Goal: Information Seeking & Learning: Learn about a topic

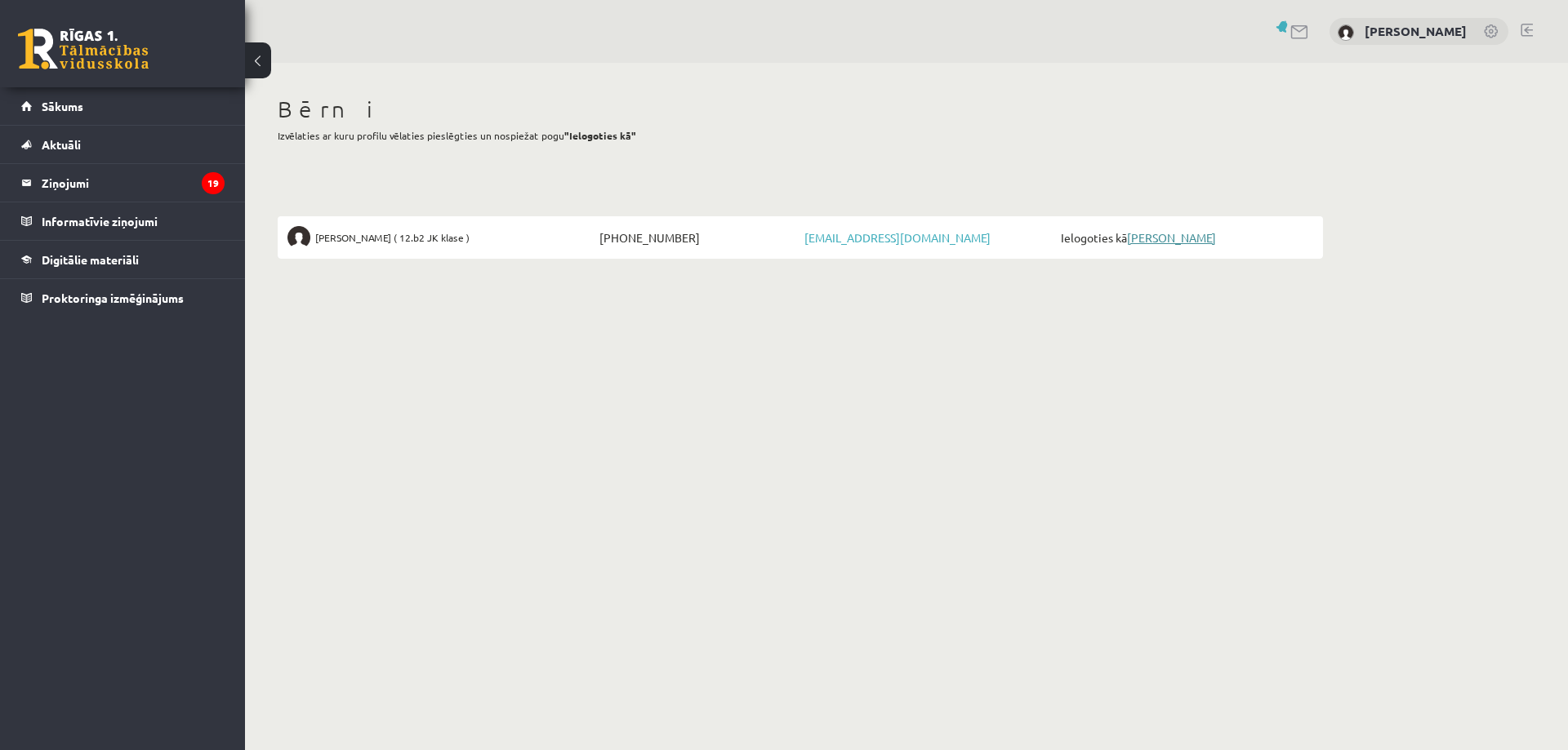
click at [1172, 238] on link "[PERSON_NAME]" at bounding box center [1172, 238] width 89 height 15
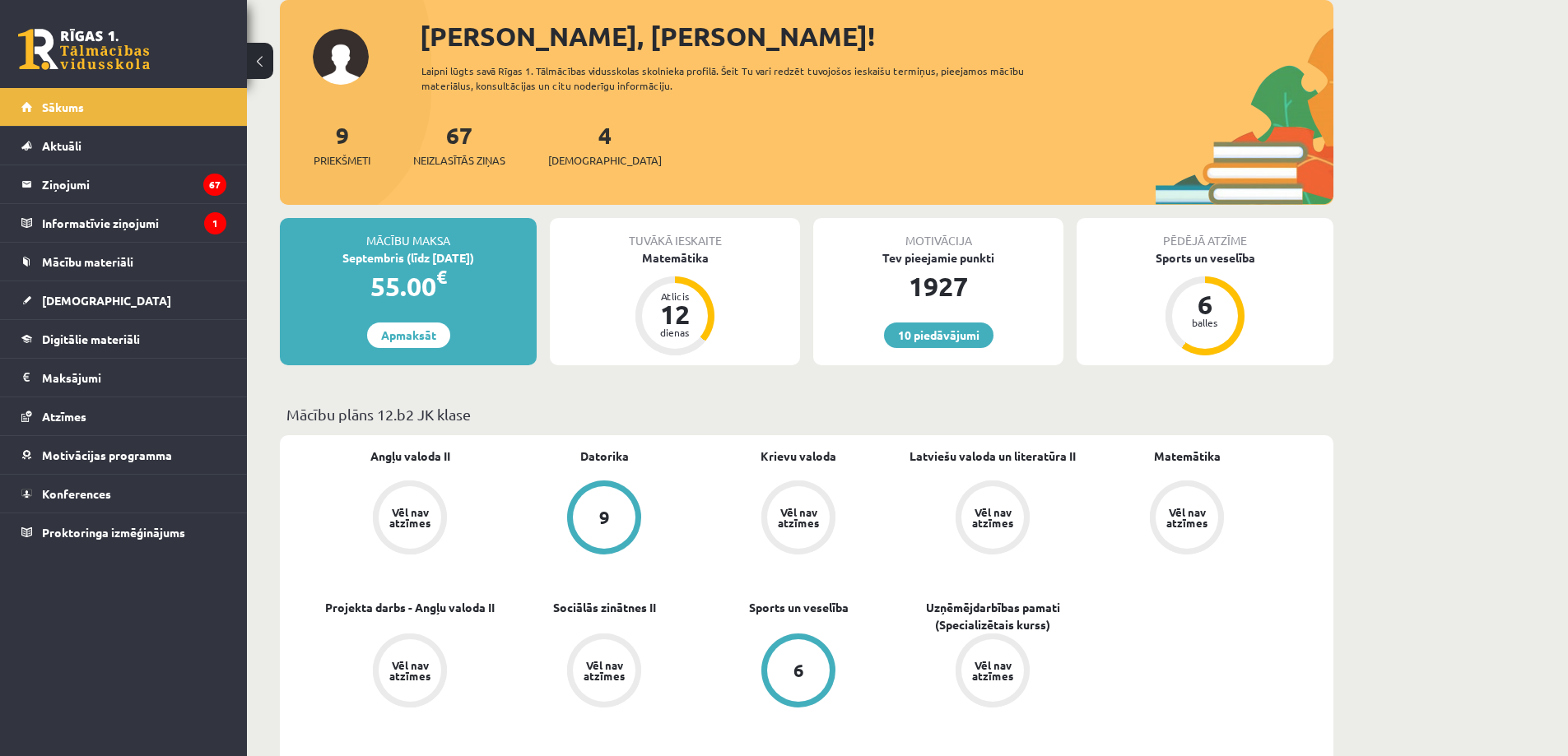
scroll to position [412, 0]
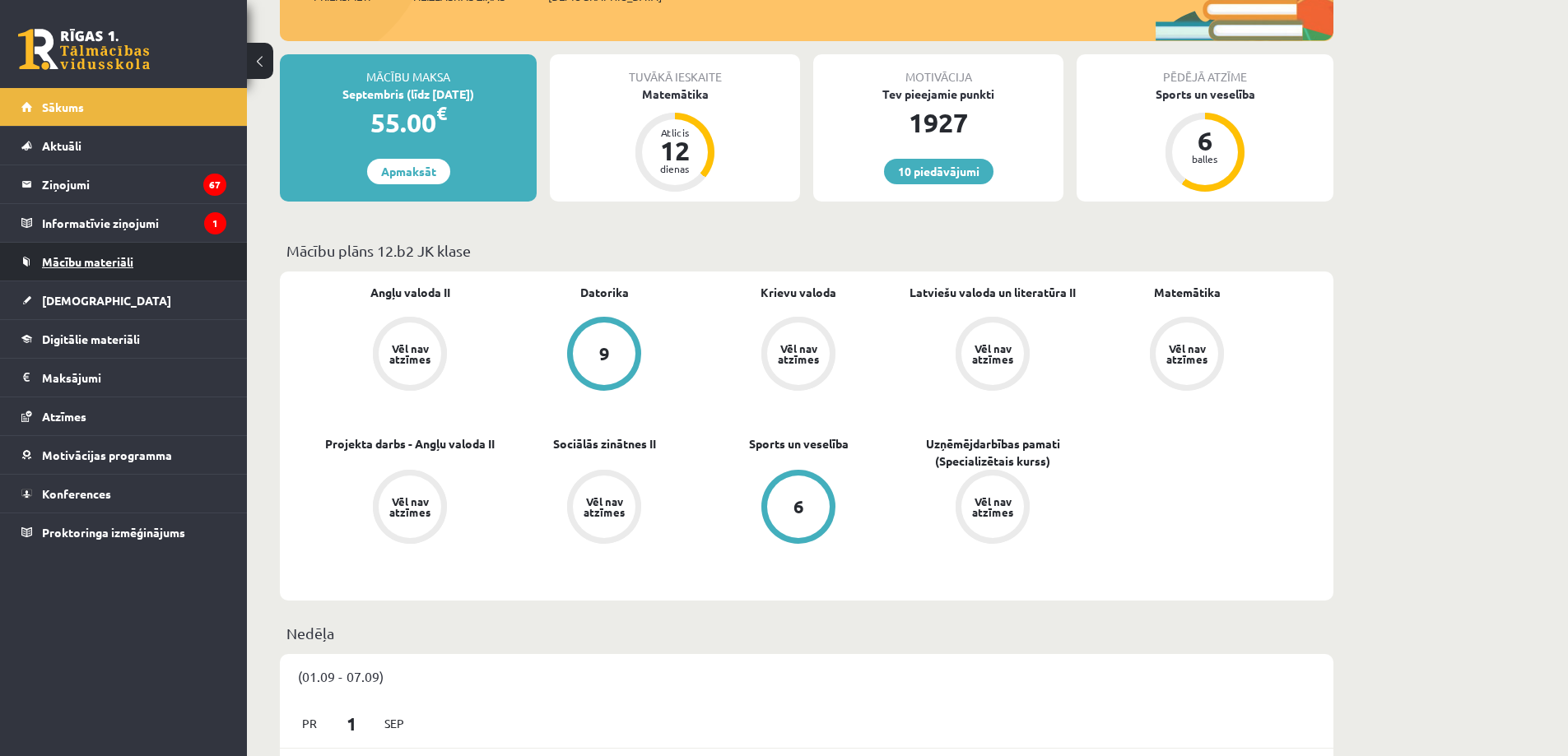
click at [95, 259] on span "Mācību materiāli" at bounding box center [88, 262] width 91 height 15
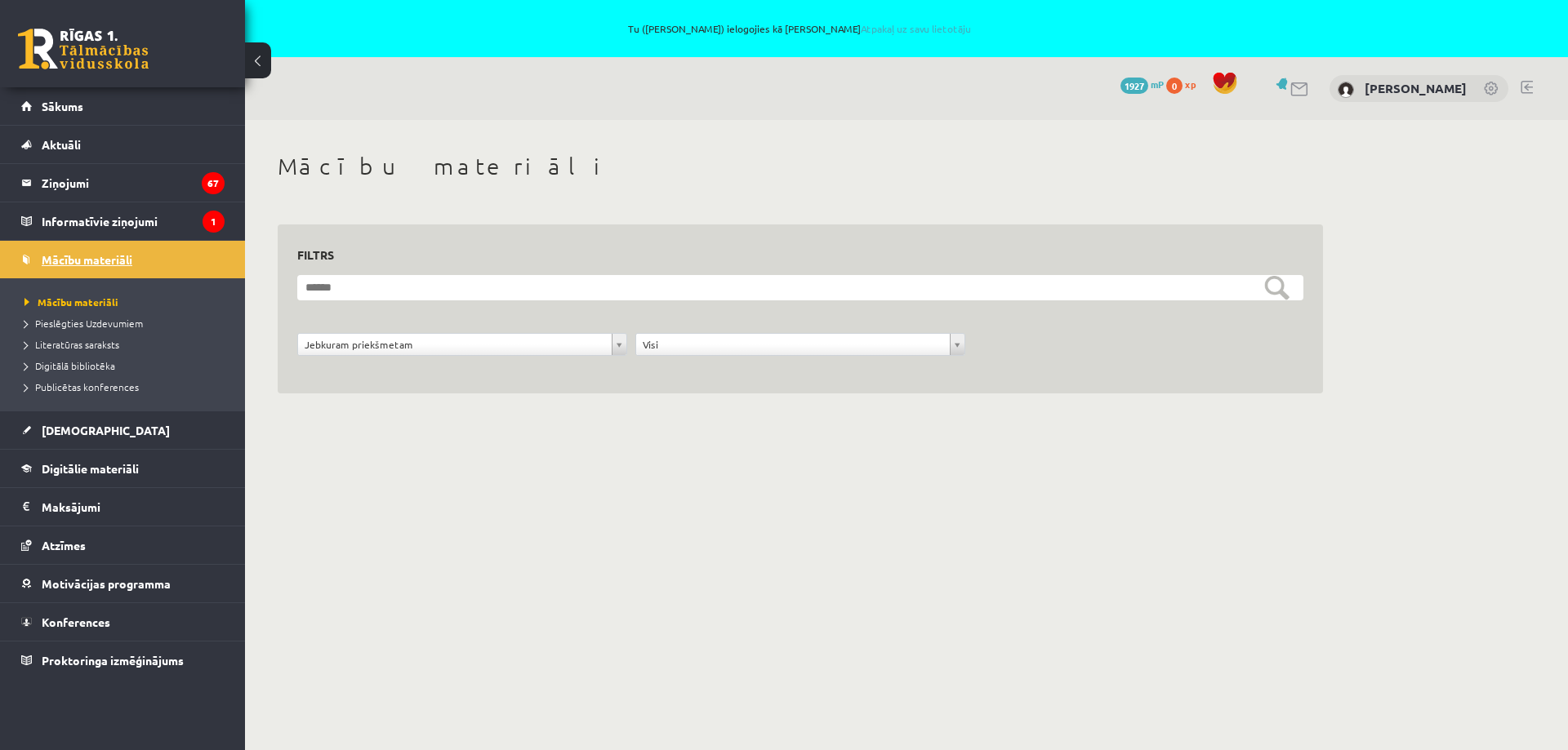
click at [93, 252] on link "Mācību materiāli" at bounding box center [122, 259] width 203 height 38
click at [65, 470] on span "Digitālie materiāli" at bounding box center [90, 469] width 97 height 15
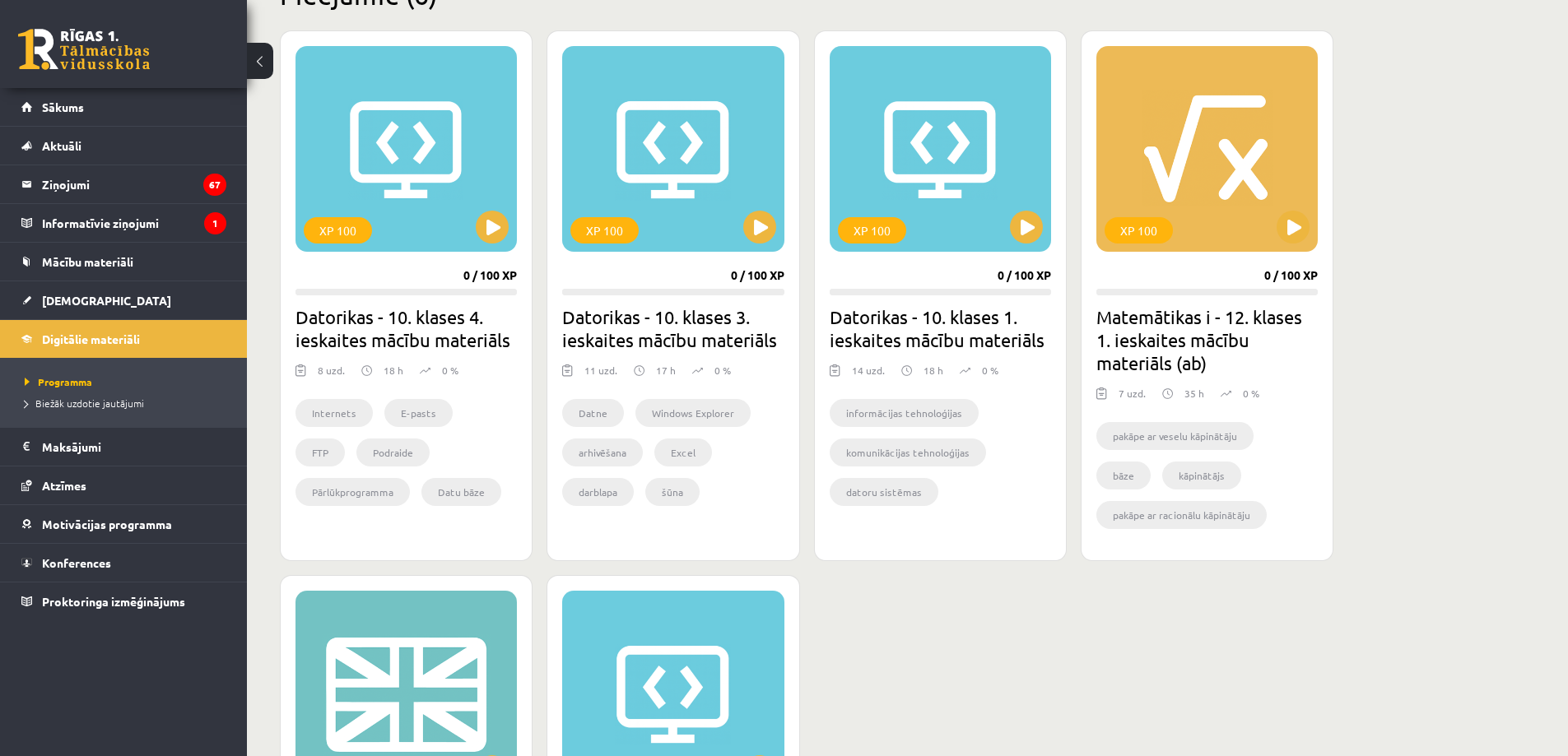
scroll to position [494, 0]
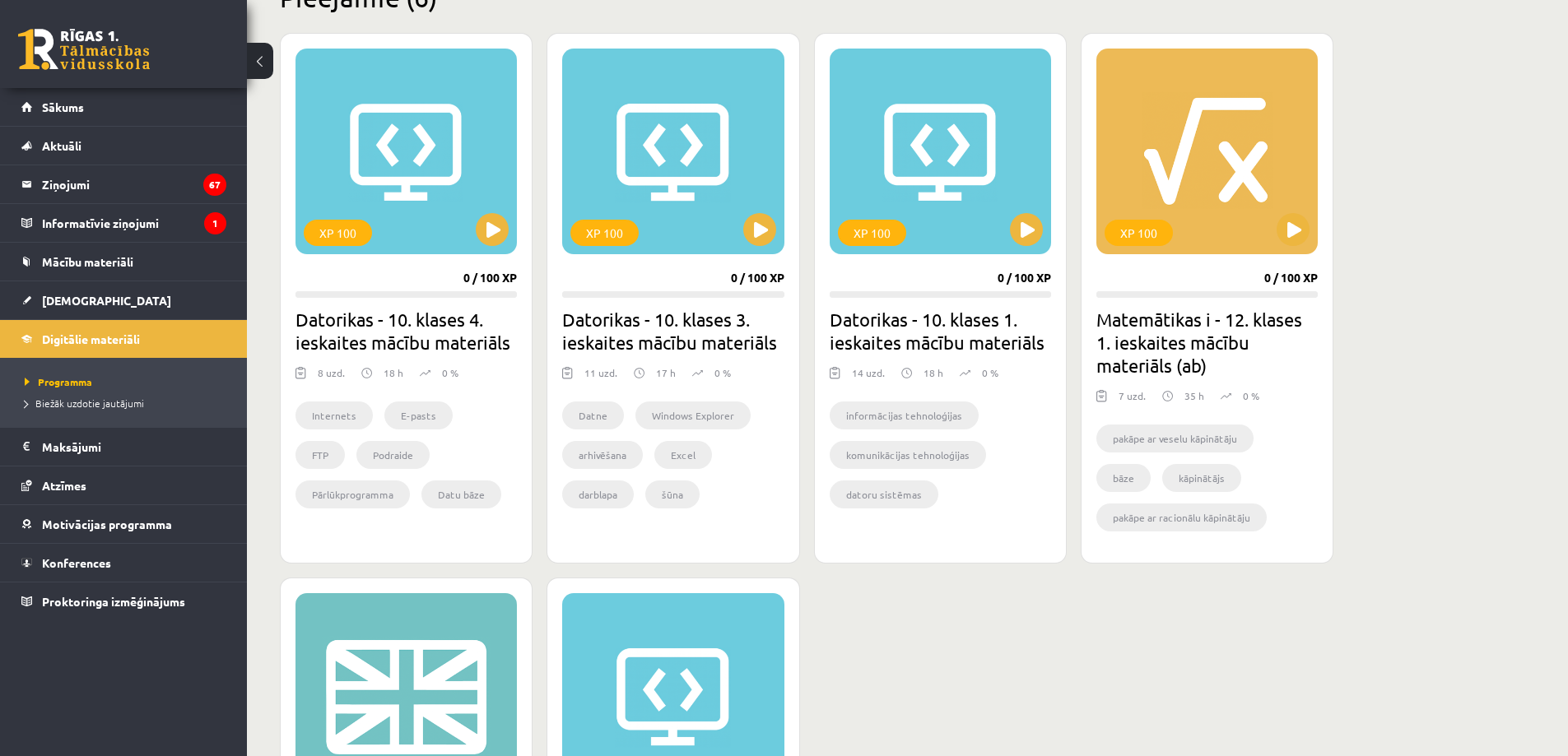
click at [1163, 358] on h2 "Matemātikas i - 12. klases 1. ieskaites mācību materiāls (ab)" at bounding box center [1207, 342] width 222 height 69
click at [1296, 235] on button at bounding box center [1293, 229] width 33 height 33
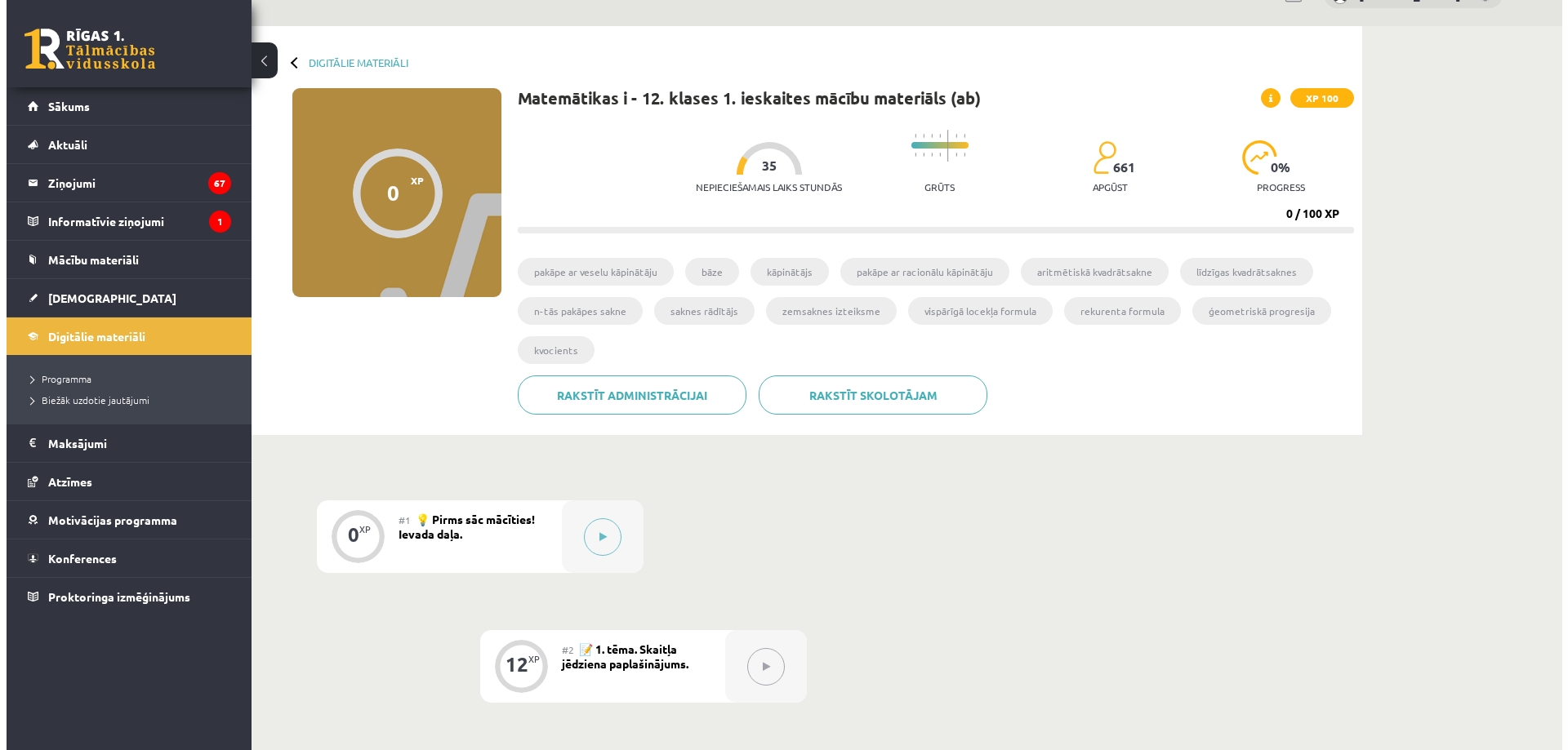
scroll to position [163, 0]
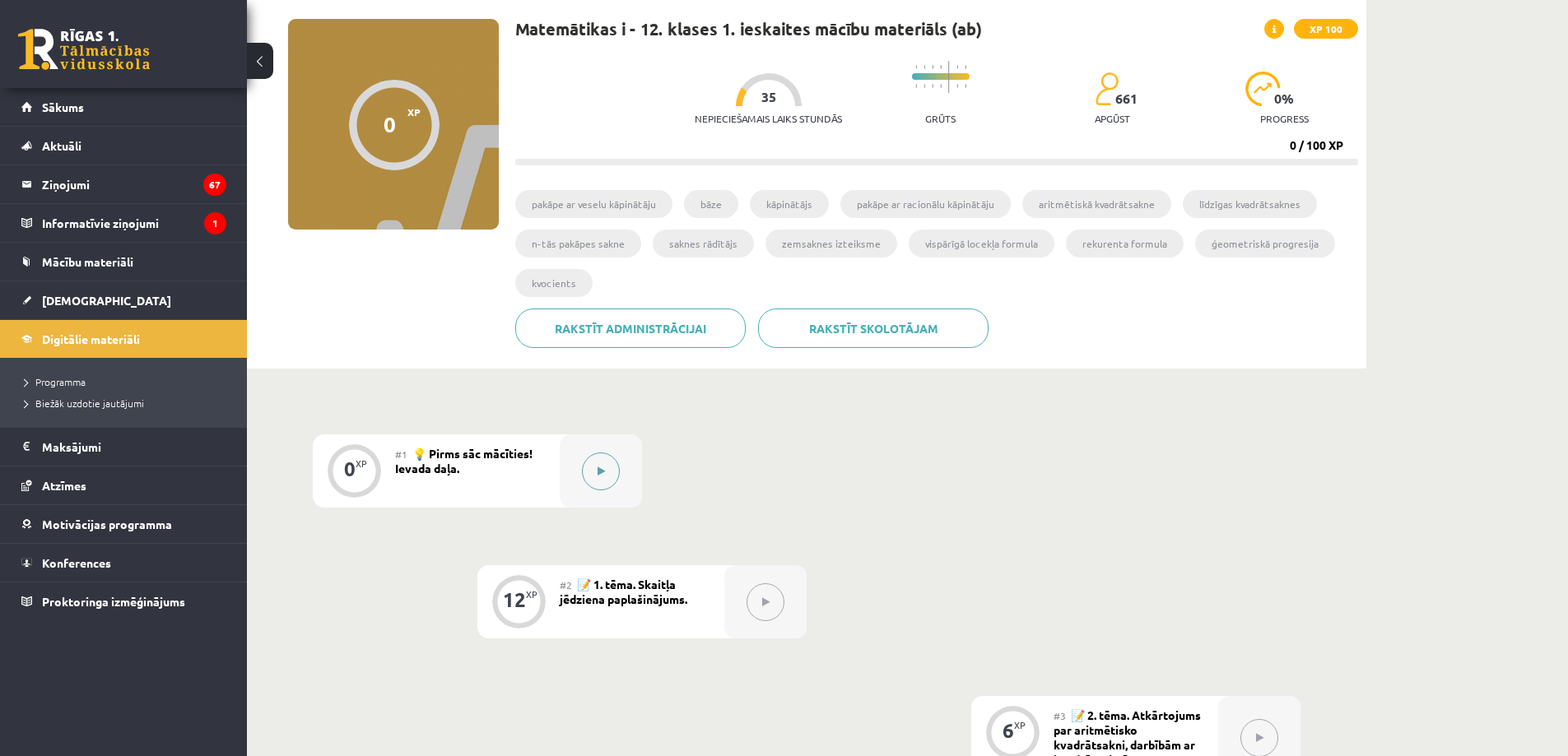
click at [598, 474] on icon at bounding box center [601, 472] width 8 height 10
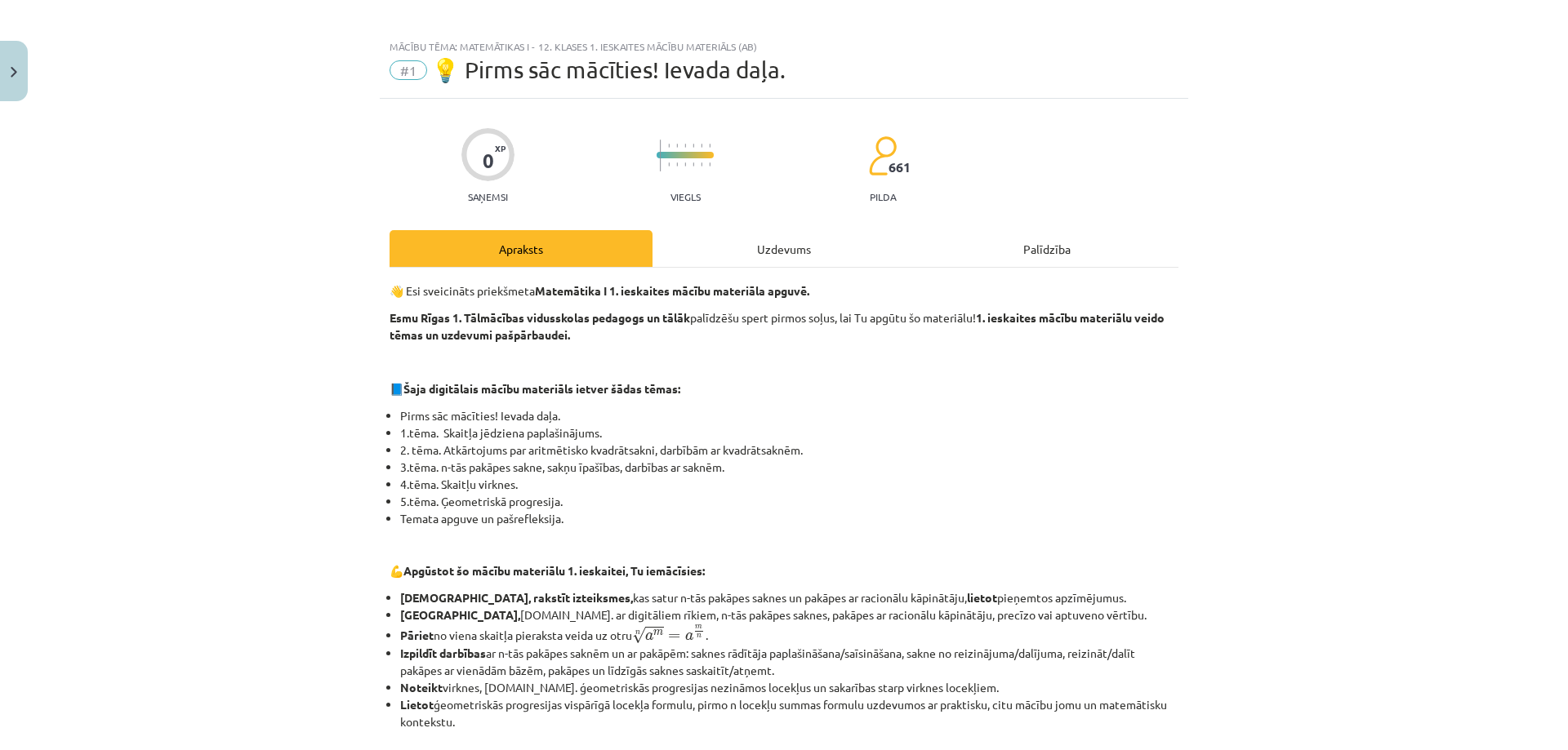
scroll to position [0, 0]
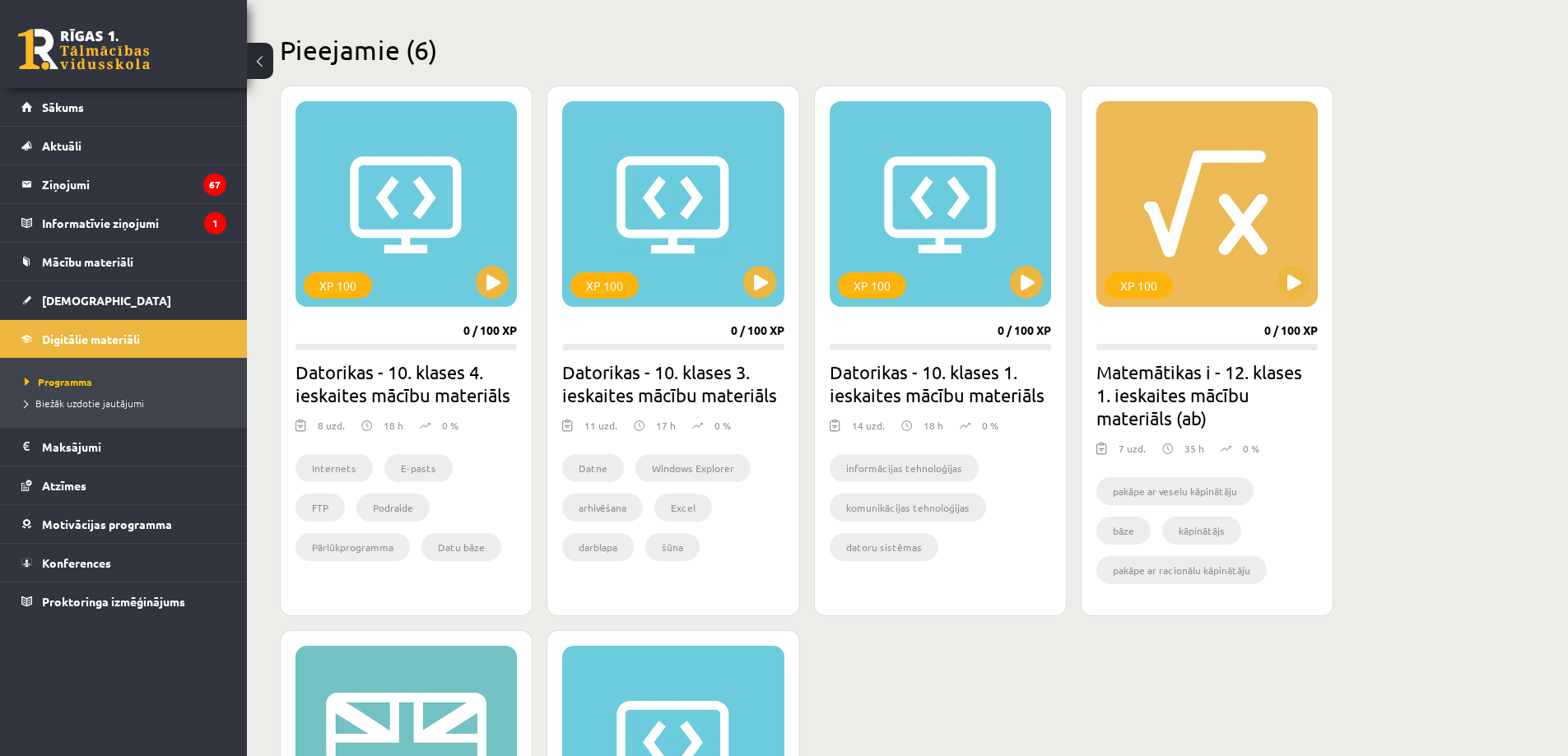
scroll to position [494, 0]
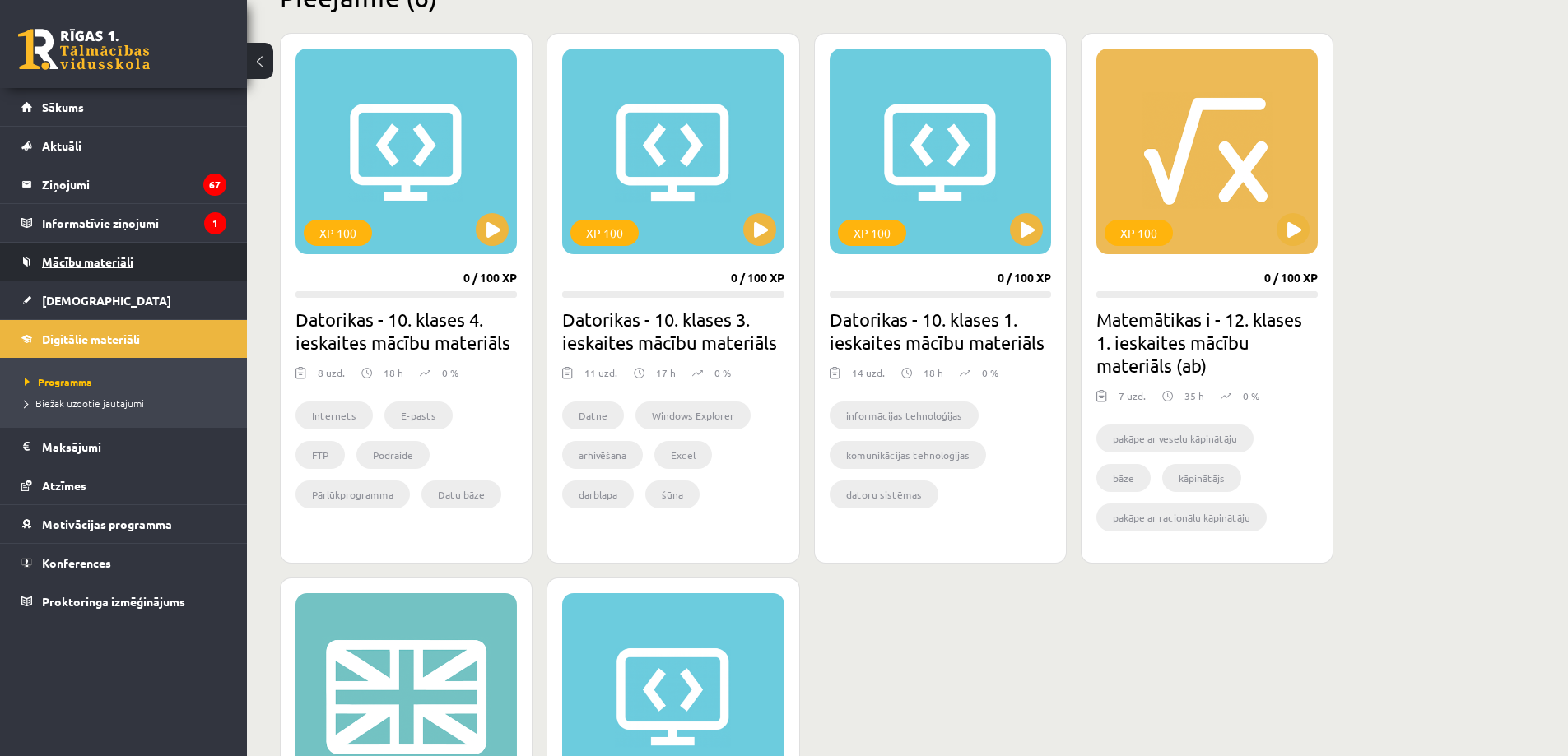
click at [104, 262] on span "Mācību materiāli" at bounding box center [88, 262] width 91 height 15
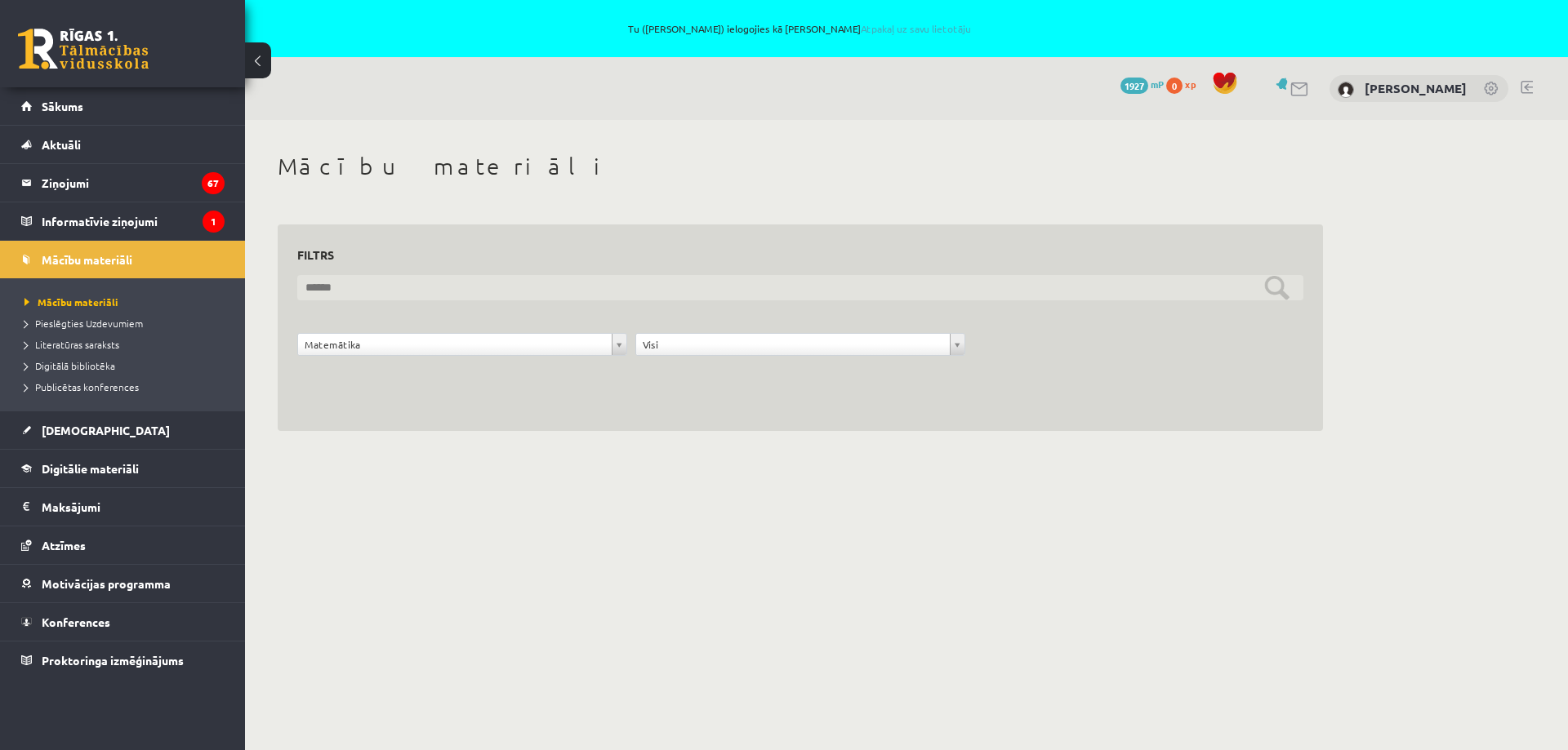
click at [1275, 287] on input "text" at bounding box center [801, 288] width 1006 height 25
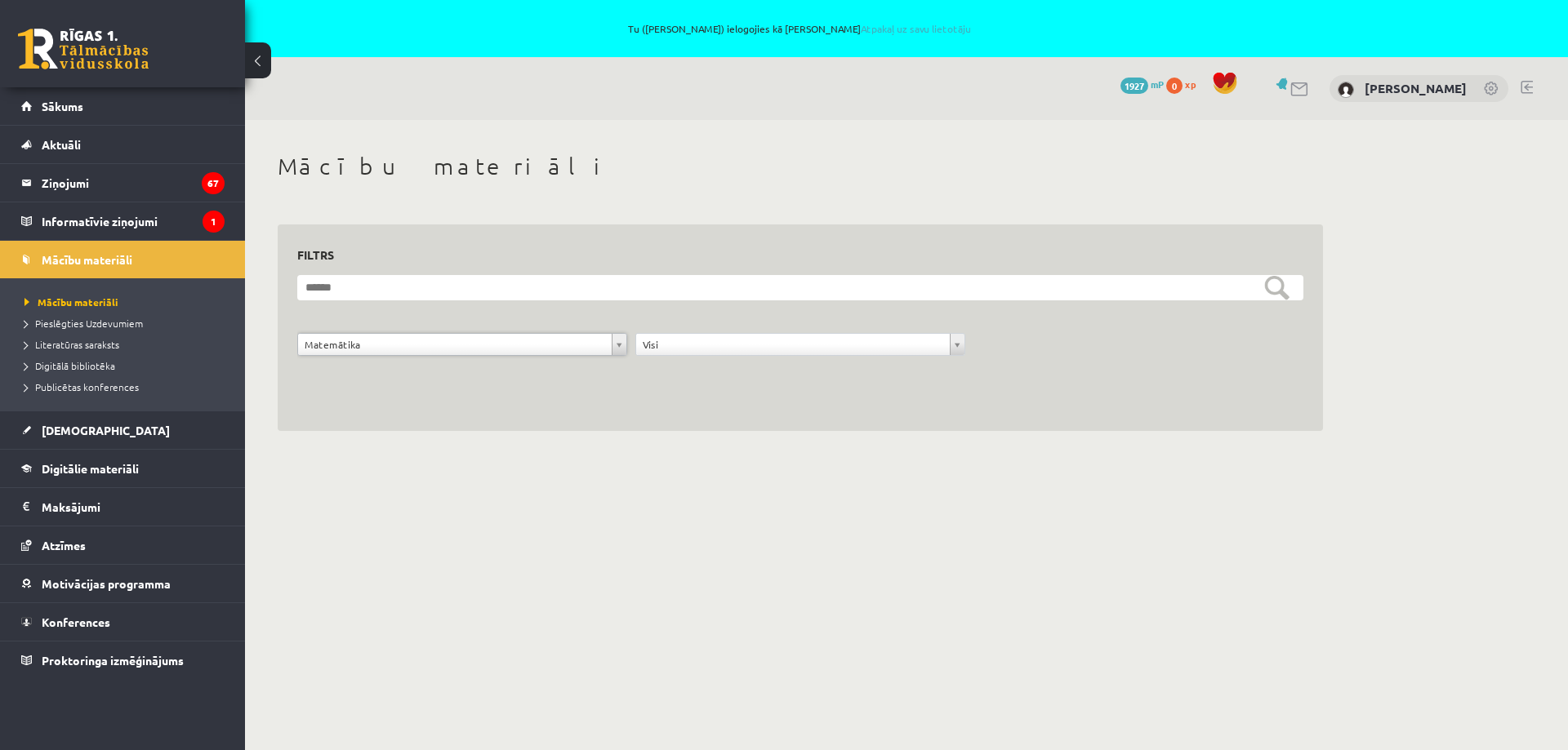
click at [872, 360] on div "**********" at bounding box center [801, 348] width 338 height 31
click at [54, 104] on span "Sākums" at bounding box center [62, 107] width 42 height 15
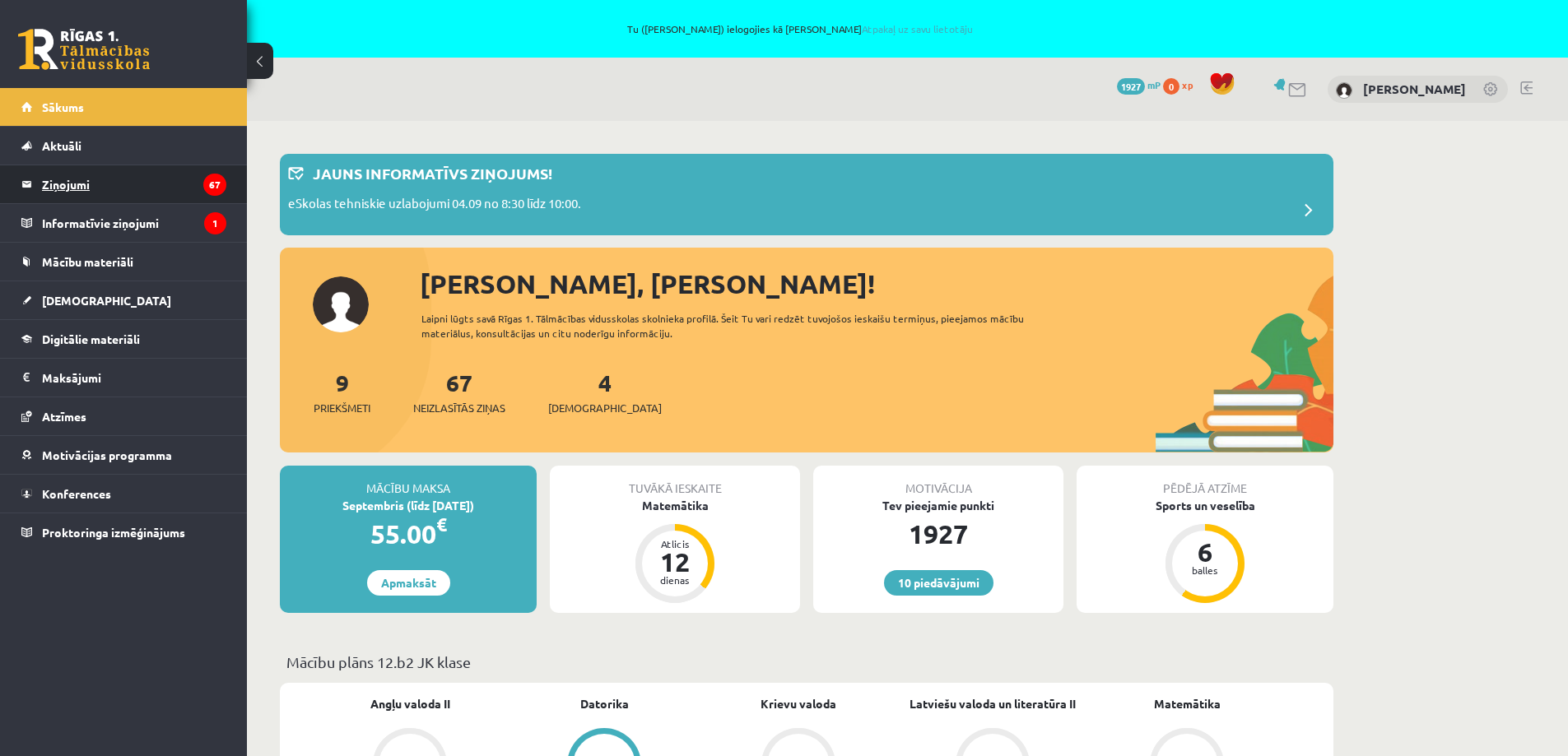
click at [81, 188] on legend "Ziņojumi 67" at bounding box center [134, 184] width 185 height 38
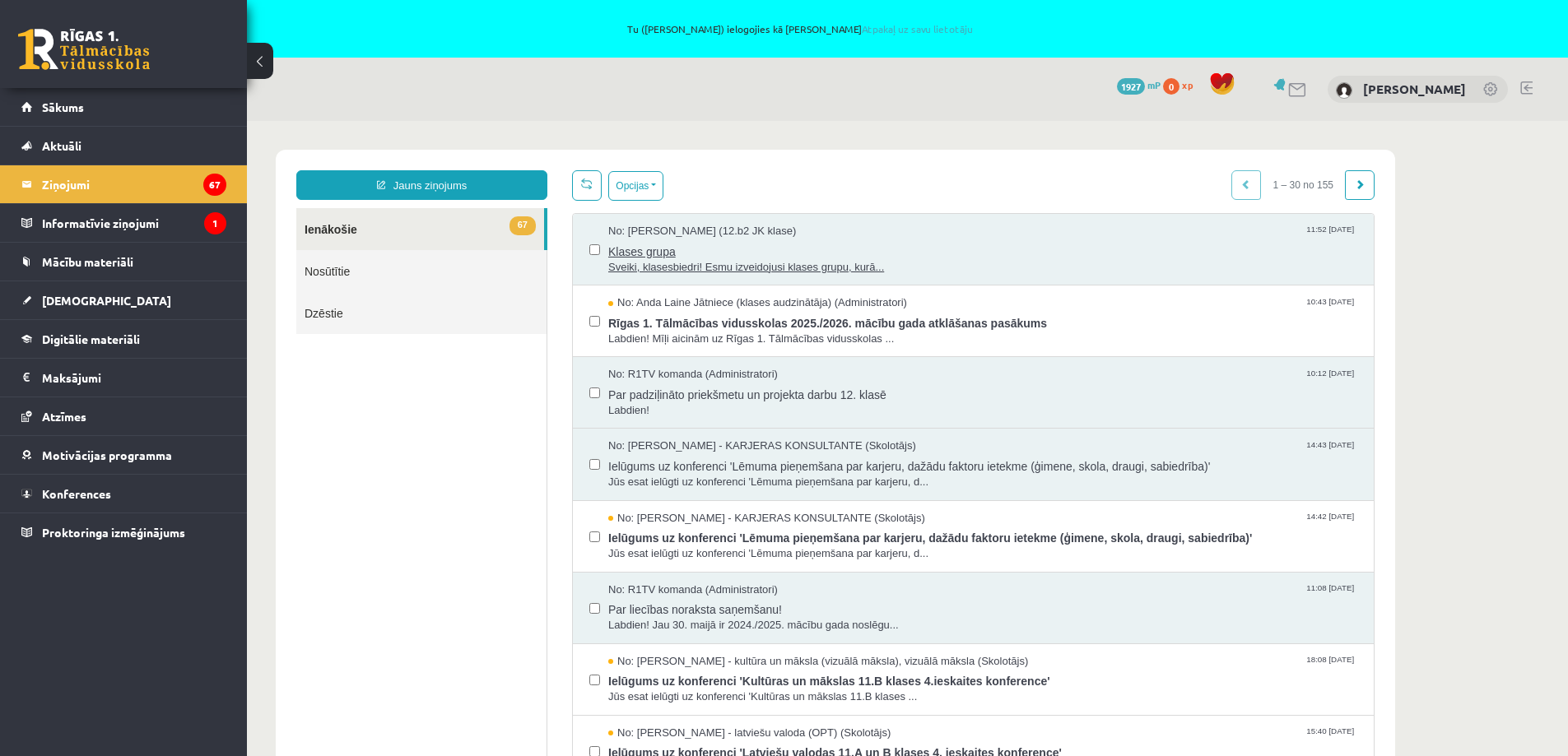
click at [681, 262] on span "Sveiki, klasesbiedri! Esmu izveidojusi klases grupu, kurā..." at bounding box center [982, 267] width 749 height 15
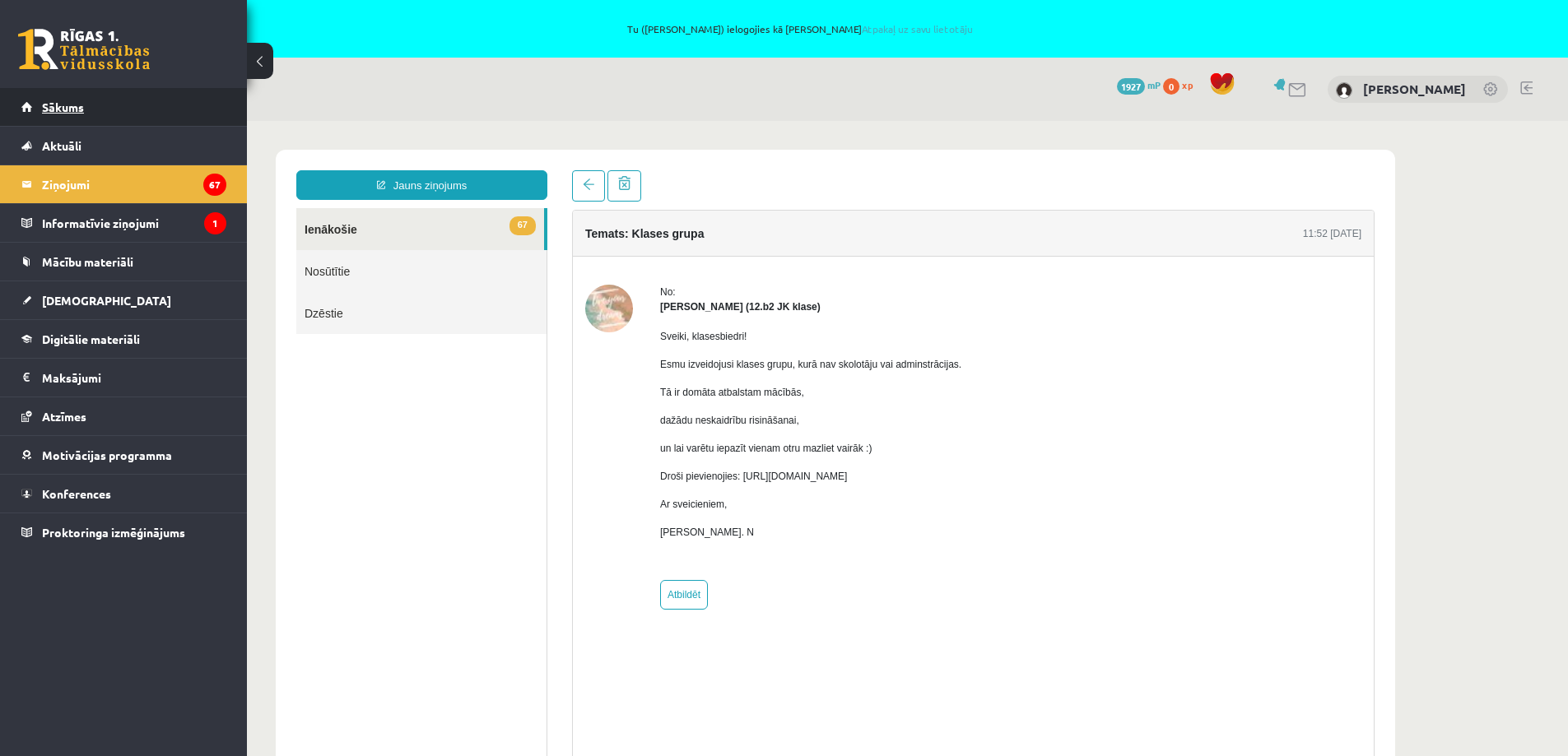
click at [69, 103] on span "Sākums" at bounding box center [63, 107] width 42 height 15
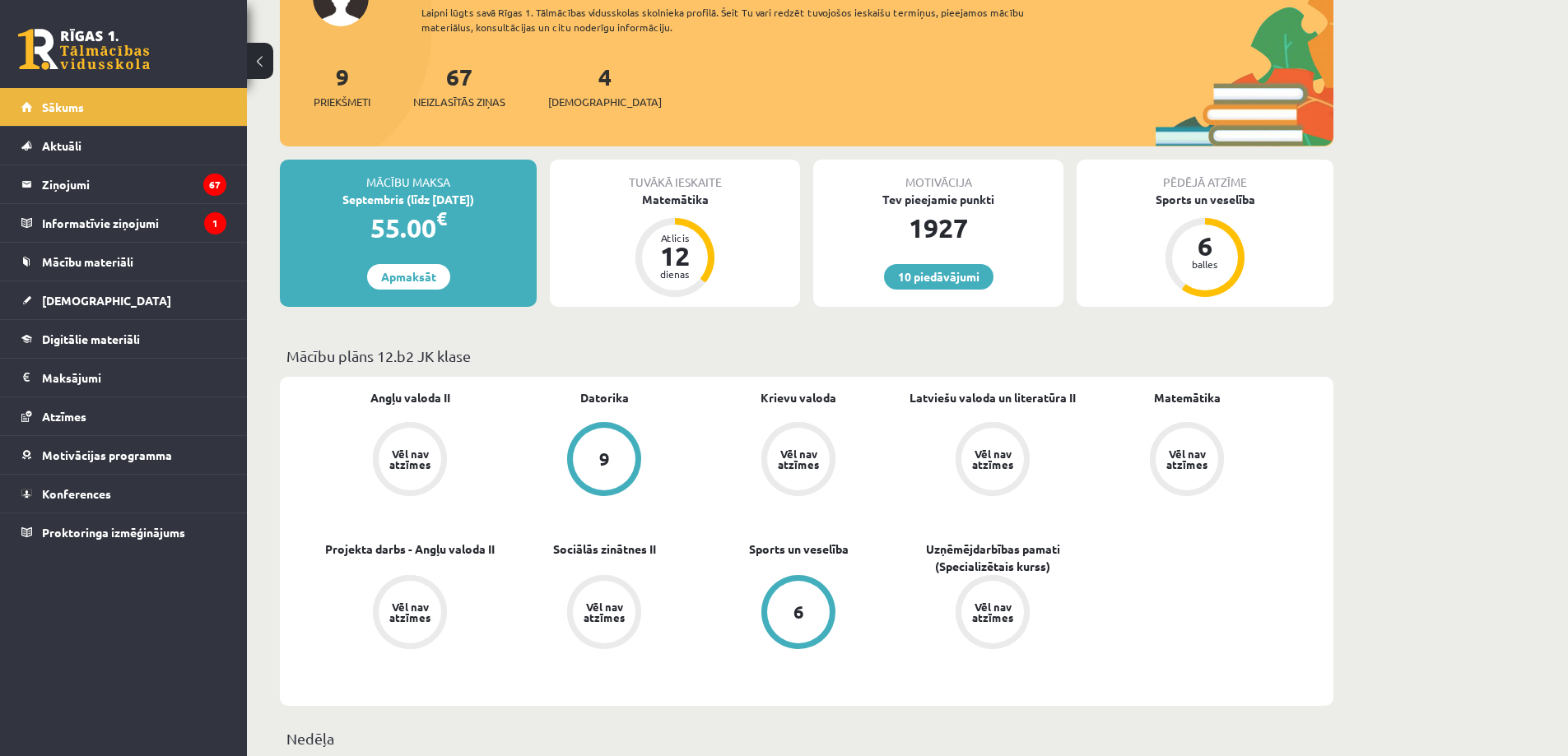
scroll to position [329, 0]
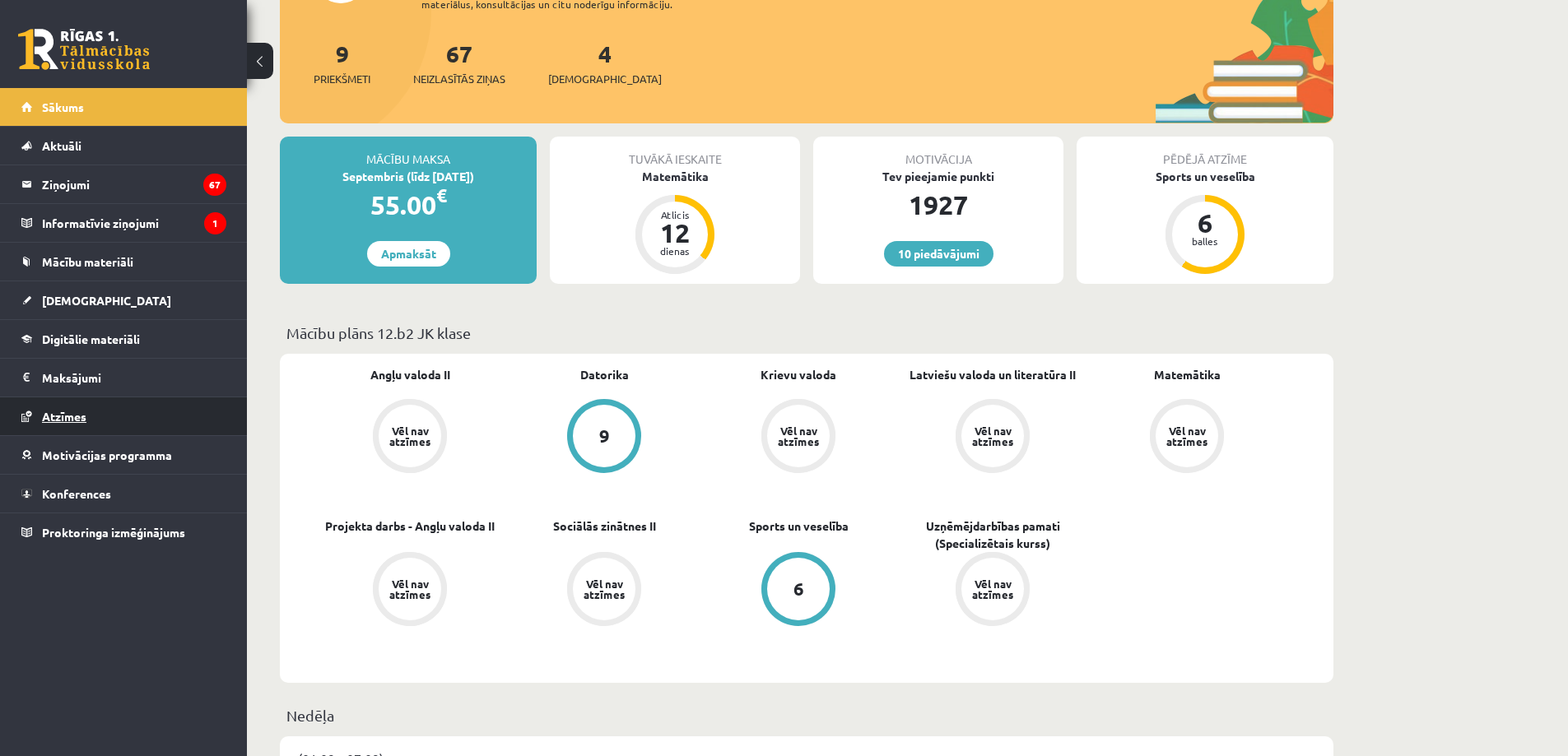
click at [57, 409] on link "Atzīmes" at bounding box center [123, 417] width 205 height 38
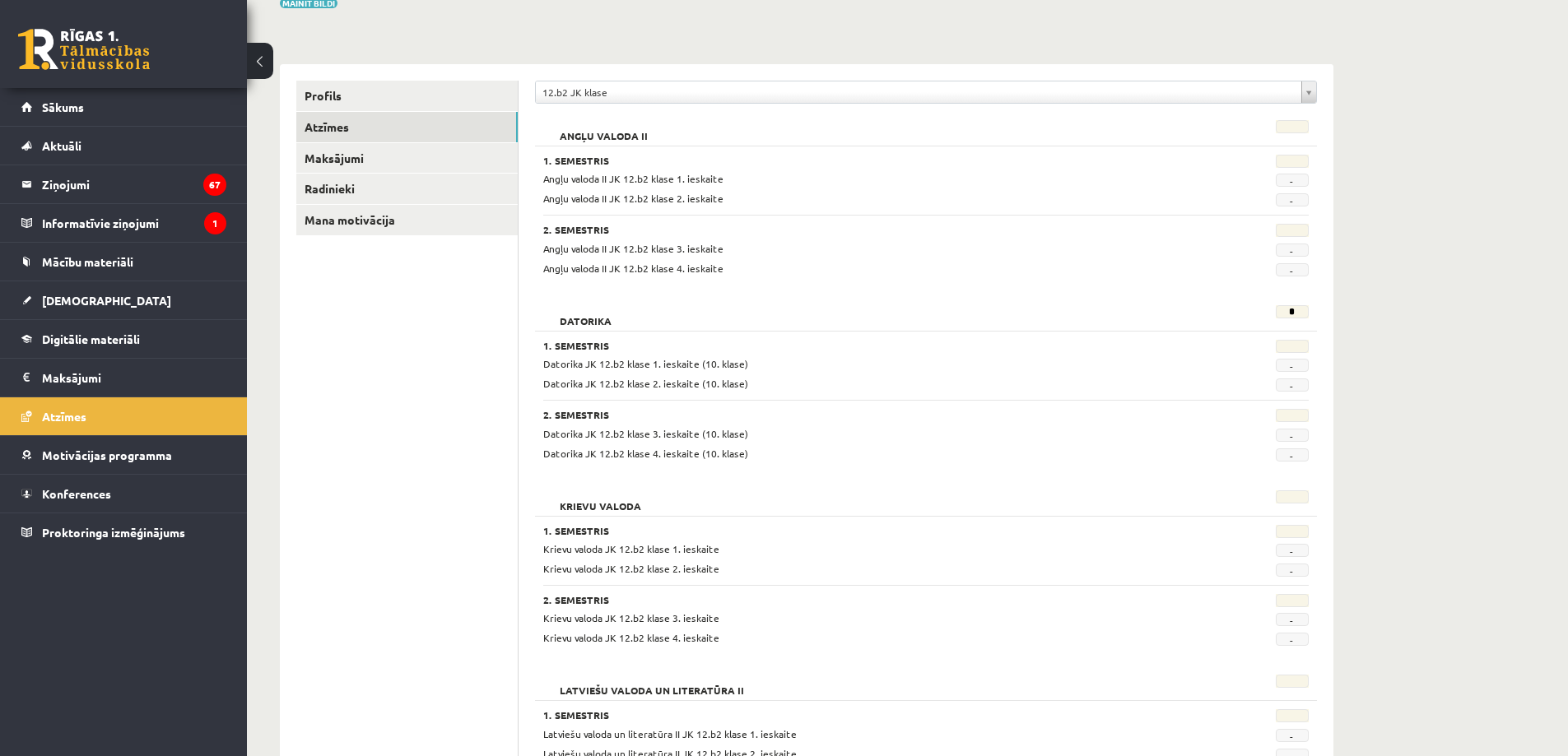
scroll to position [165, 0]
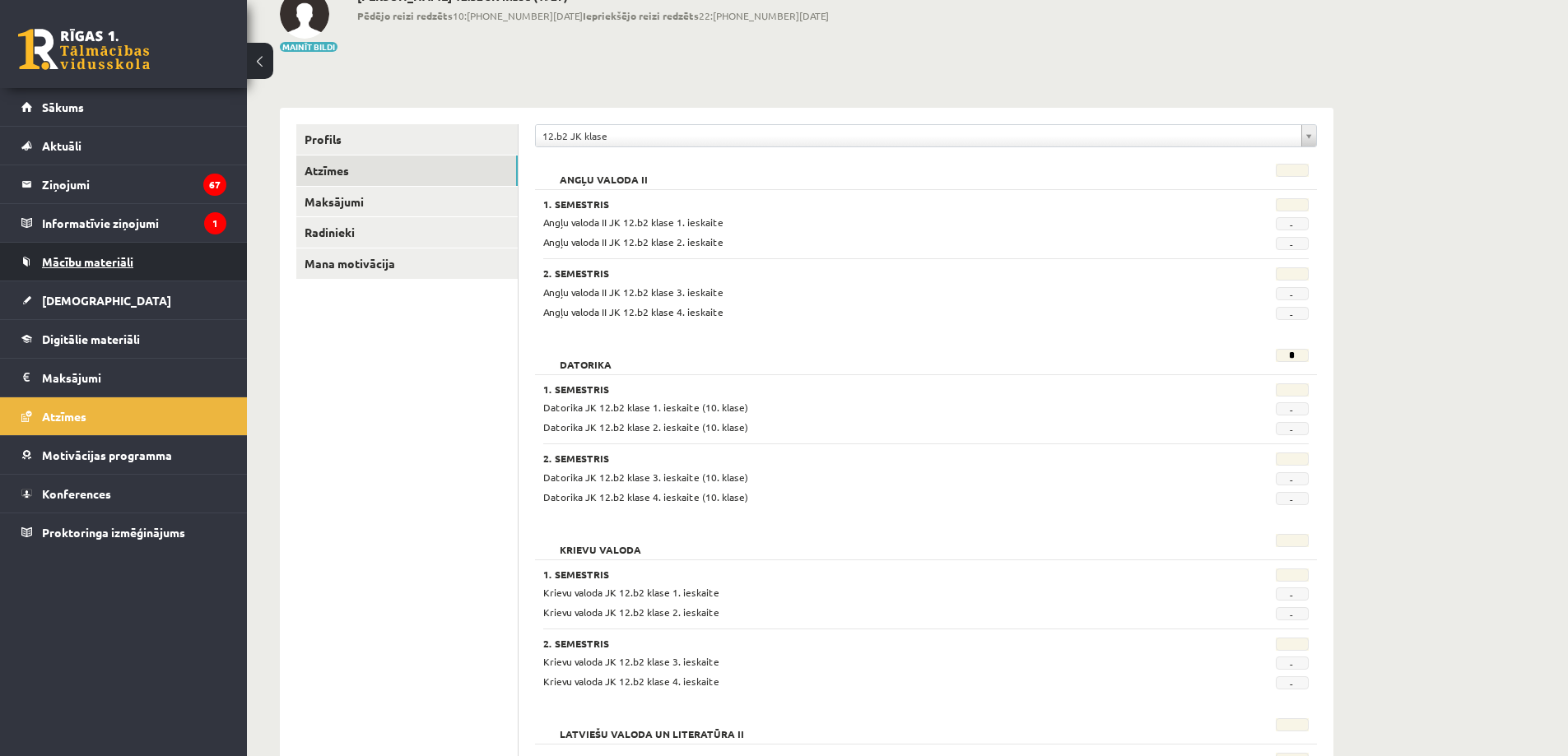
click at [108, 260] on span "Mācību materiāli" at bounding box center [88, 262] width 91 height 15
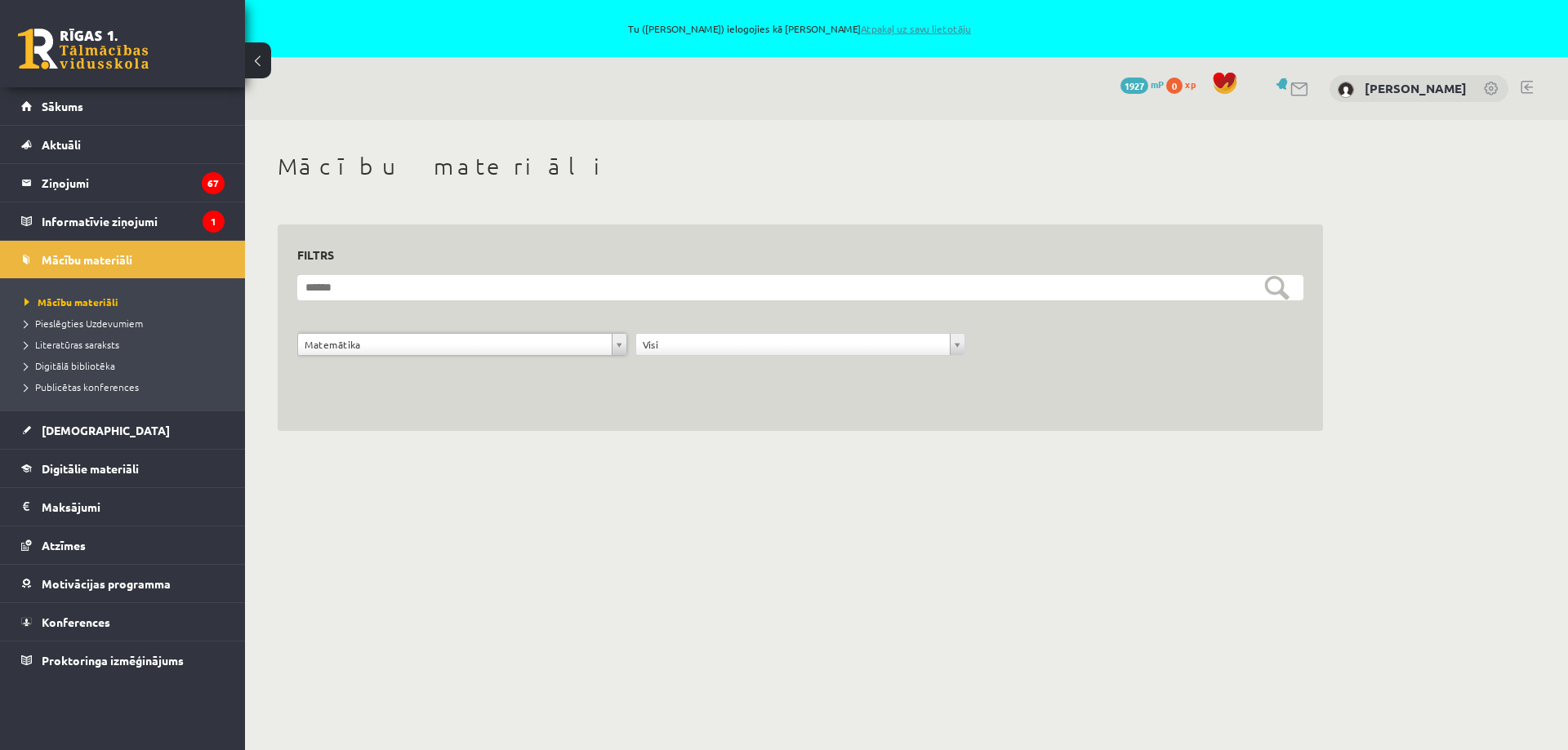
click at [911, 30] on link "Atpakaļ uz savu lietotāju" at bounding box center [916, 28] width 110 height 13
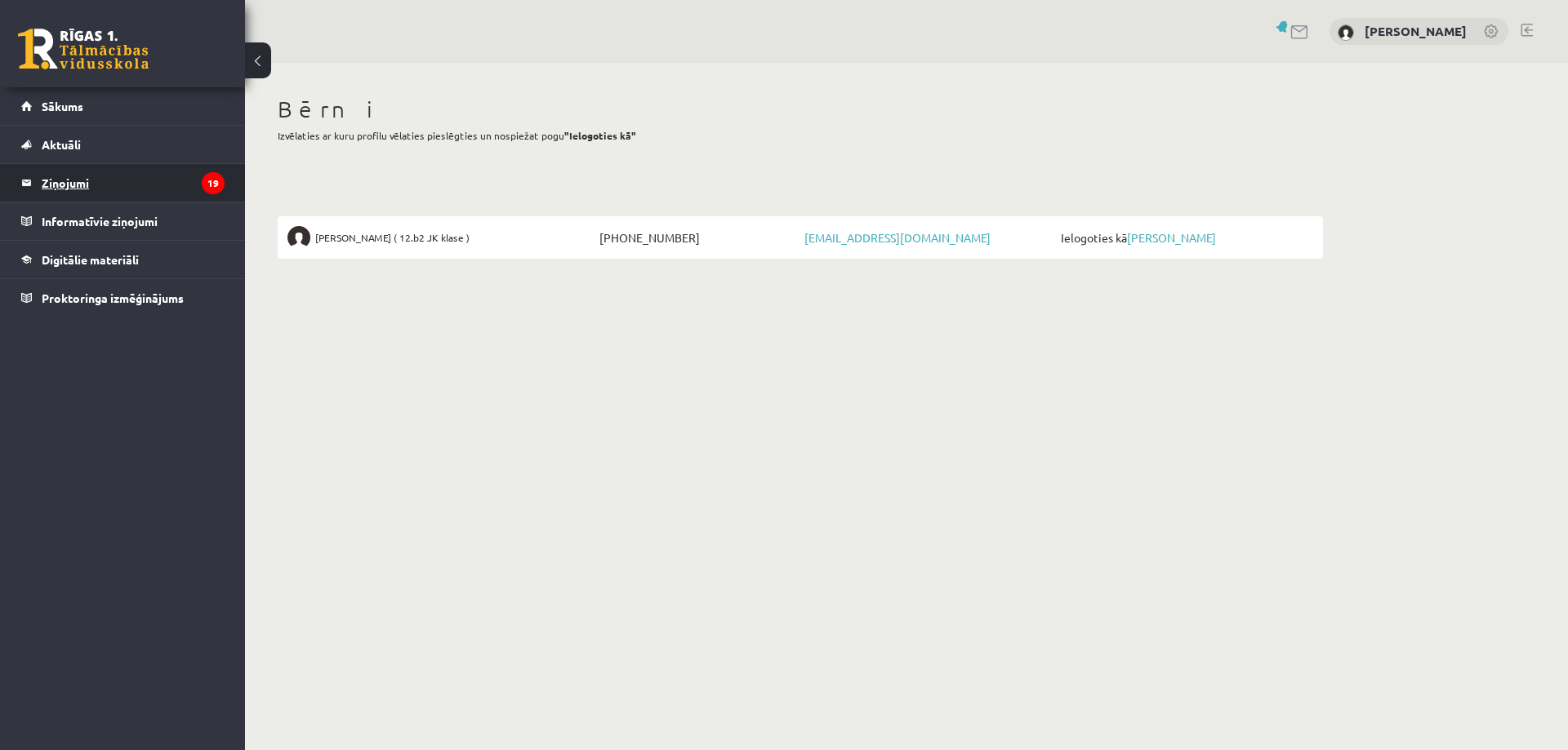
click at [70, 180] on legend "Ziņojumi 19" at bounding box center [133, 183] width 183 height 38
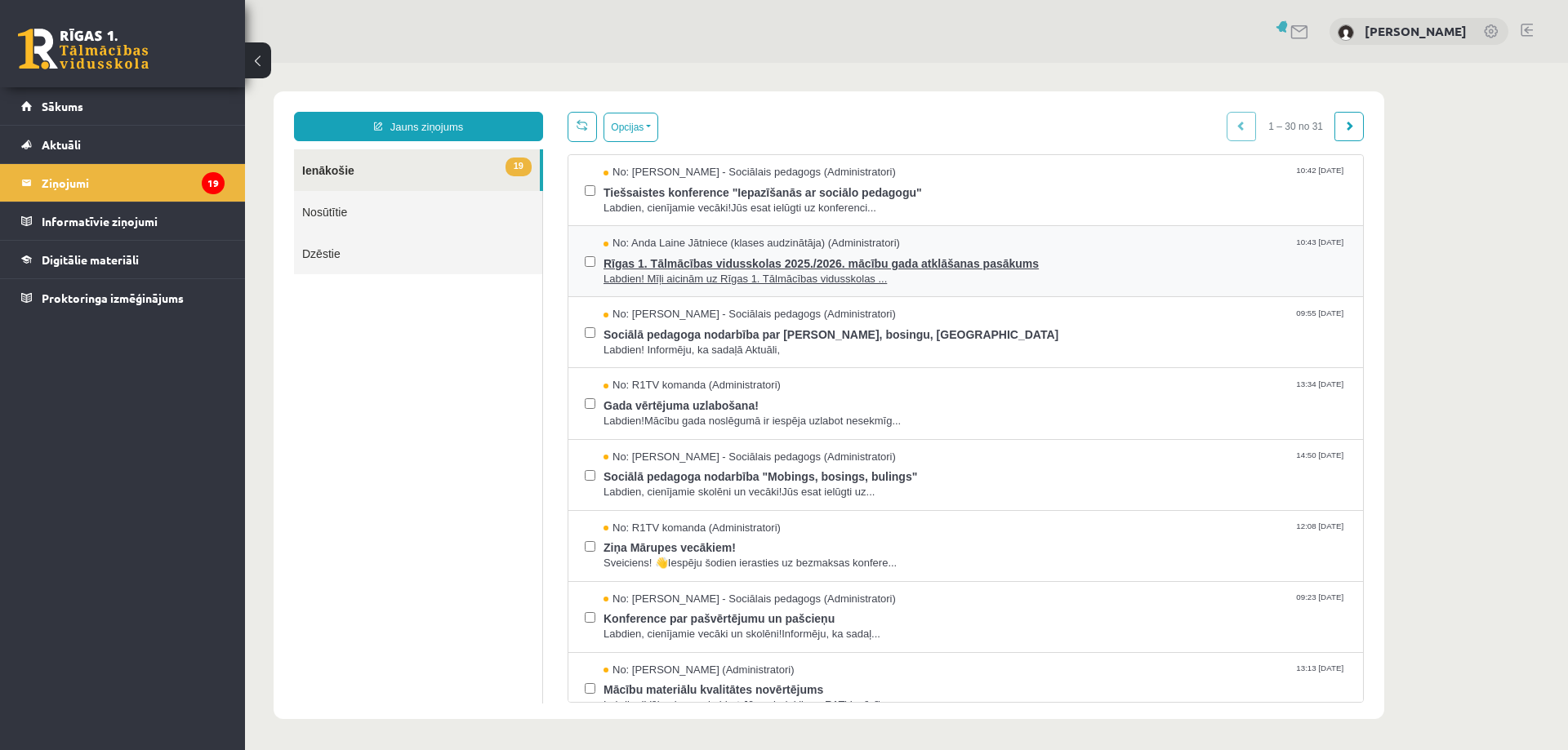
click at [804, 257] on span "Rīgas 1. Tālmācības vidusskolas 2025./2026. mācību gada atklāšanas pasākums" at bounding box center [974, 262] width 743 height 21
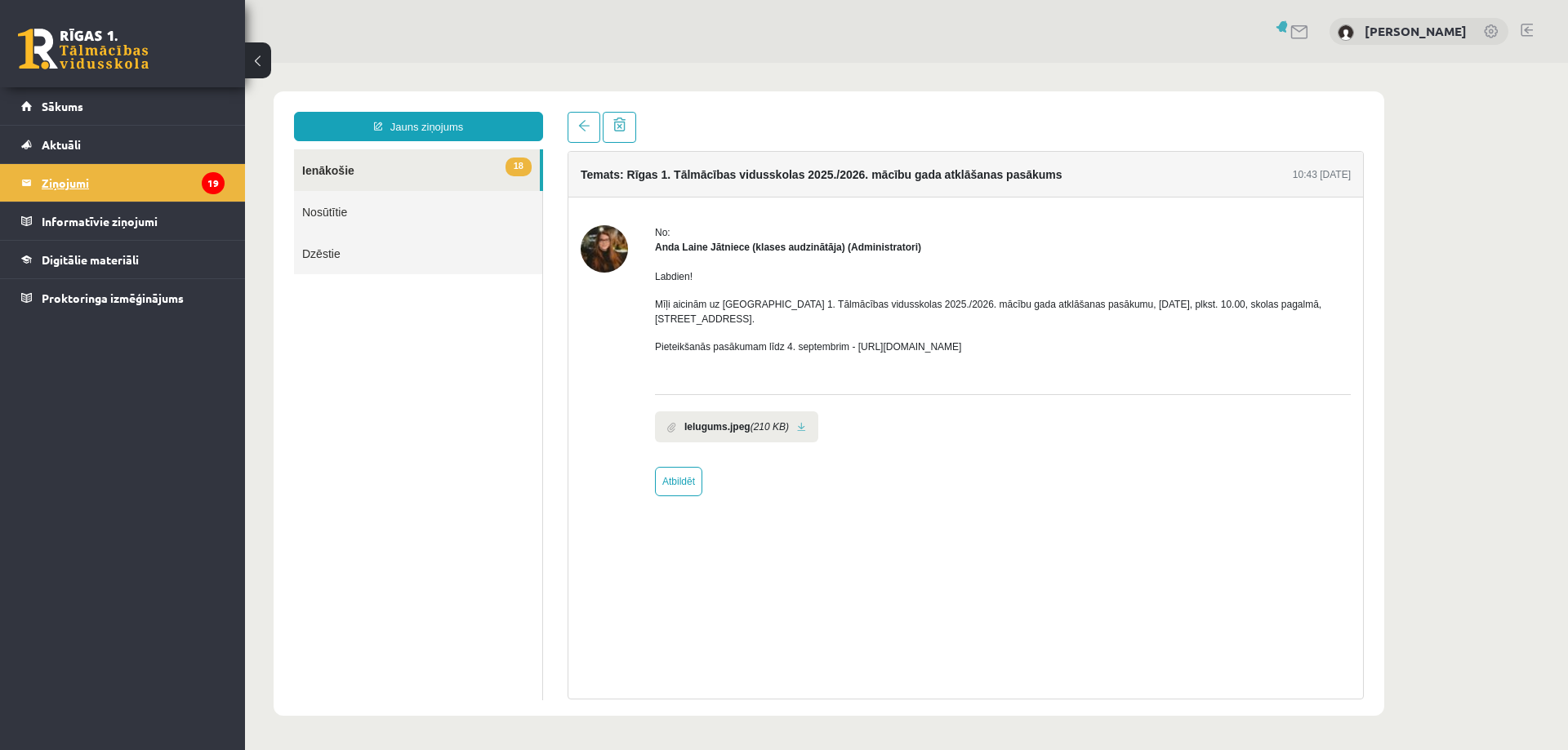
click at [63, 186] on legend "Ziņojumi 19" at bounding box center [133, 183] width 183 height 38
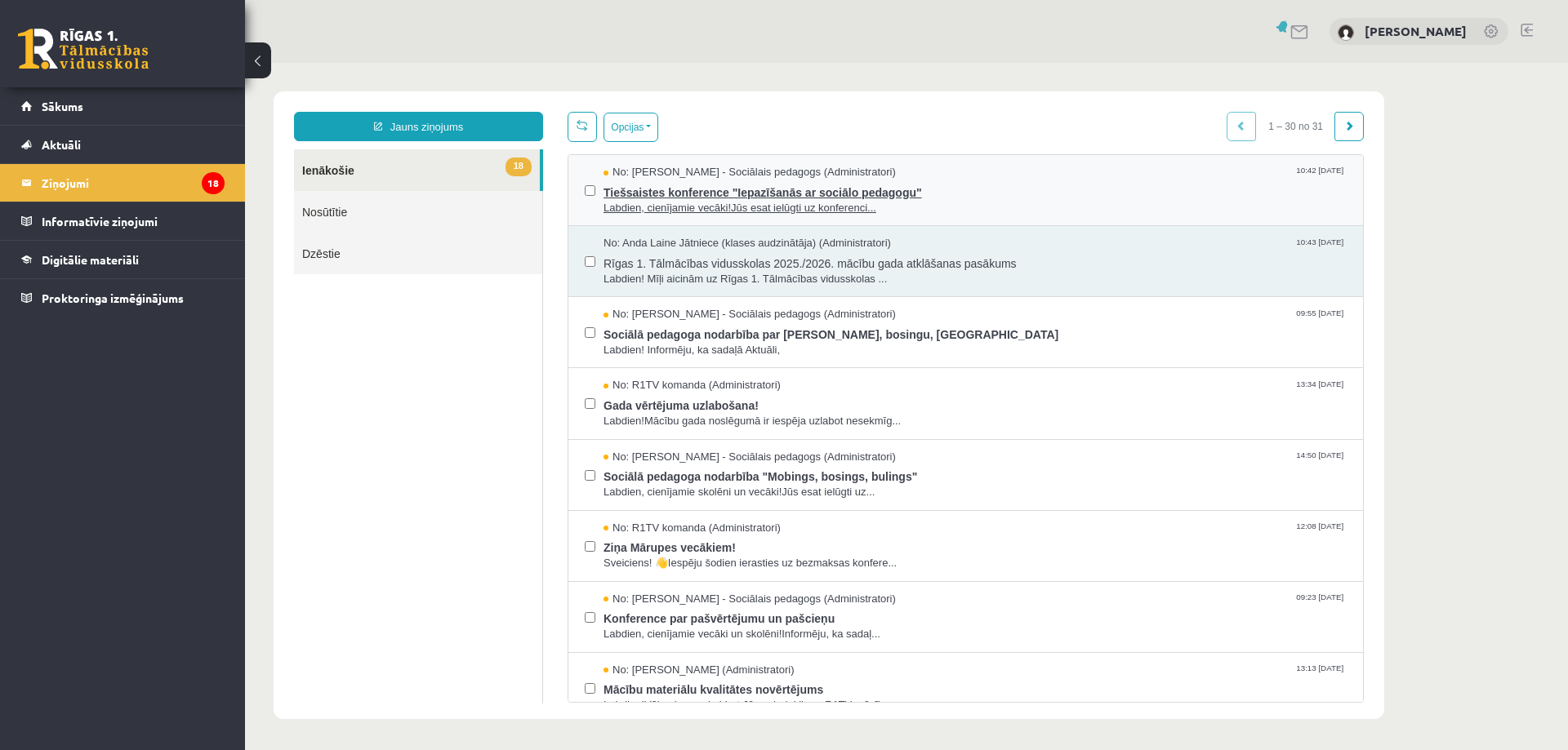
click at [752, 181] on span "Tiešsaistes konference "Iepazīšanās ar sociālo pedagogu"" at bounding box center [974, 191] width 743 height 21
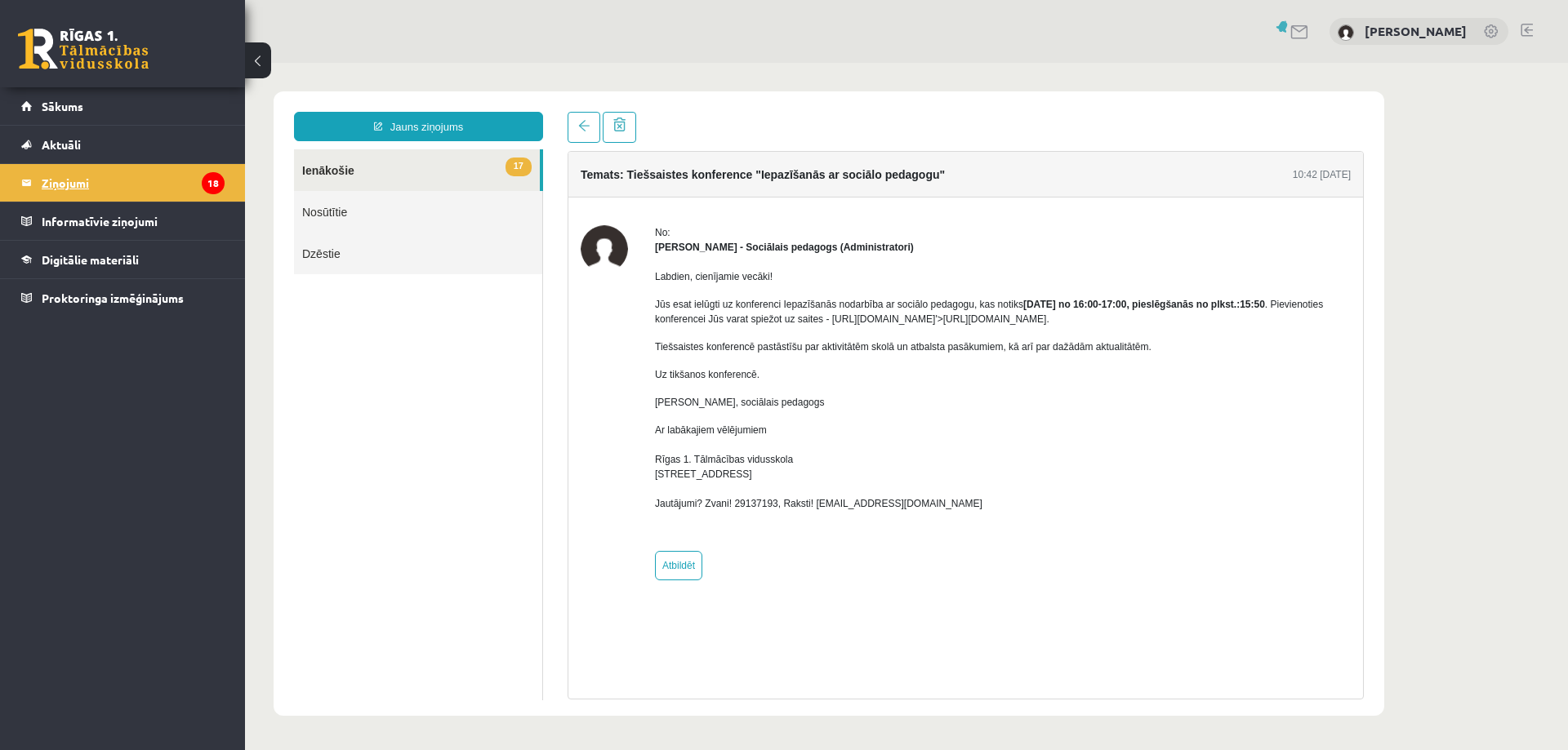
click at [65, 182] on legend "Ziņojumi 18" at bounding box center [133, 183] width 183 height 38
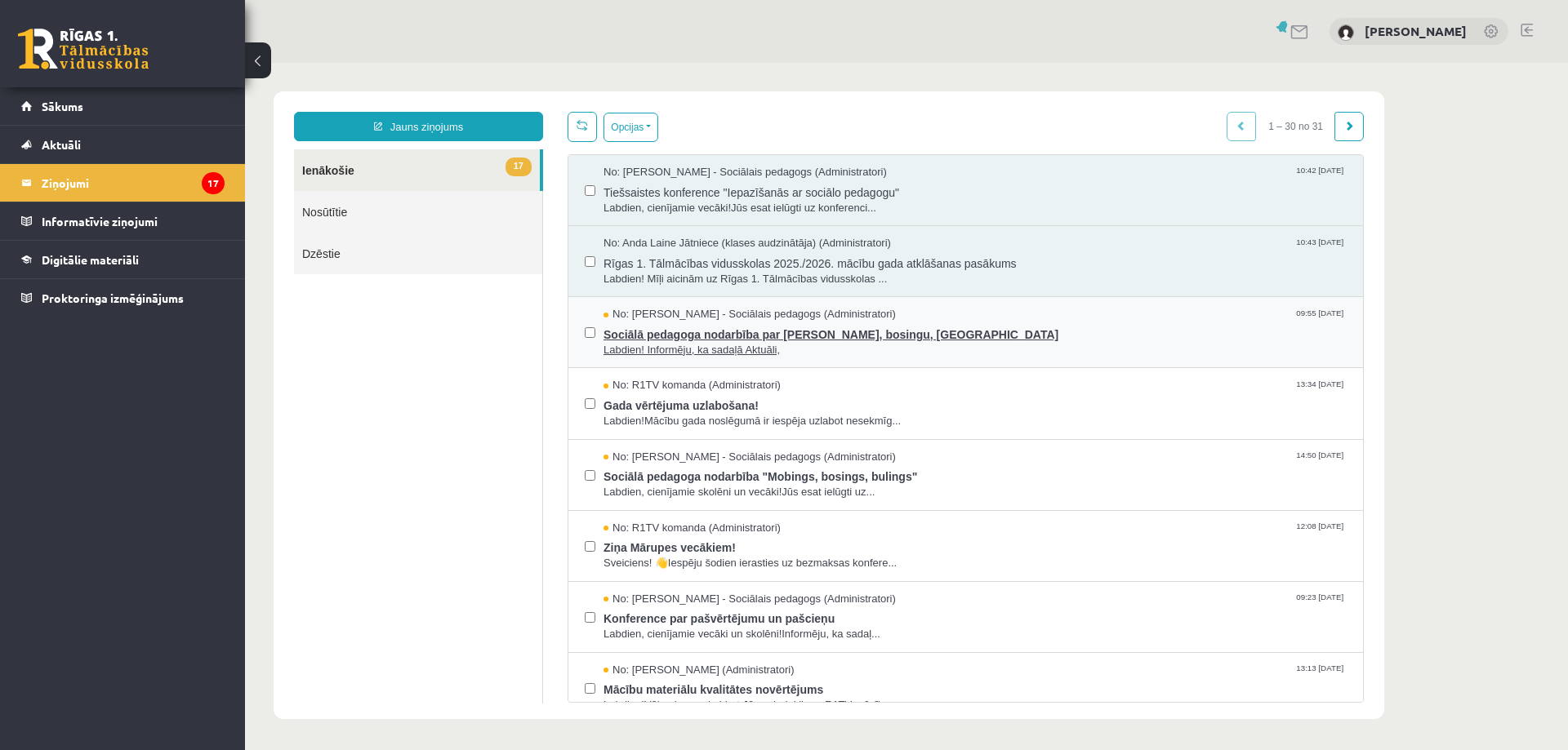
click at [736, 329] on span "Sociālā pedagoga nodarbība par [PERSON_NAME], bosingu, [GEOGRAPHIC_DATA]" at bounding box center [974, 333] width 743 height 21
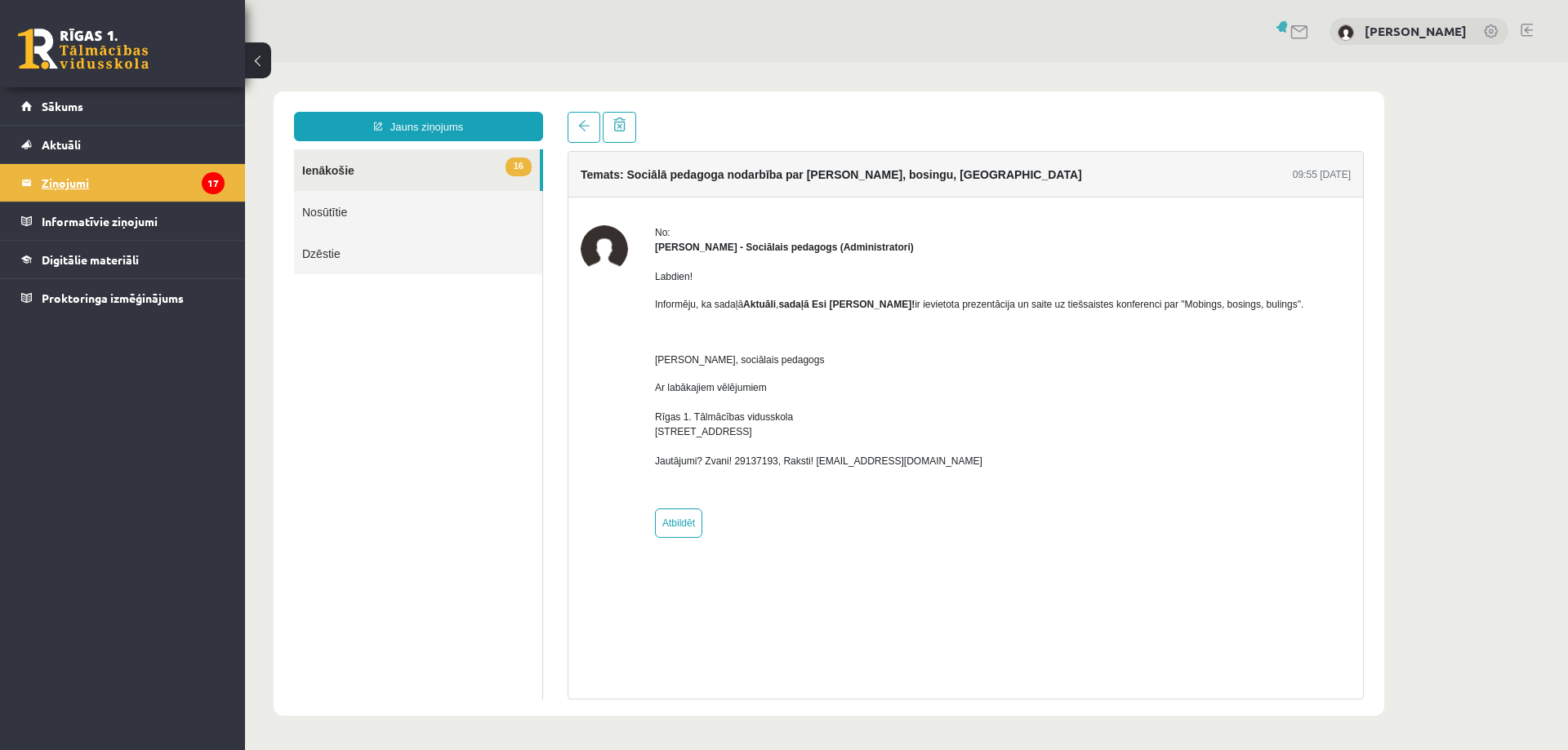
click at [134, 183] on legend "Ziņojumi 17" at bounding box center [133, 183] width 183 height 38
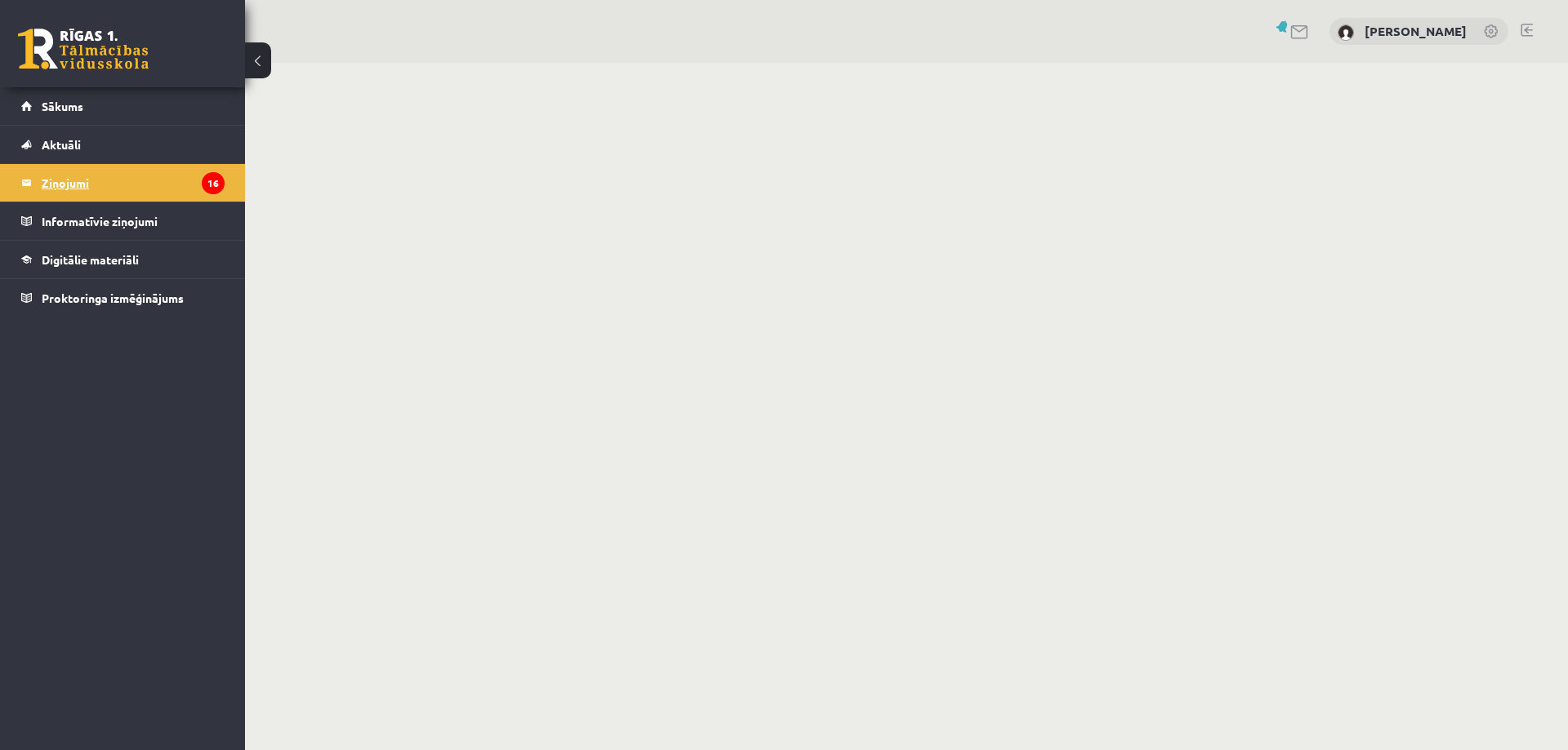
click at [76, 184] on legend "Ziņojumi 16" at bounding box center [133, 183] width 183 height 38
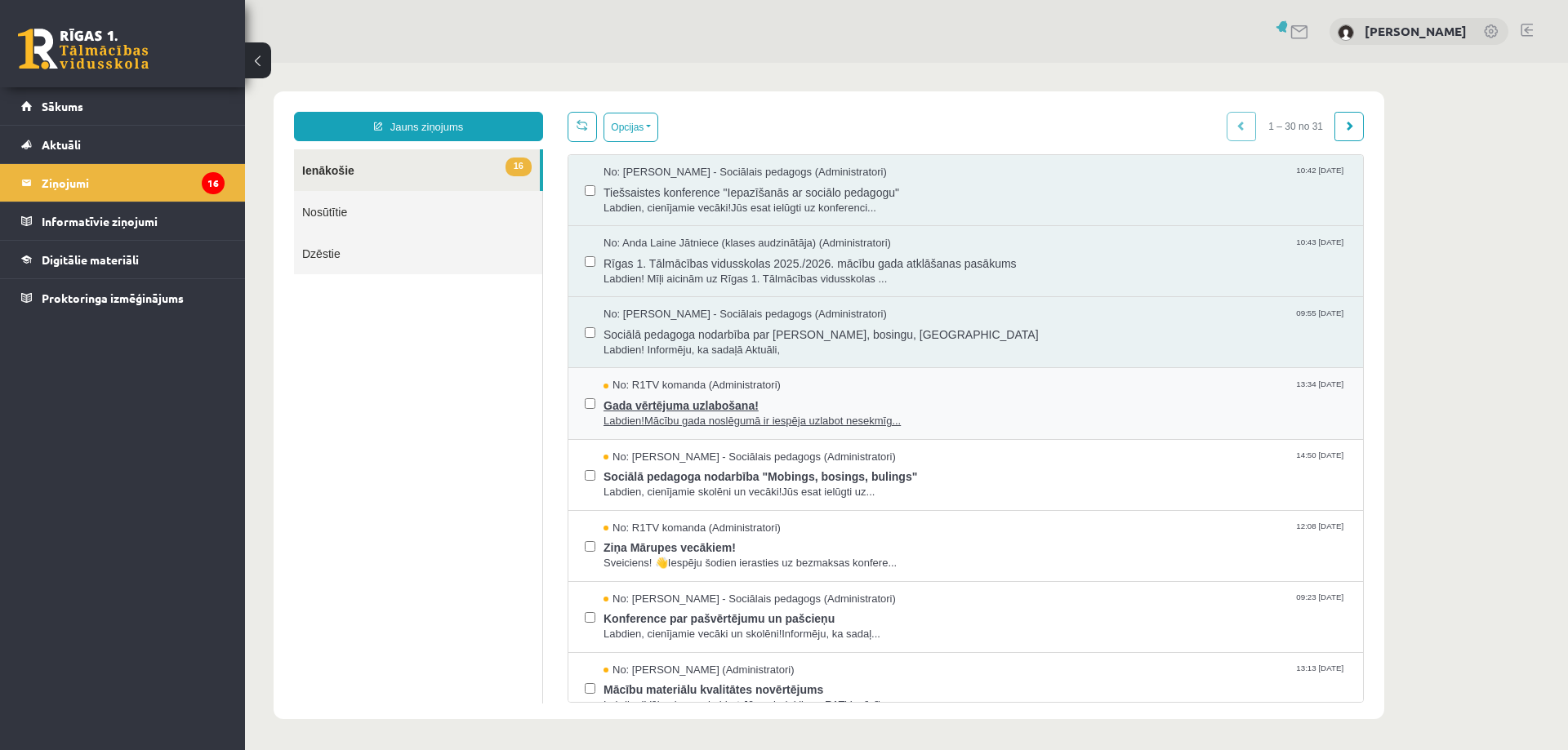
click at [706, 406] on span "Gada vērtējuma uzlabošana!" at bounding box center [974, 404] width 743 height 21
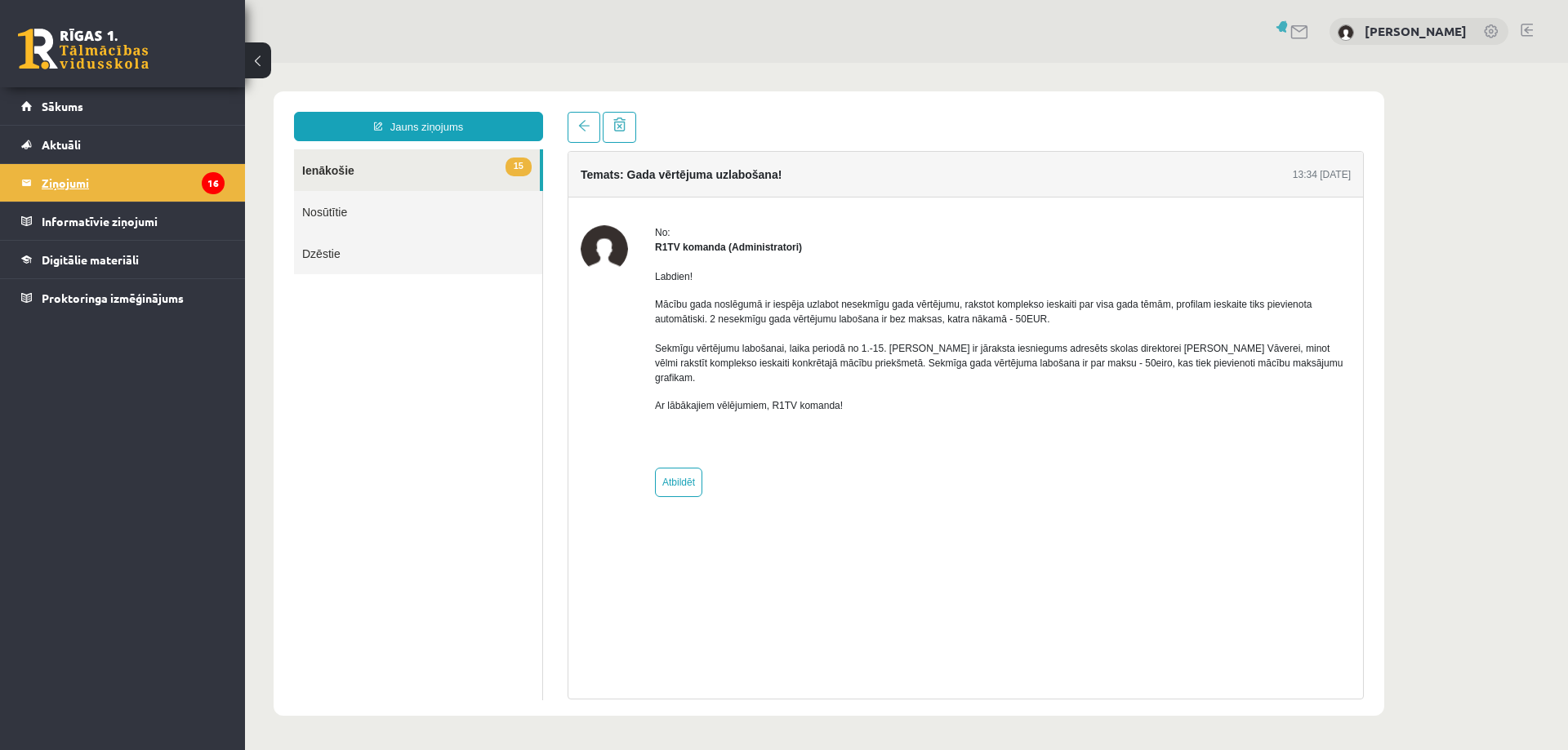
click at [74, 177] on legend "Ziņojumi 16" at bounding box center [133, 183] width 183 height 38
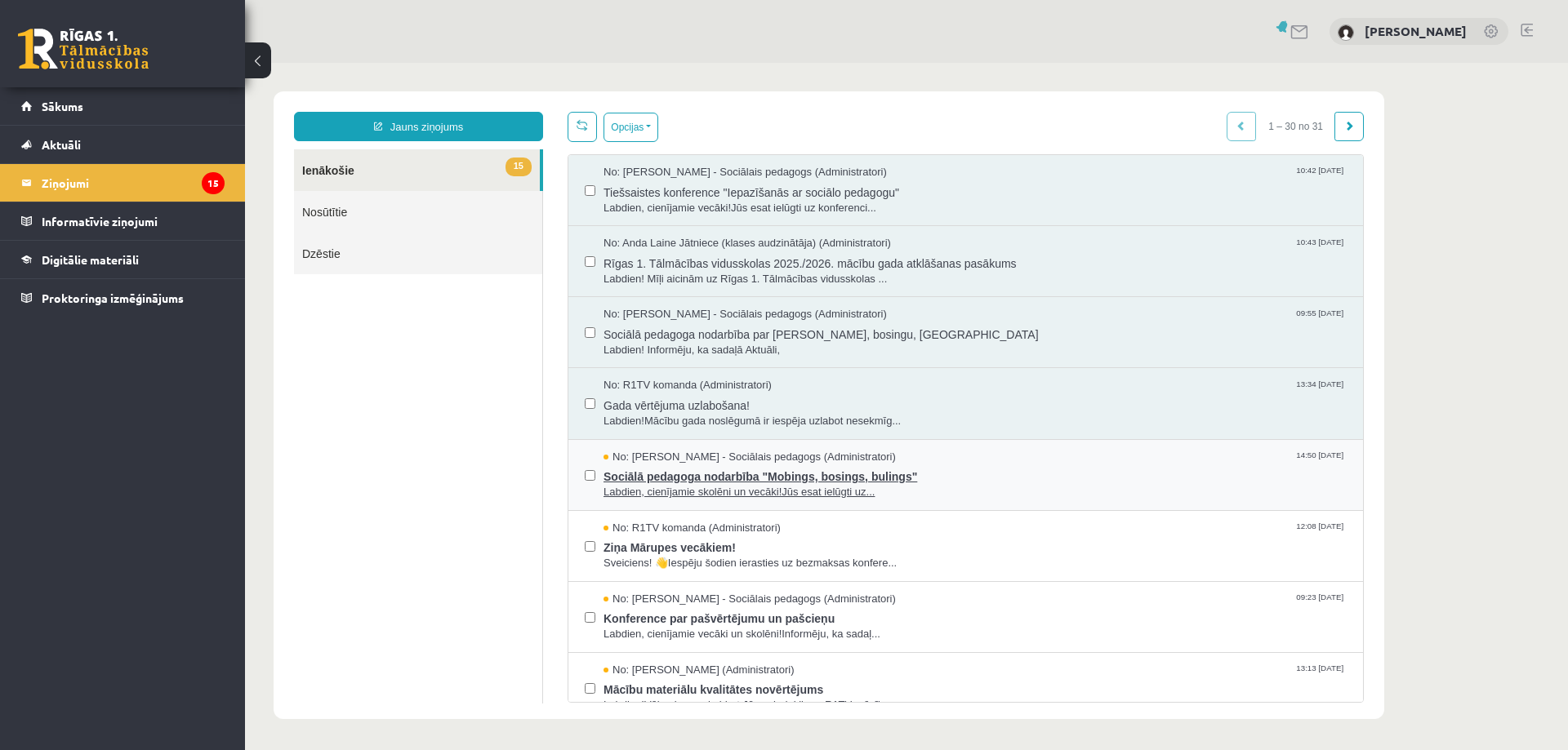
click at [715, 474] on span "Sociālā pedagoga nodarbība "Mobings, bosings, bulings"" at bounding box center [974, 475] width 743 height 21
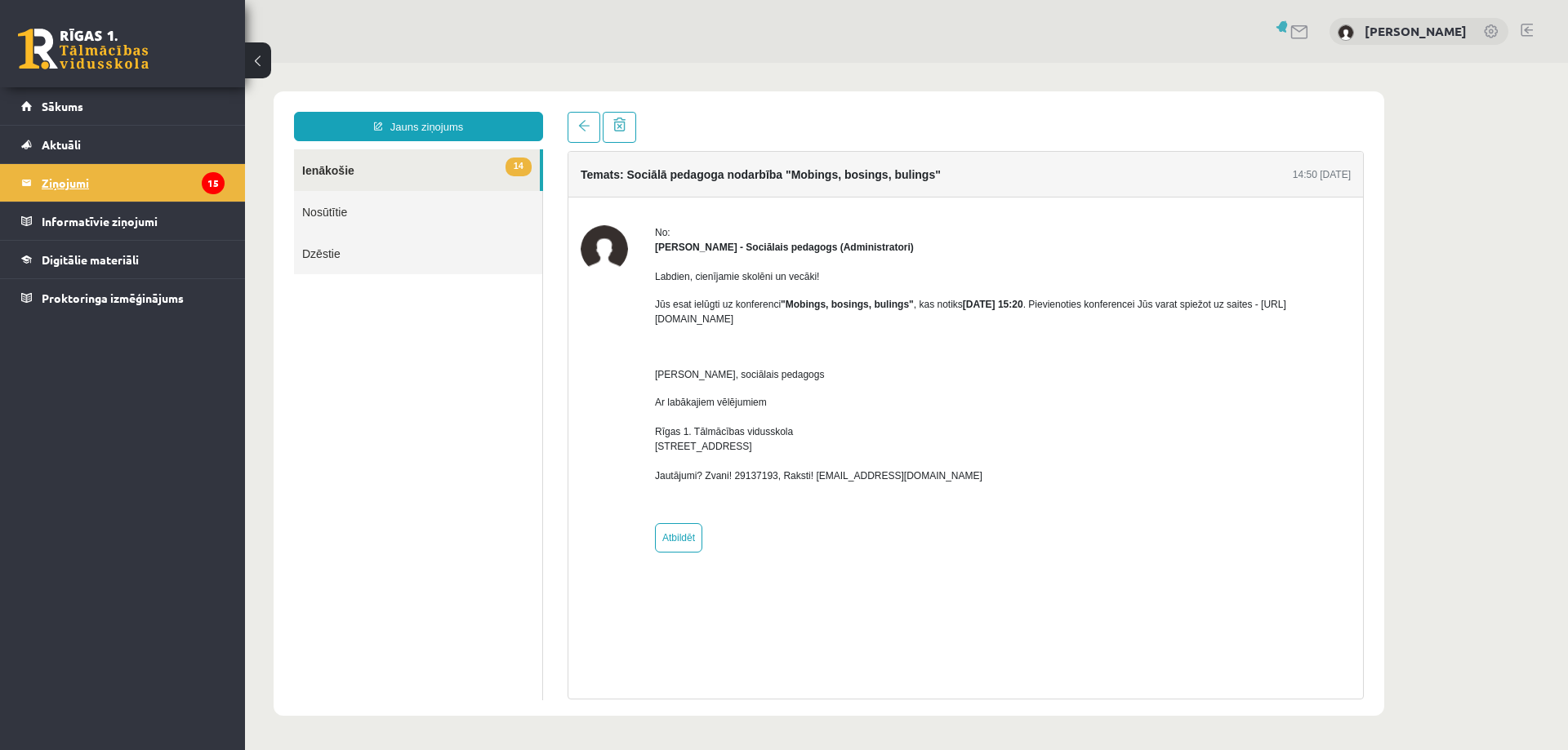
click at [66, 186] on legend "Ziņojumi 15" at bounding box center [133, 183] width 183 height 38
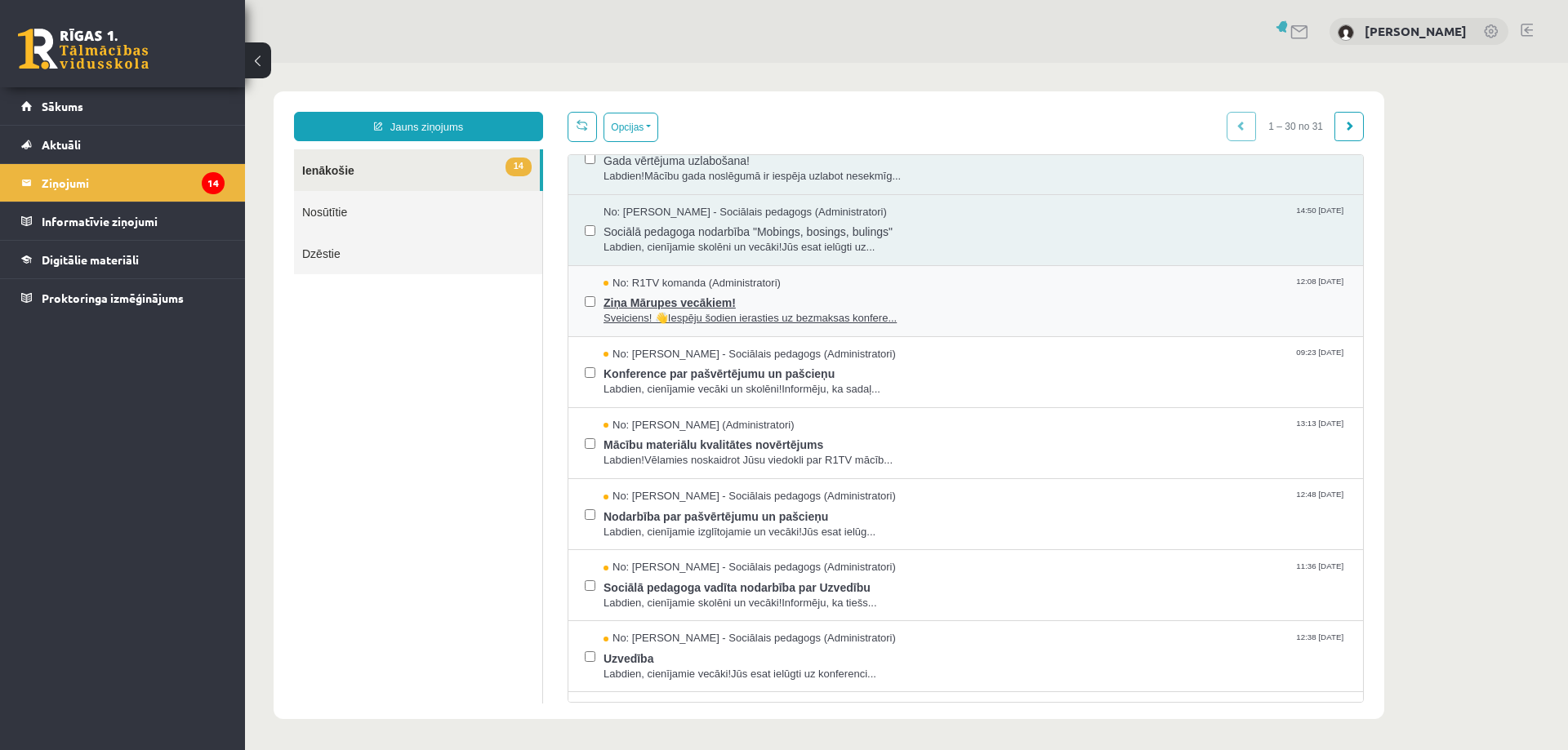
click at [702, 298] on span "Ziņa Mārupes vecākiem!" at bounding box center [974, 301] width 743 height 21
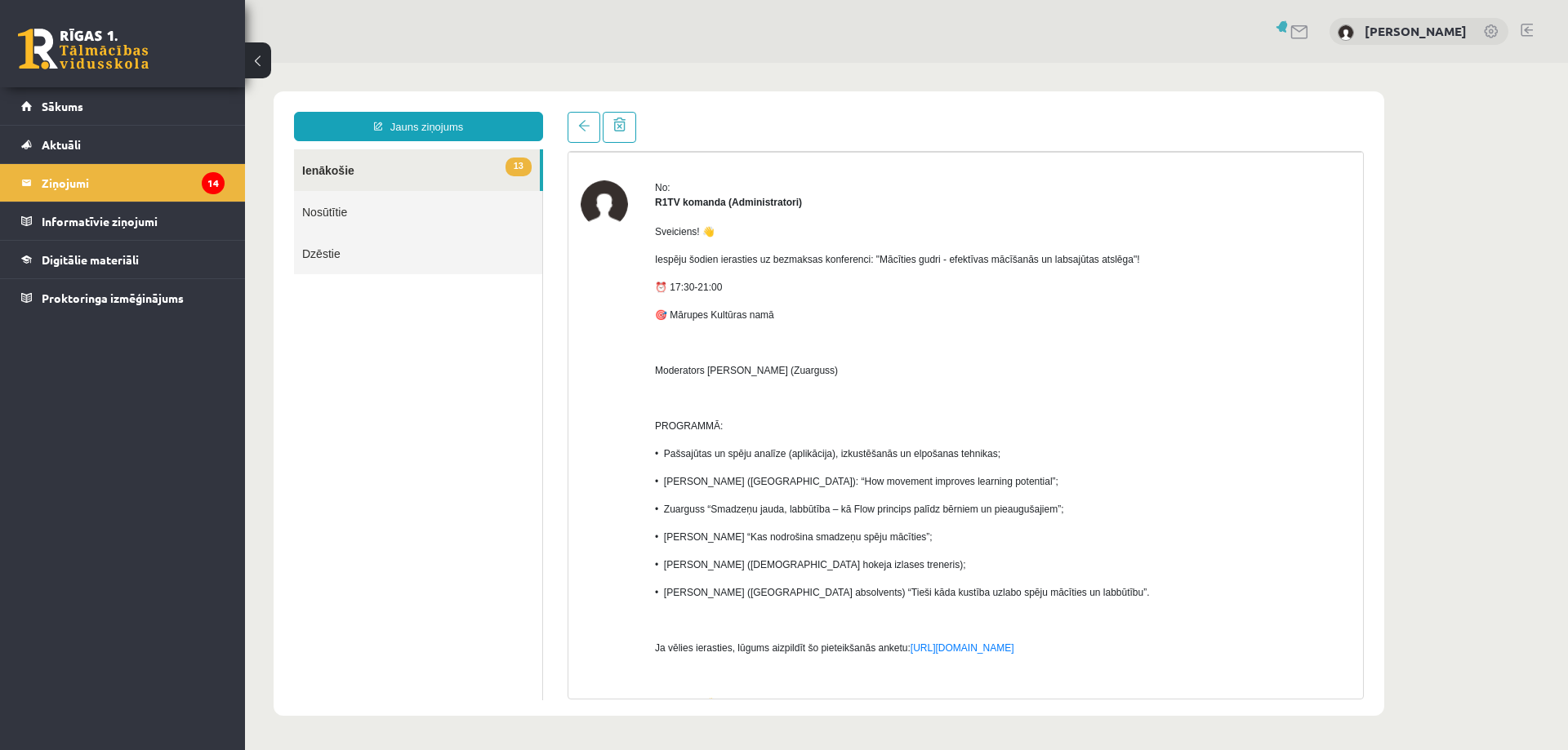
scroll to position [82, 0]
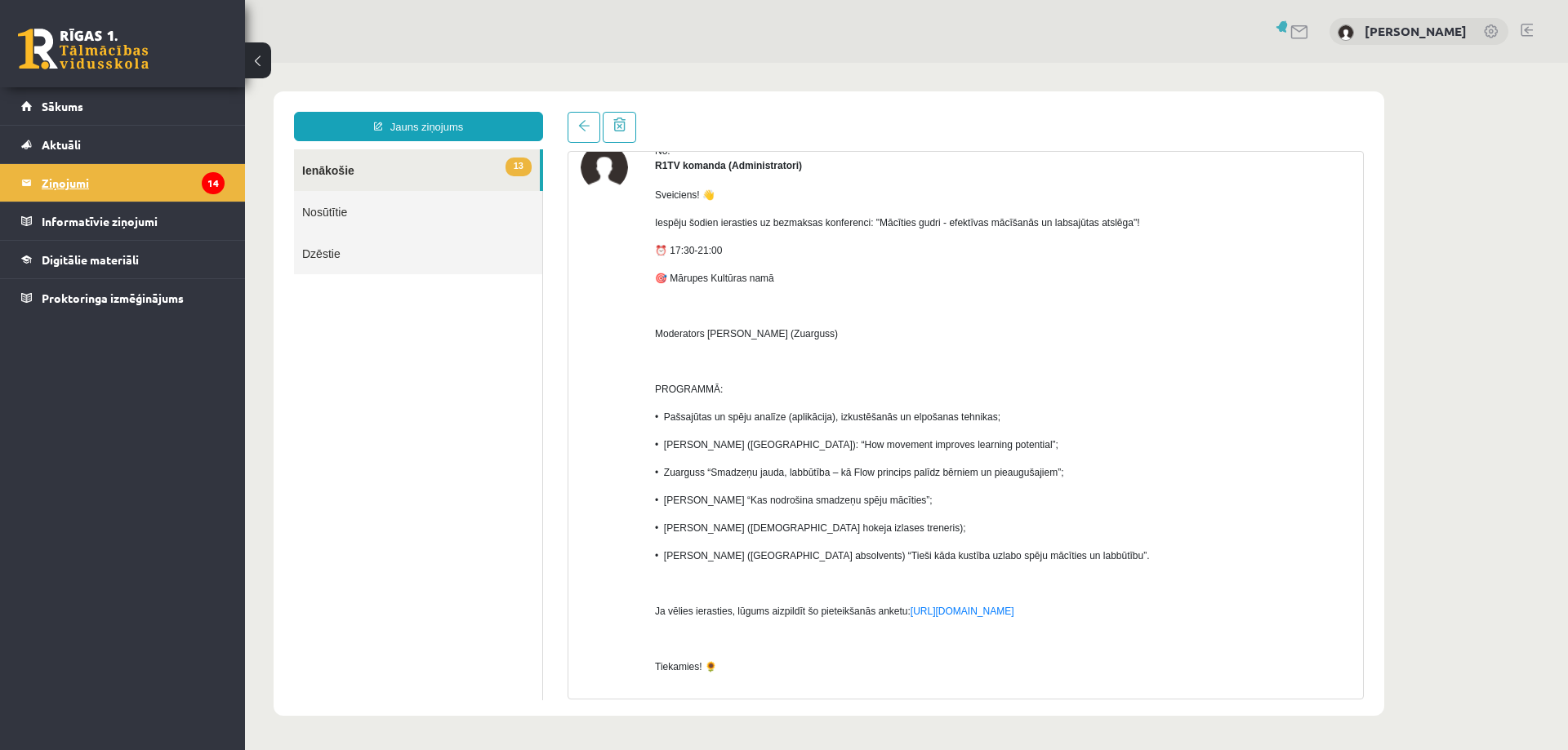
click at [63, 182] on legend "Ziņojumi 14" at bounding box center [133, 183] width 183 height 38
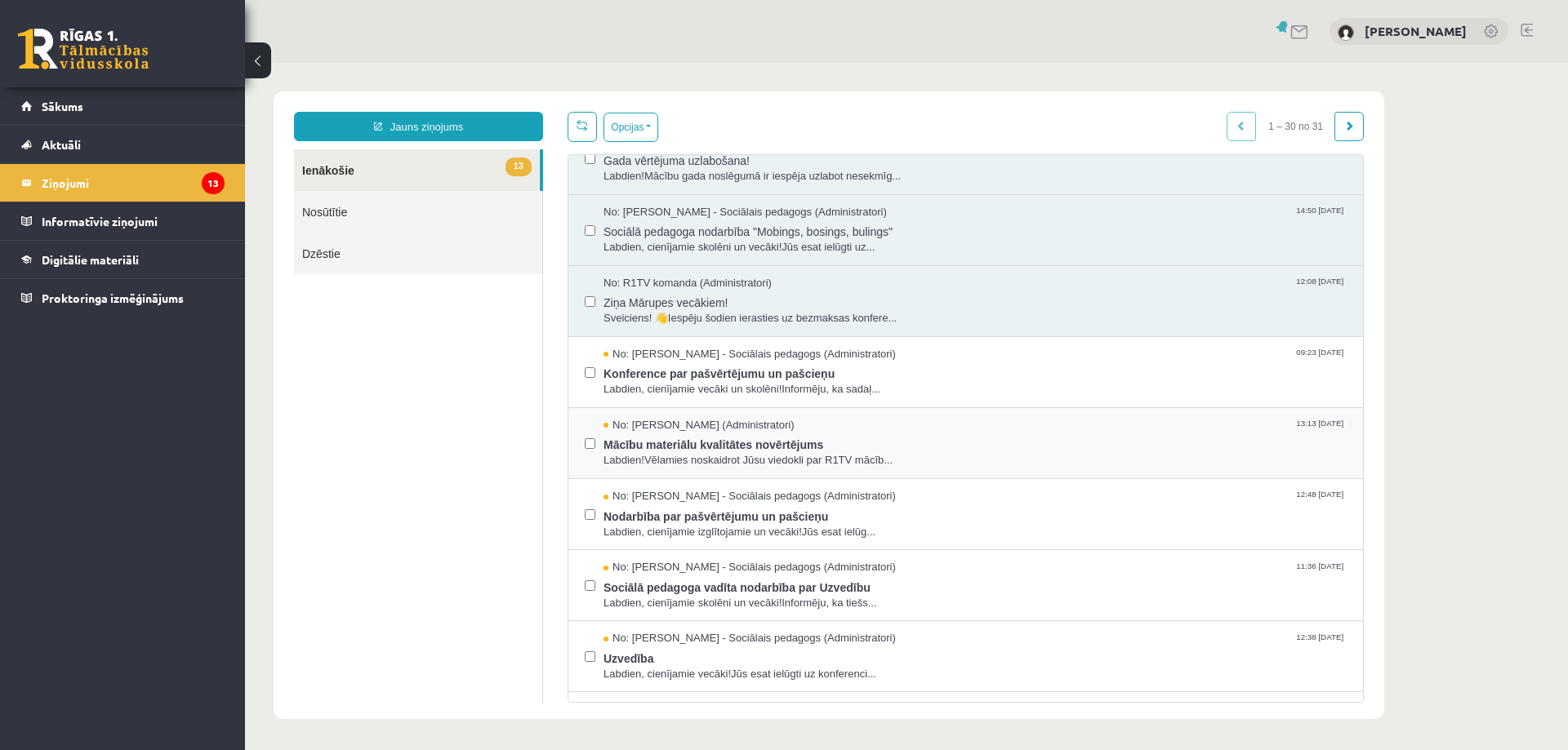
scroll to position [0, 0]
click at [713, 367] on span "Konference par pašvērtējumu un pašcieņu" at bounding box center [974, 372] width 743 height 21
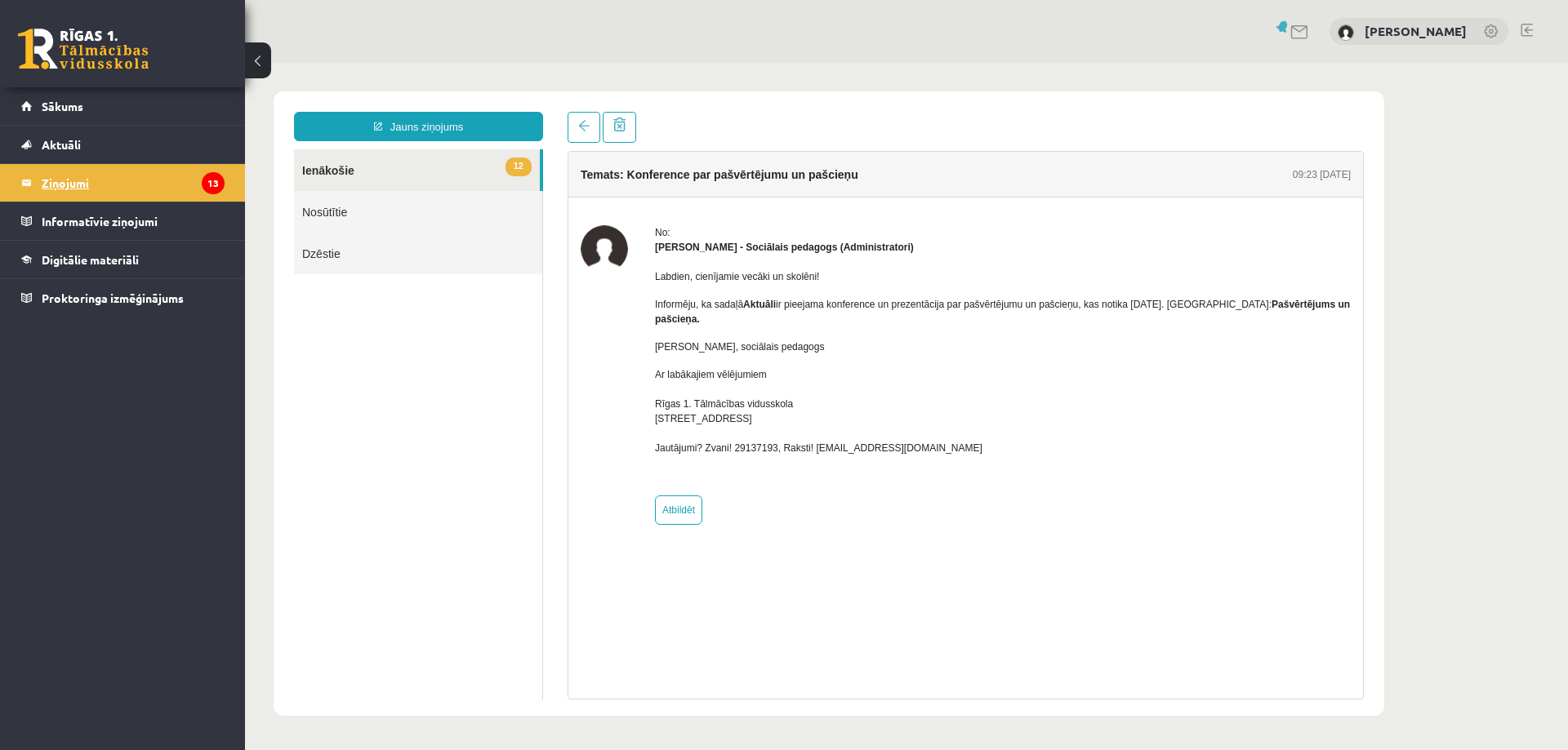
click at [62, 179] on legend "Ziņojumi 13" at bounding box center [133, 183] width 183 height 38
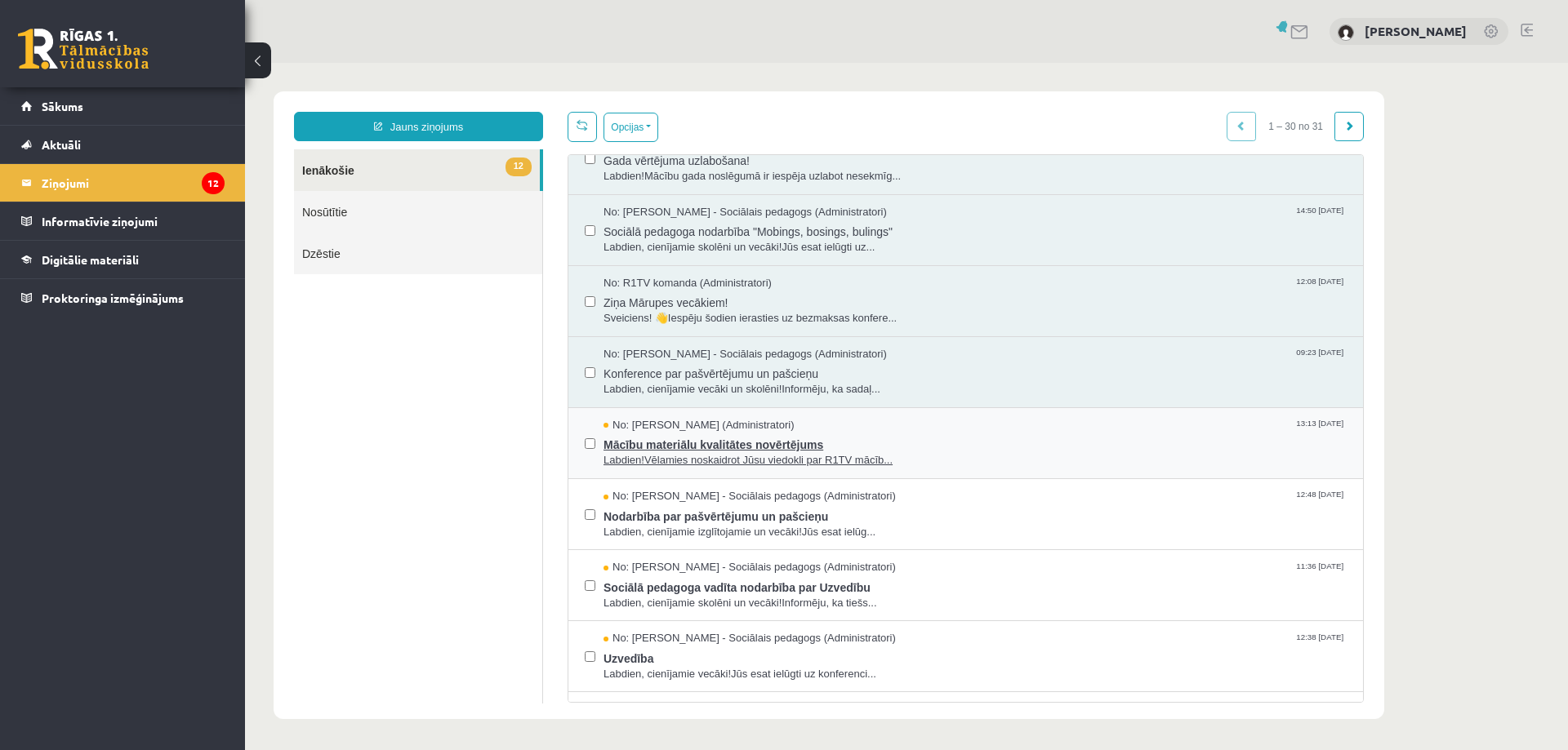
click at [701, 445] on span "Mācību materiālu kvalitātes novērtējums" at bounding box center [974, 443] width 743 height 21
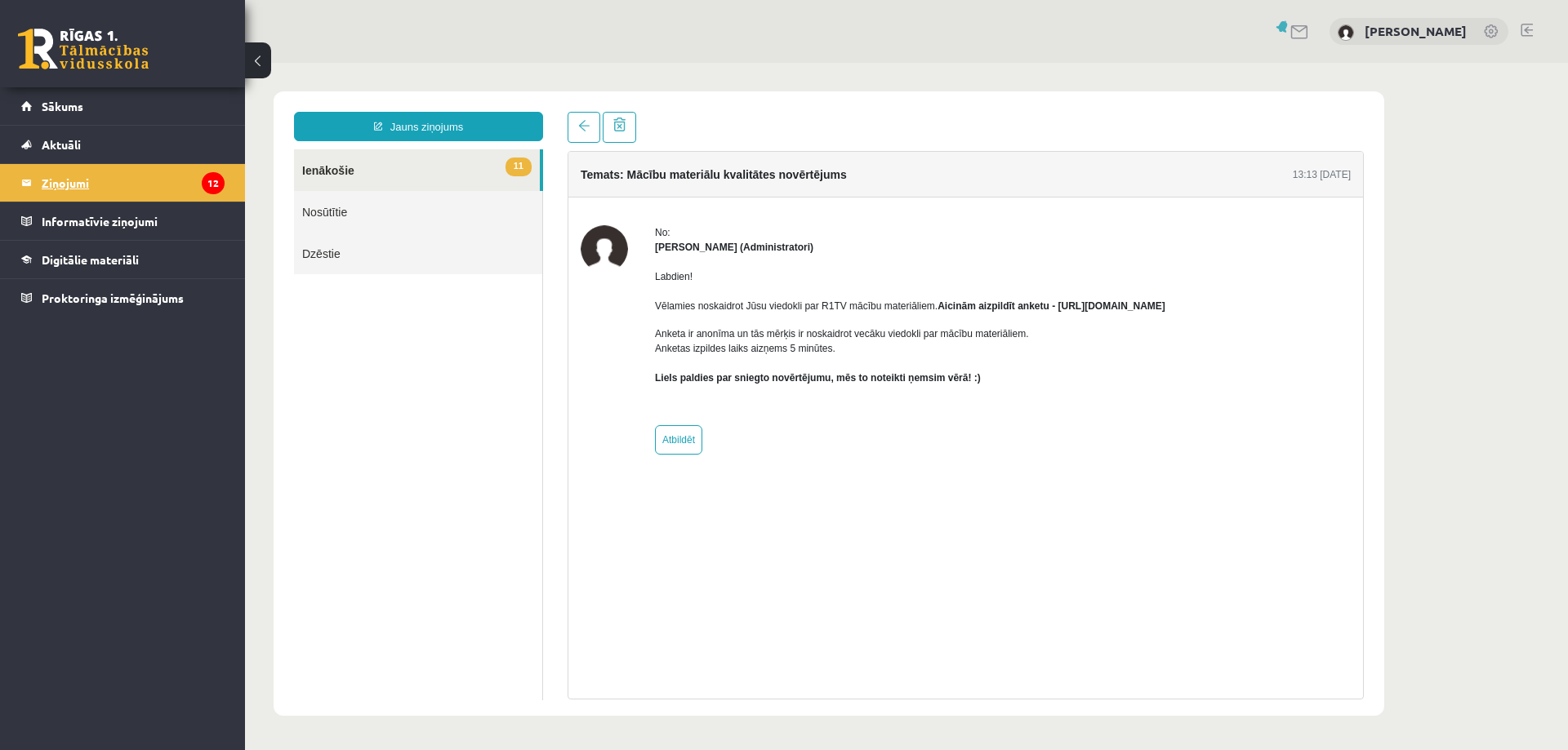
click at [59, 183] on legend "Ziņojumi 12" at bounding box center [133, 183] width 183 height 38
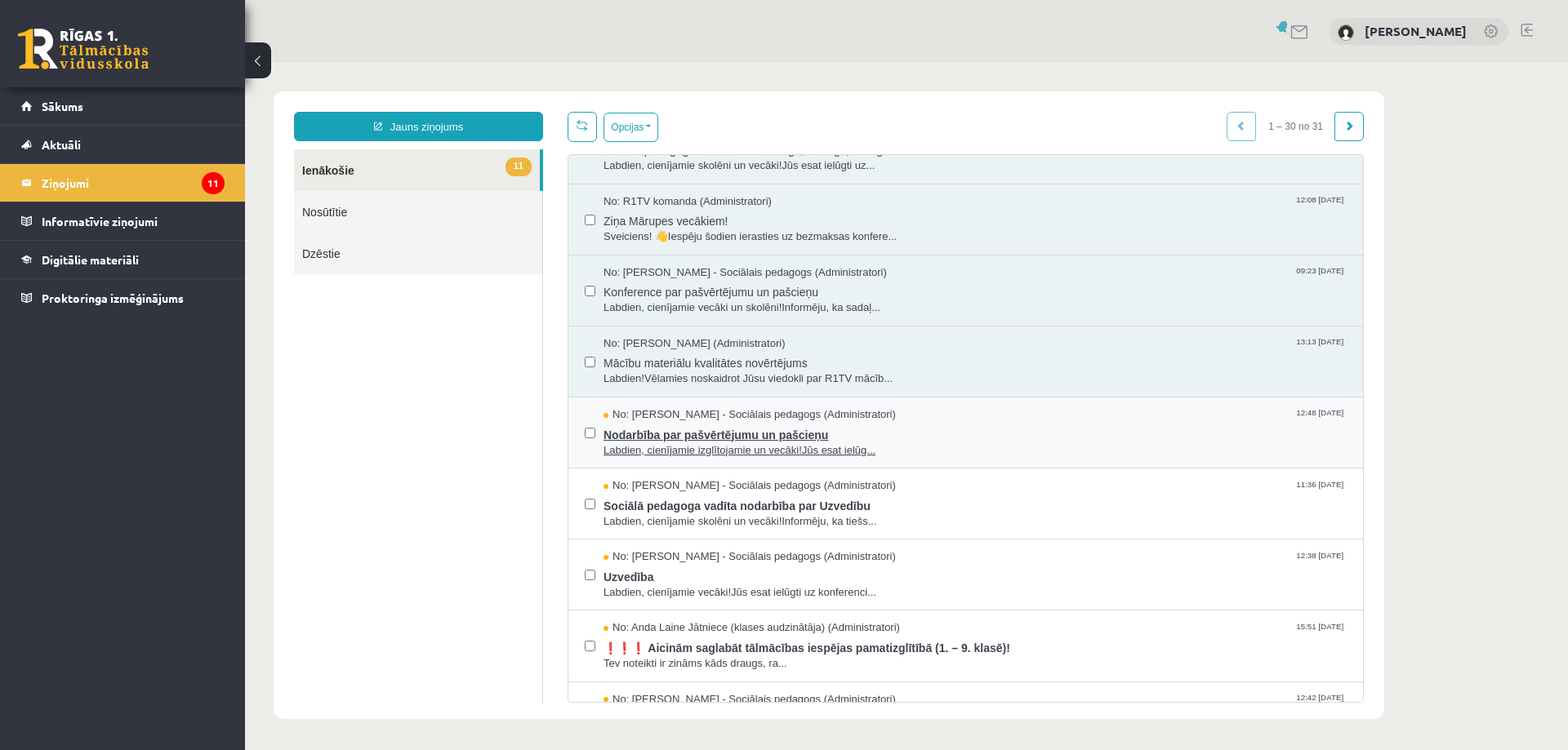
click at [721, 436] on span "Nodarbība par pašvērtējumu un pašcieņu" at bounding box center [974, 433] width 743 height 21
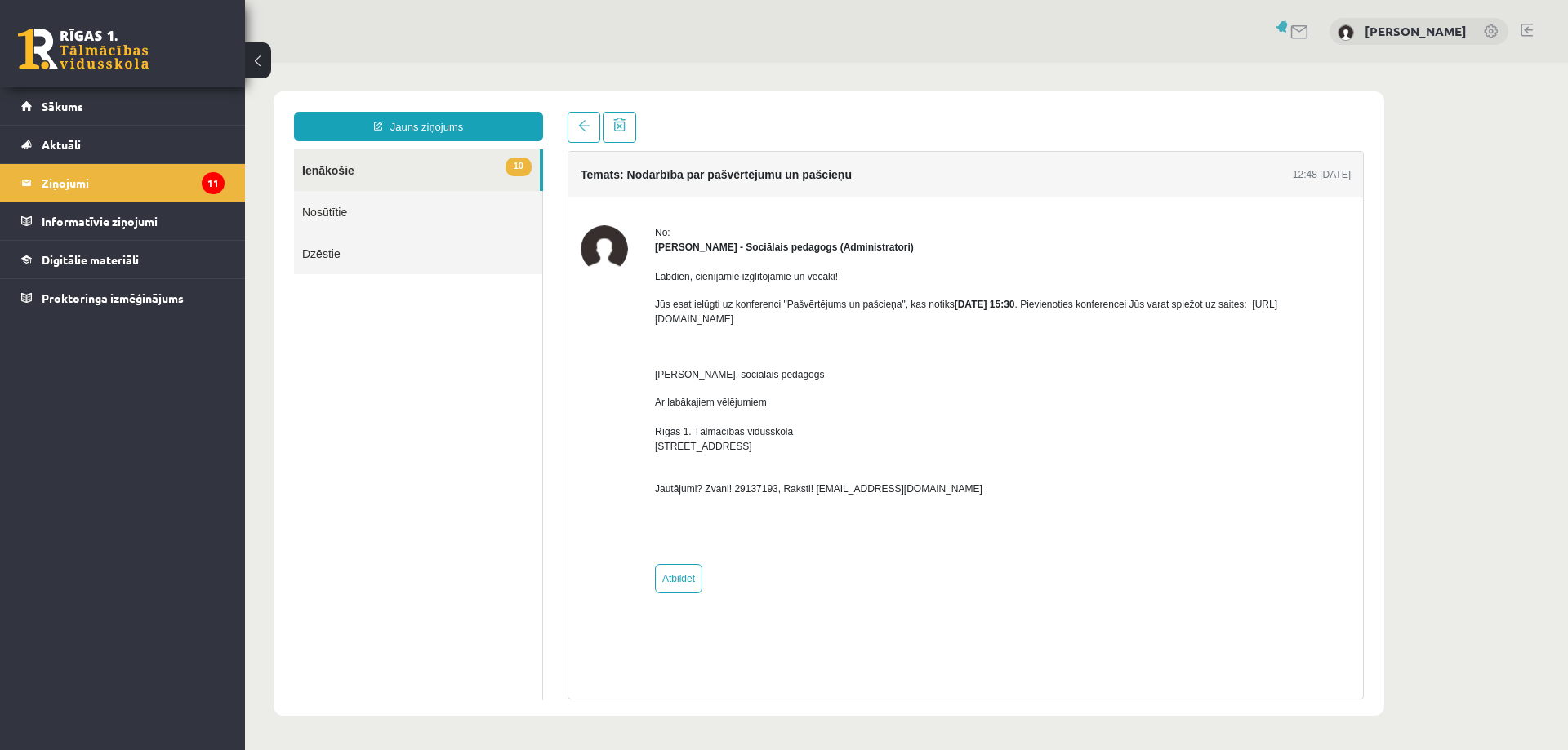
click at [70, 189] on legend "Ziņojumi 11" at bounding box center [133, 183] width 183 height 38
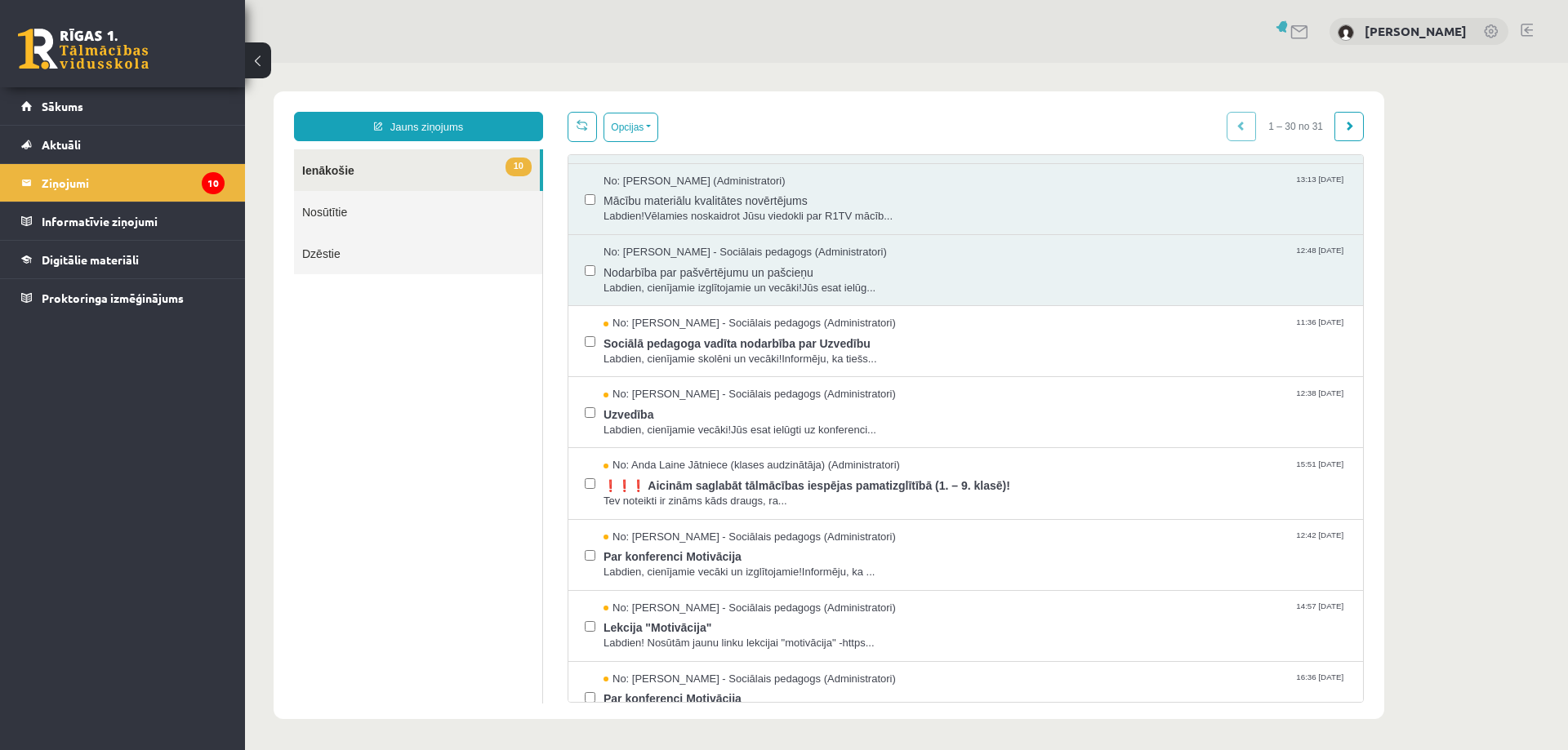
scroll to position [490, 0]
click at [701, 342] on span "Sociālā pedagoga vadīta nodarbība par Uzvedību" at bounding box center [974, 341] width 743 height 21
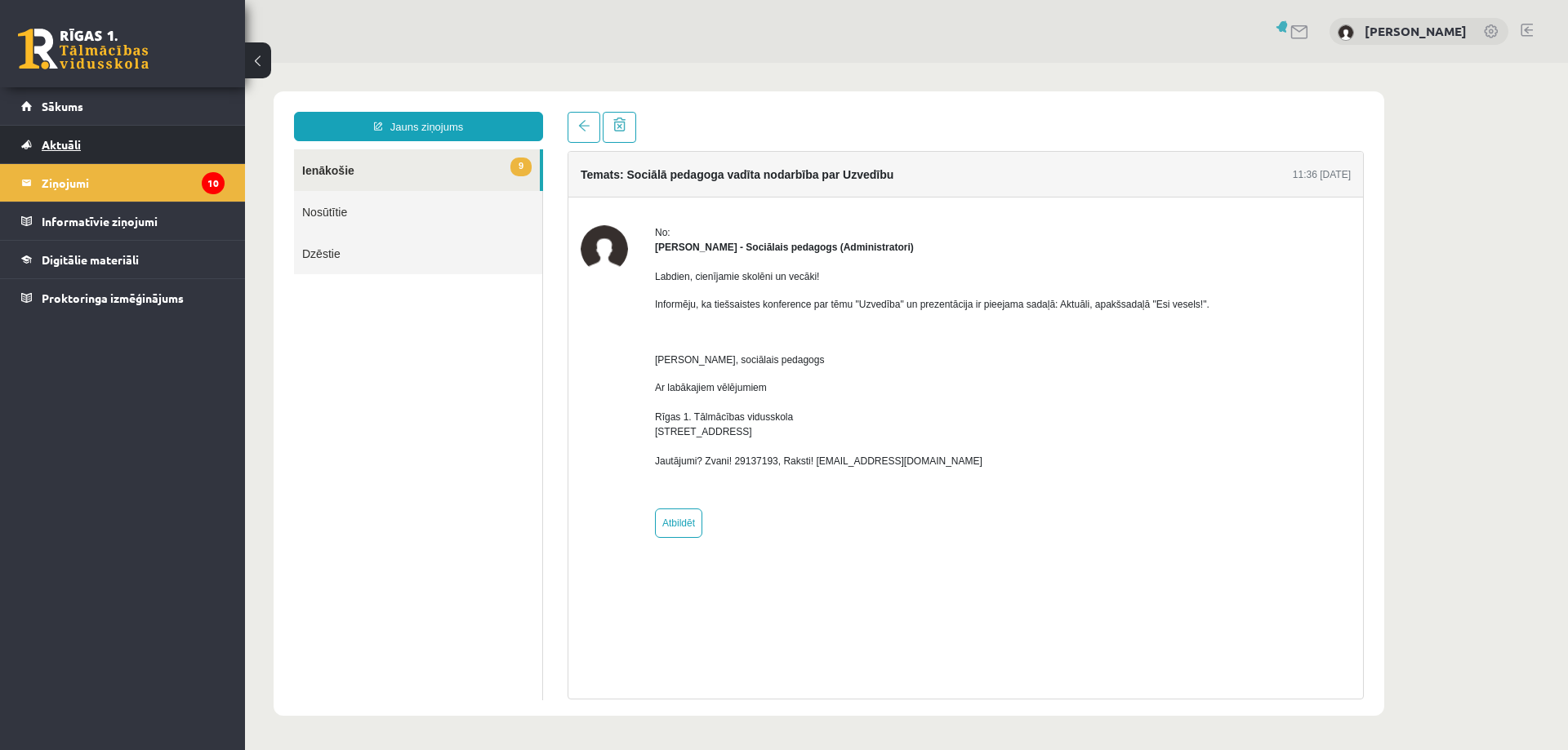
scroll to position [0, 0]
click at [66, 183] on legend "Ziņojumi 10" at bounding box center [133, 183] width 183 height 38
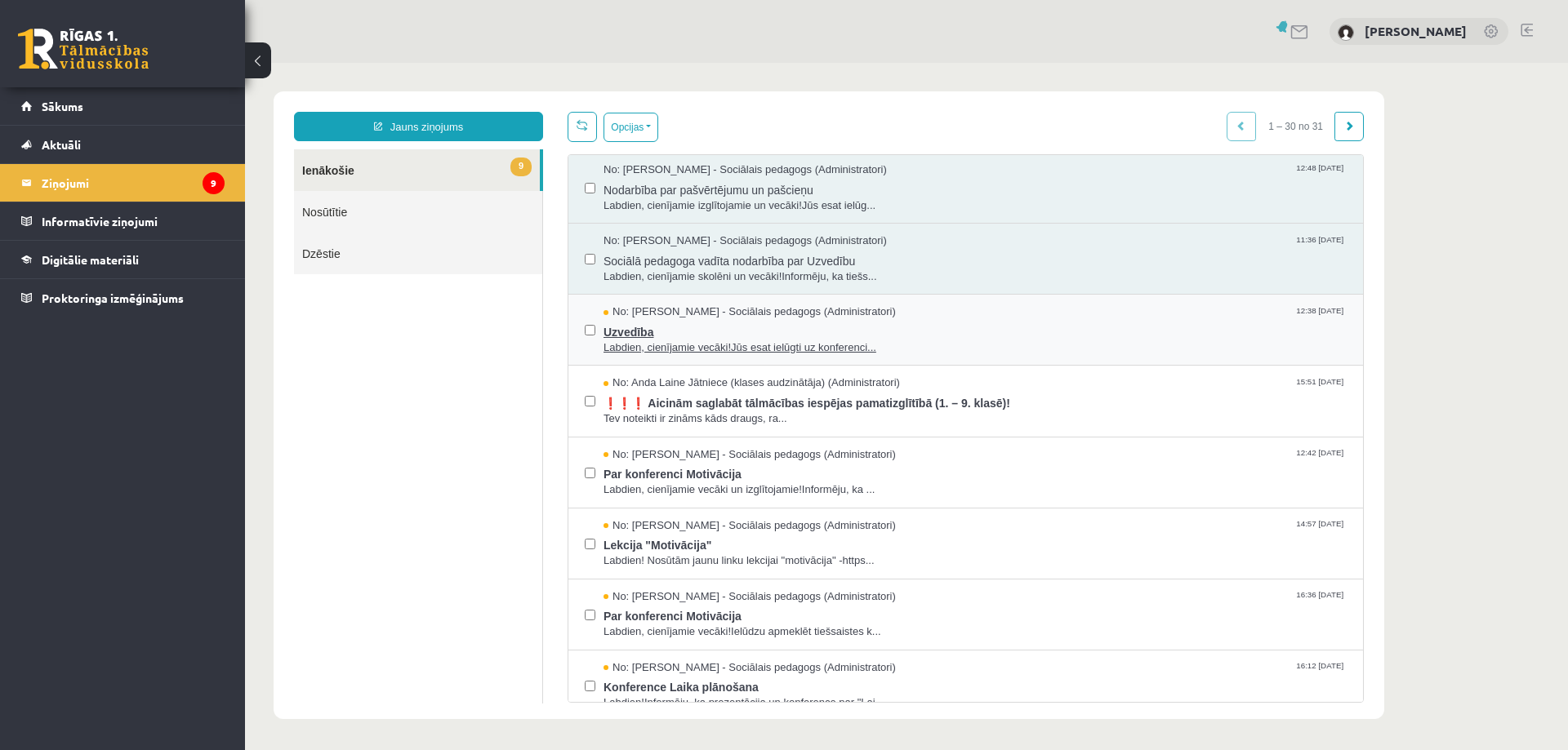
click at [641, 332] on span "Uzvedība" at bounding box center [974, 330] width 743 height 21
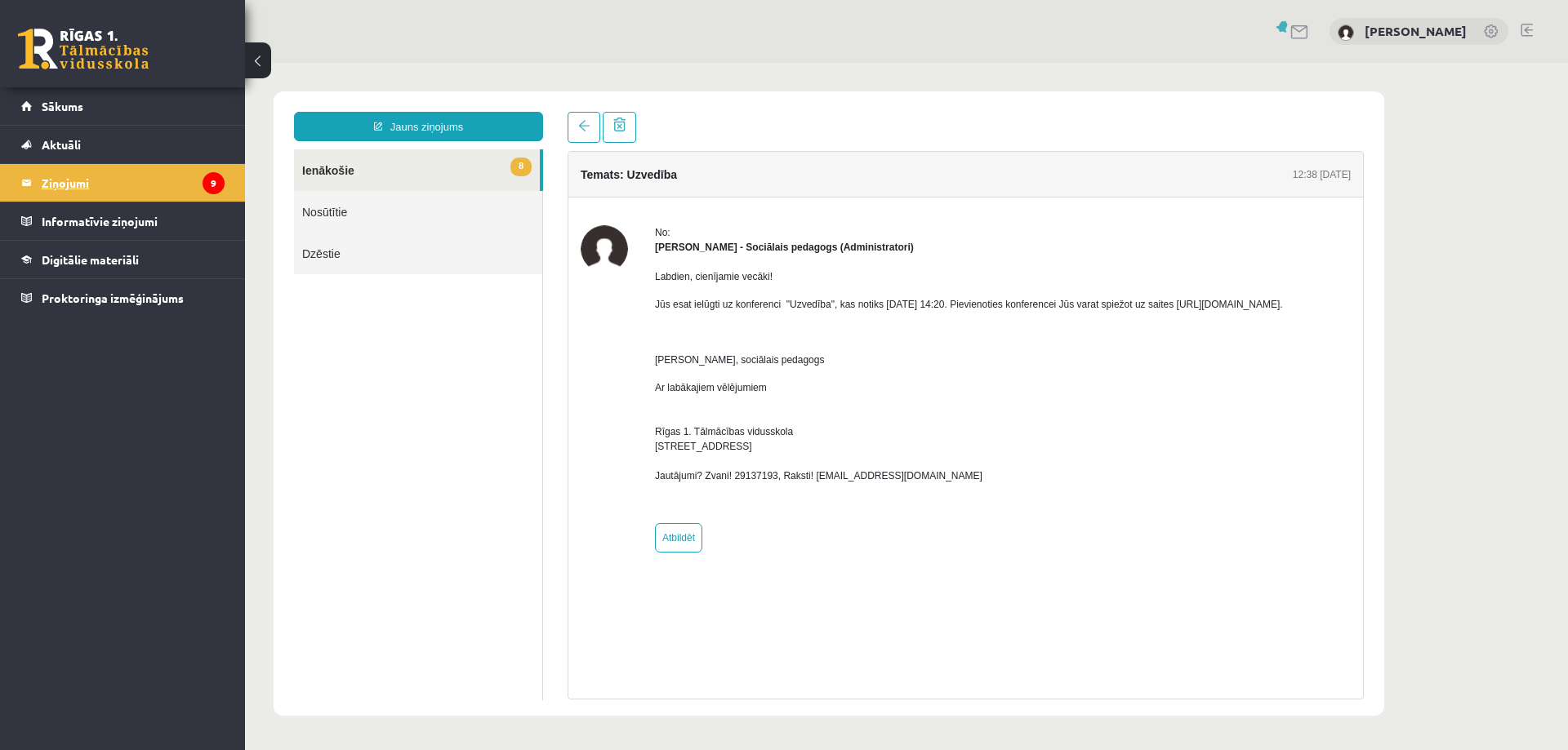
click at [52, 185] on legend "Ziņojumi 9" at bounding box center [133, 183] width 183 height 38
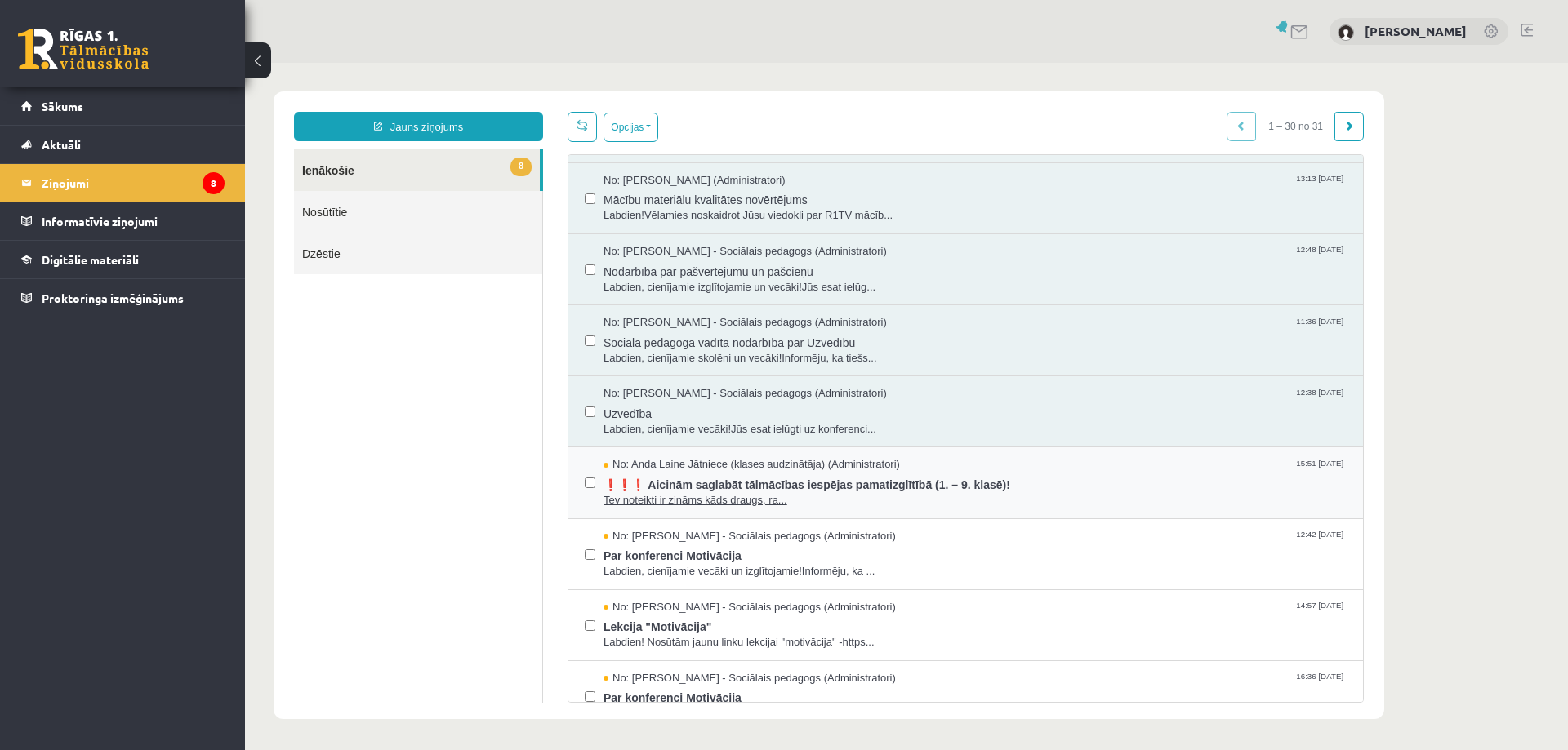
click at [841, 482] on span "❗❗❗ Aicinām saglabāt tālmācības iespējas pamatizglītībā (1. – 9. klasē)!" at bounding box center [974, 483] width 743 height 21
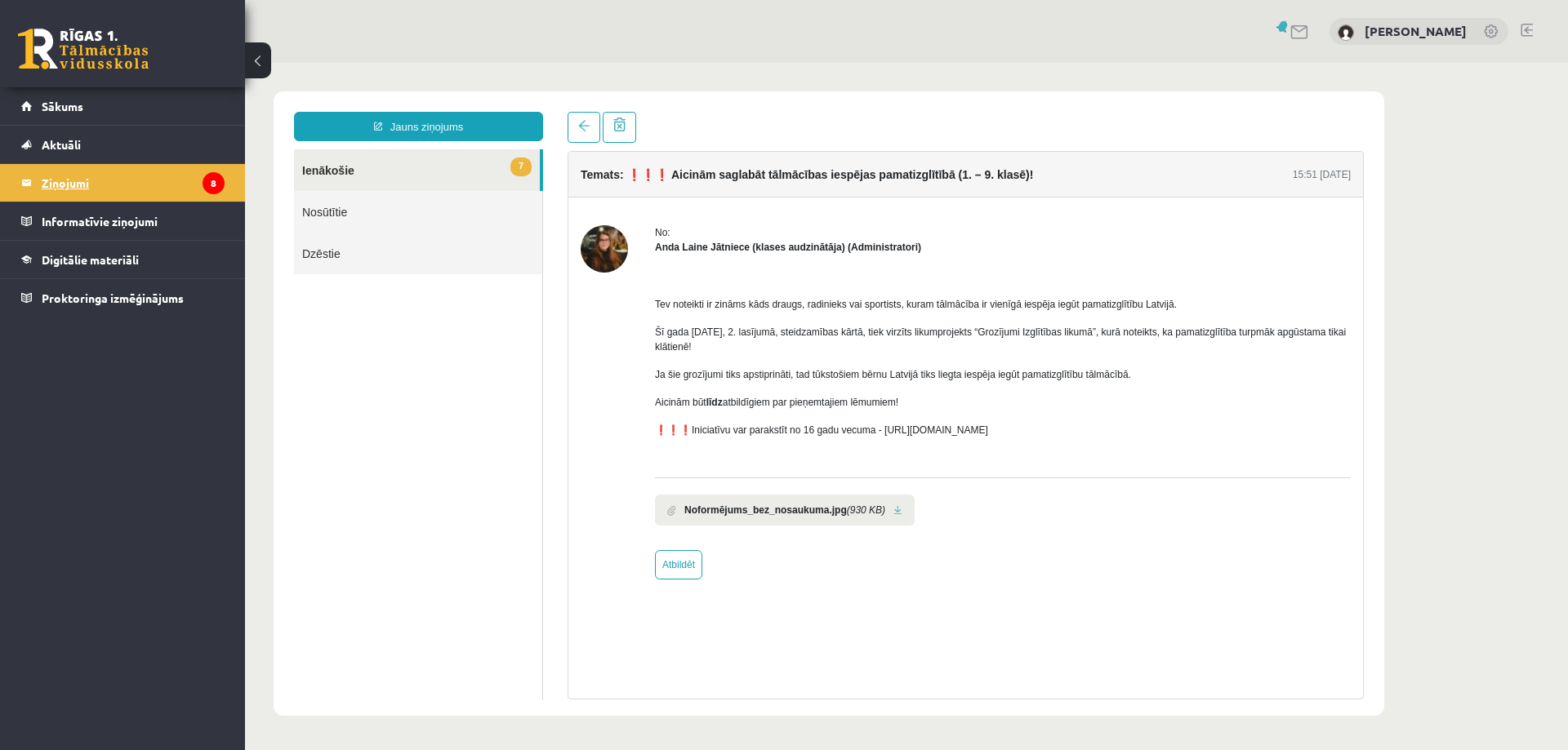
click at [58, 180] on legend "Ziņojumi 8" at bounding box center [133, 183] width 183 height 38
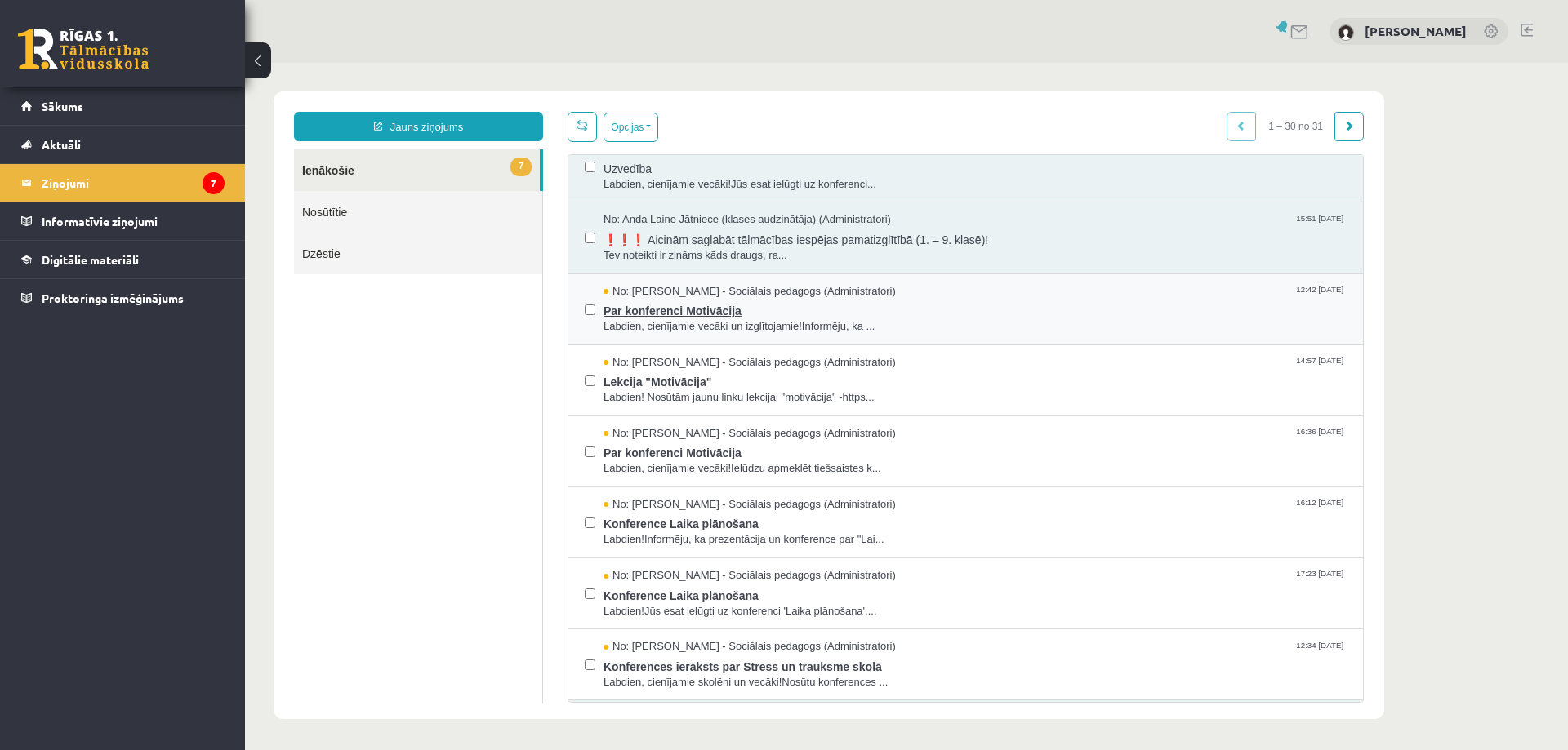
click at [701, 306] on span "Par konferenci Motivācija" at bounding box center [974, 309] width 743 height 21
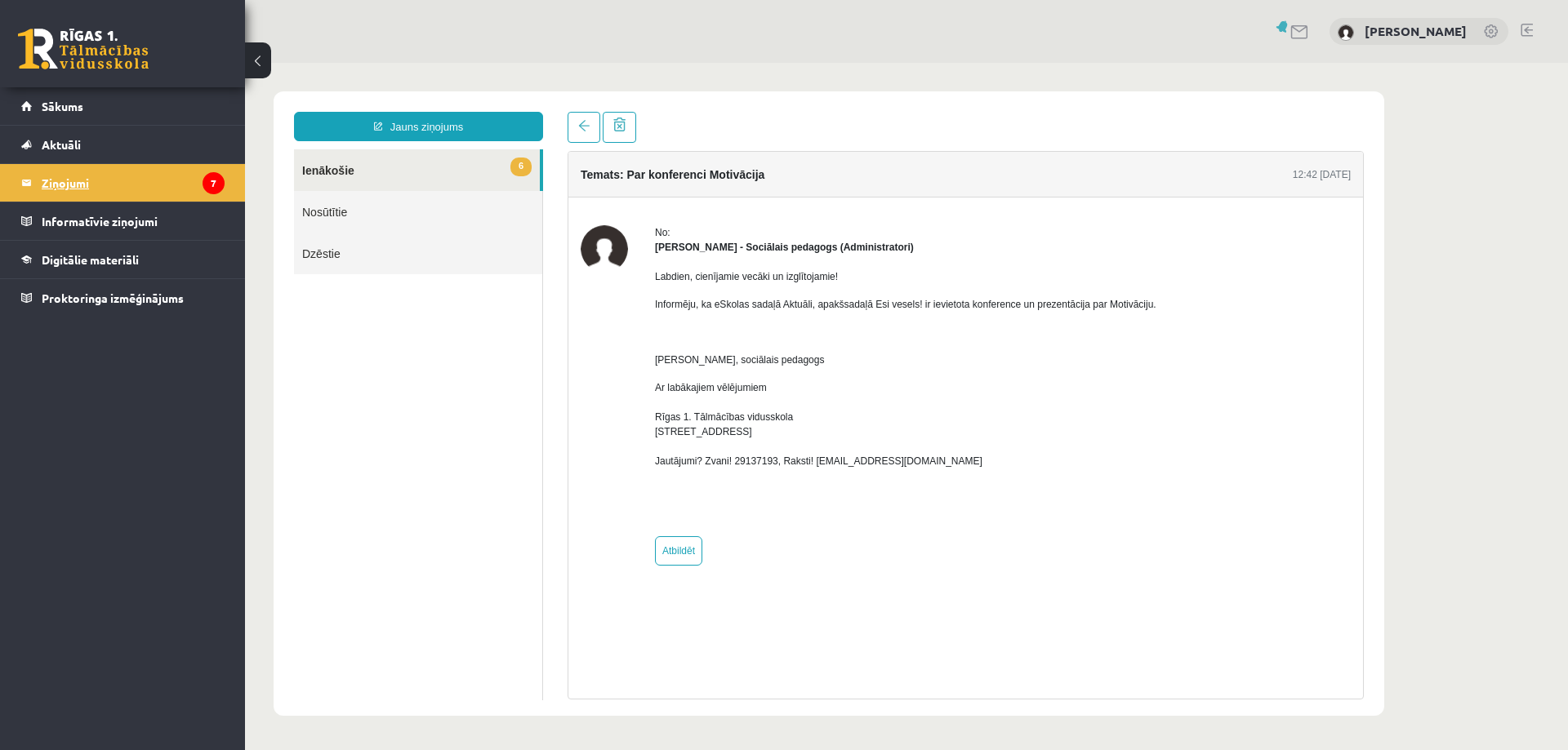
click at [59, 182] on legend "Ziņojumi 7" at bounding box center [133, 183] width 183 height 38
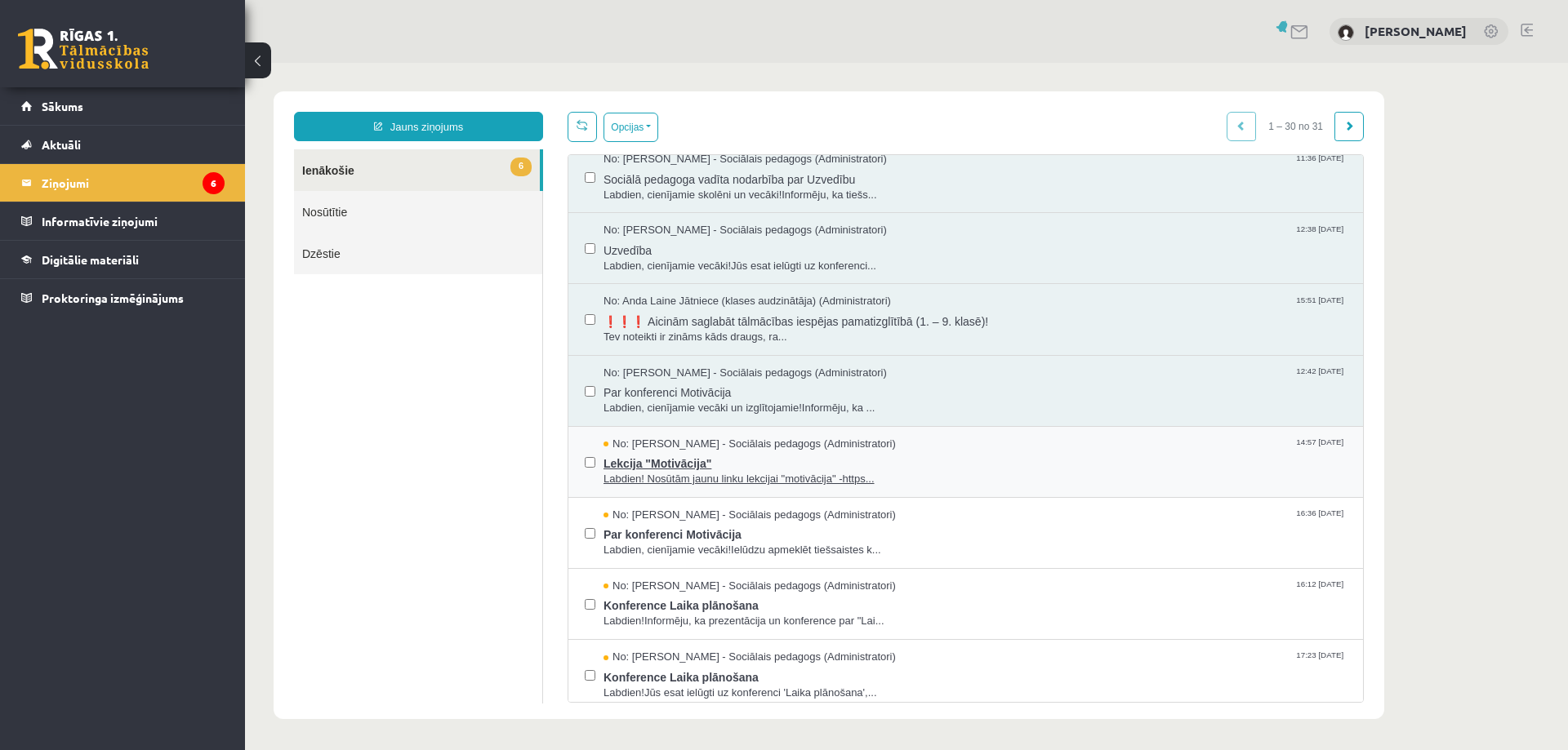
click at [651, 463] on span "Lekcija "Motivācija"" at bounding box center [974, 462] width 743 height 21
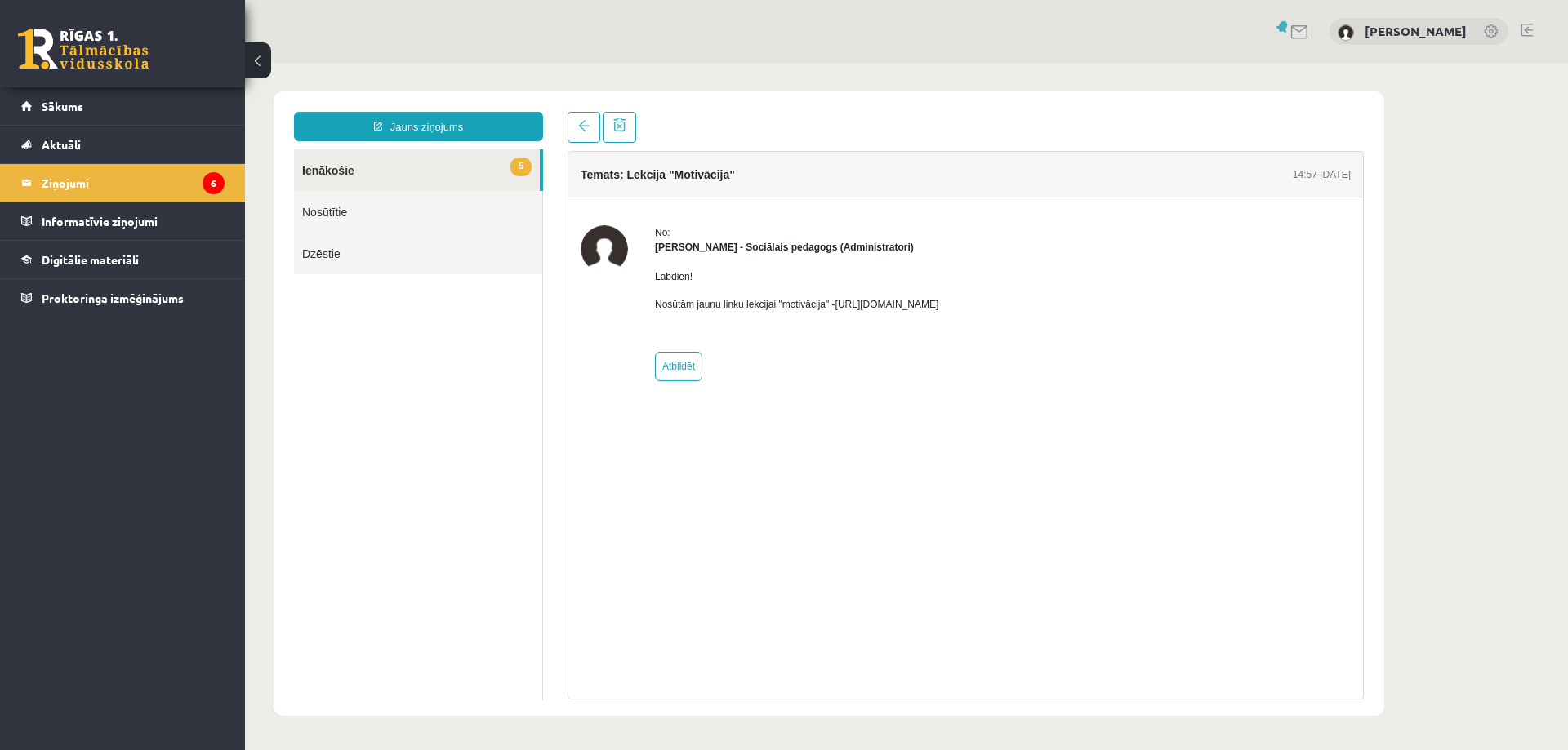
click at [82, 182] on legend "Ziņojumi 6" at bounding box center [133, 183] width 183 height 38
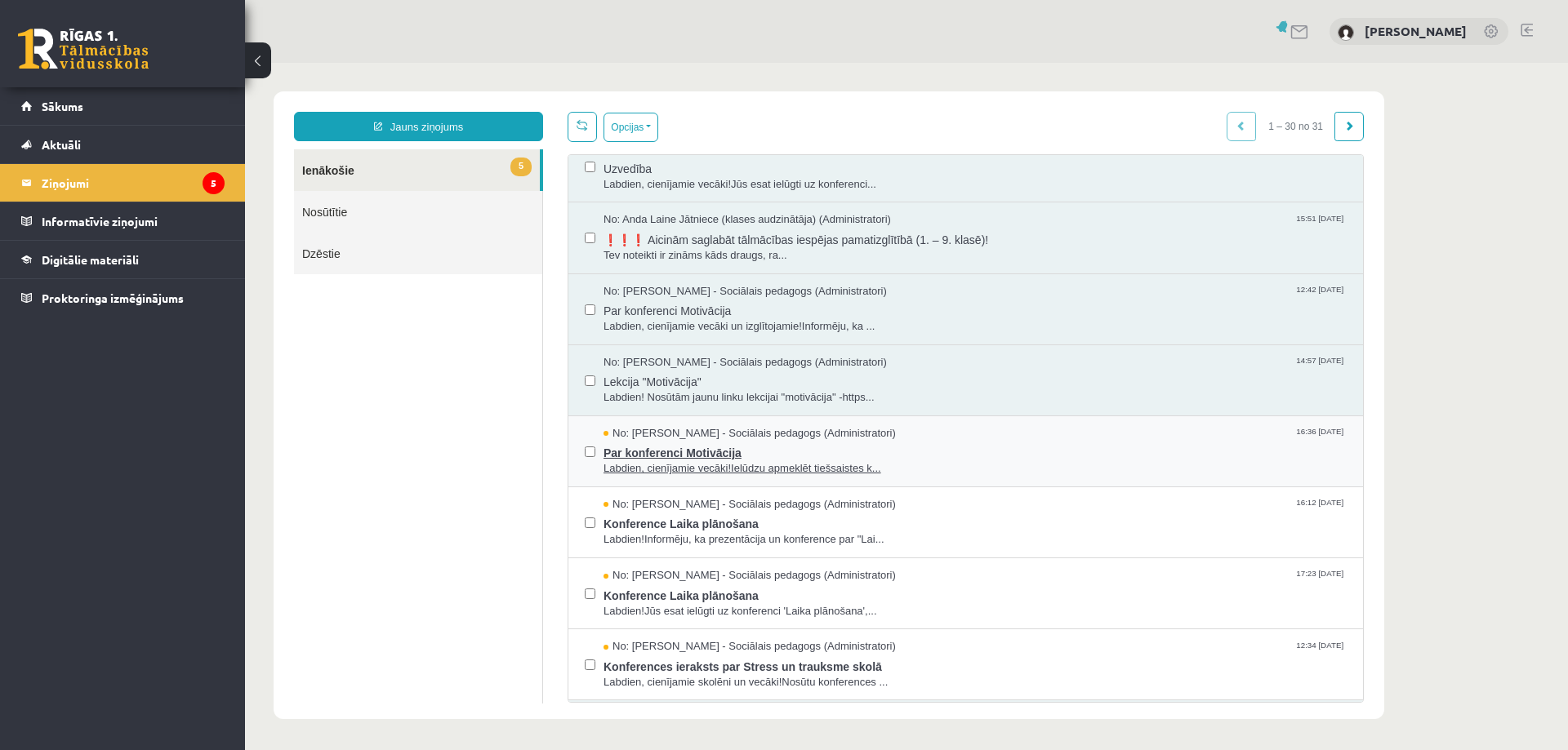
click at [661, 451] on span "Par konferenci Motivācija" at bounding box center [974, 451] width 743 height 21
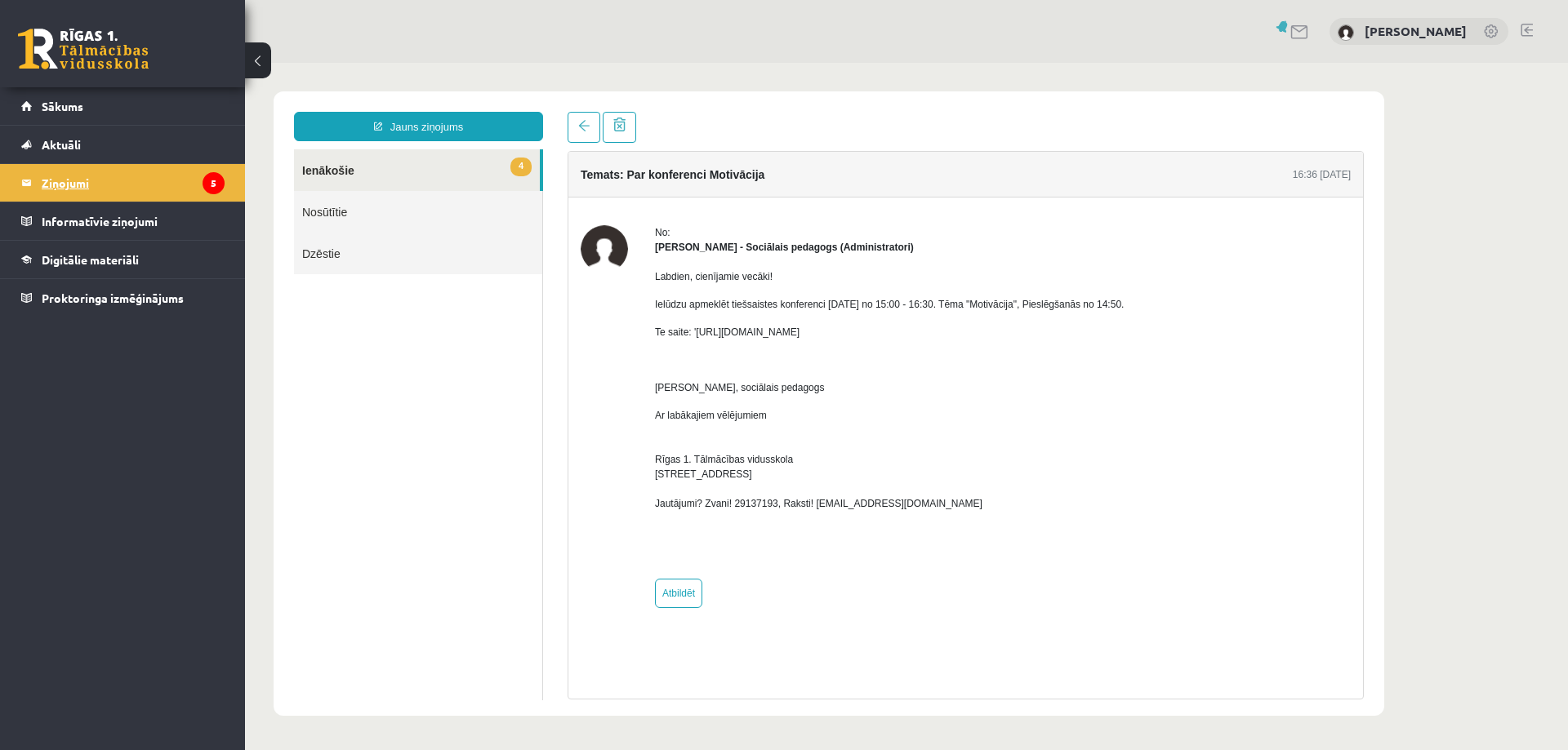
click at [51, 178] on legend "Ziņojumi 5" at bounding box center [133, 183] width 183 height 38
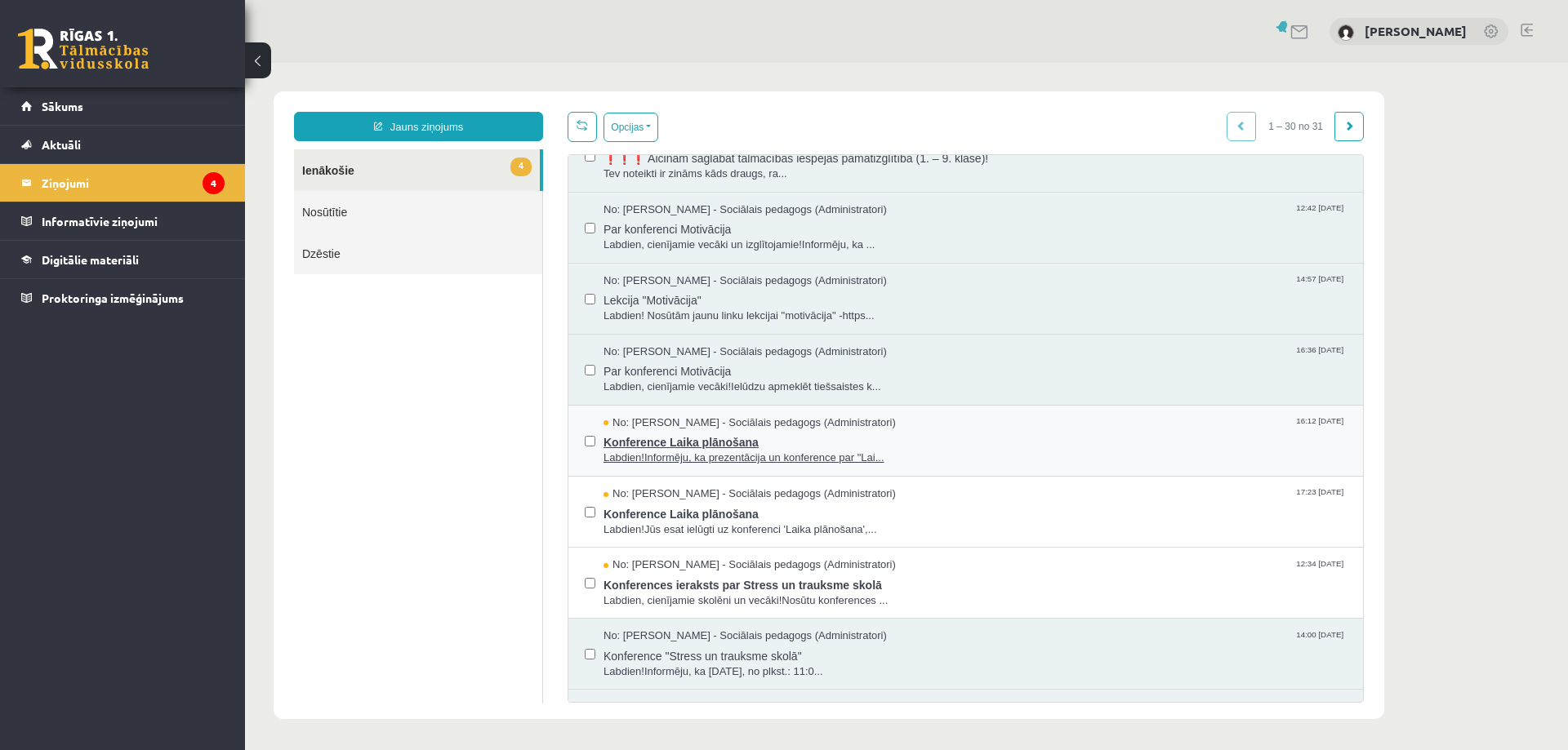
click at [629, 442] on span "Konference Laika plānošana" at bounding box center [974, 441] width 743 height 21
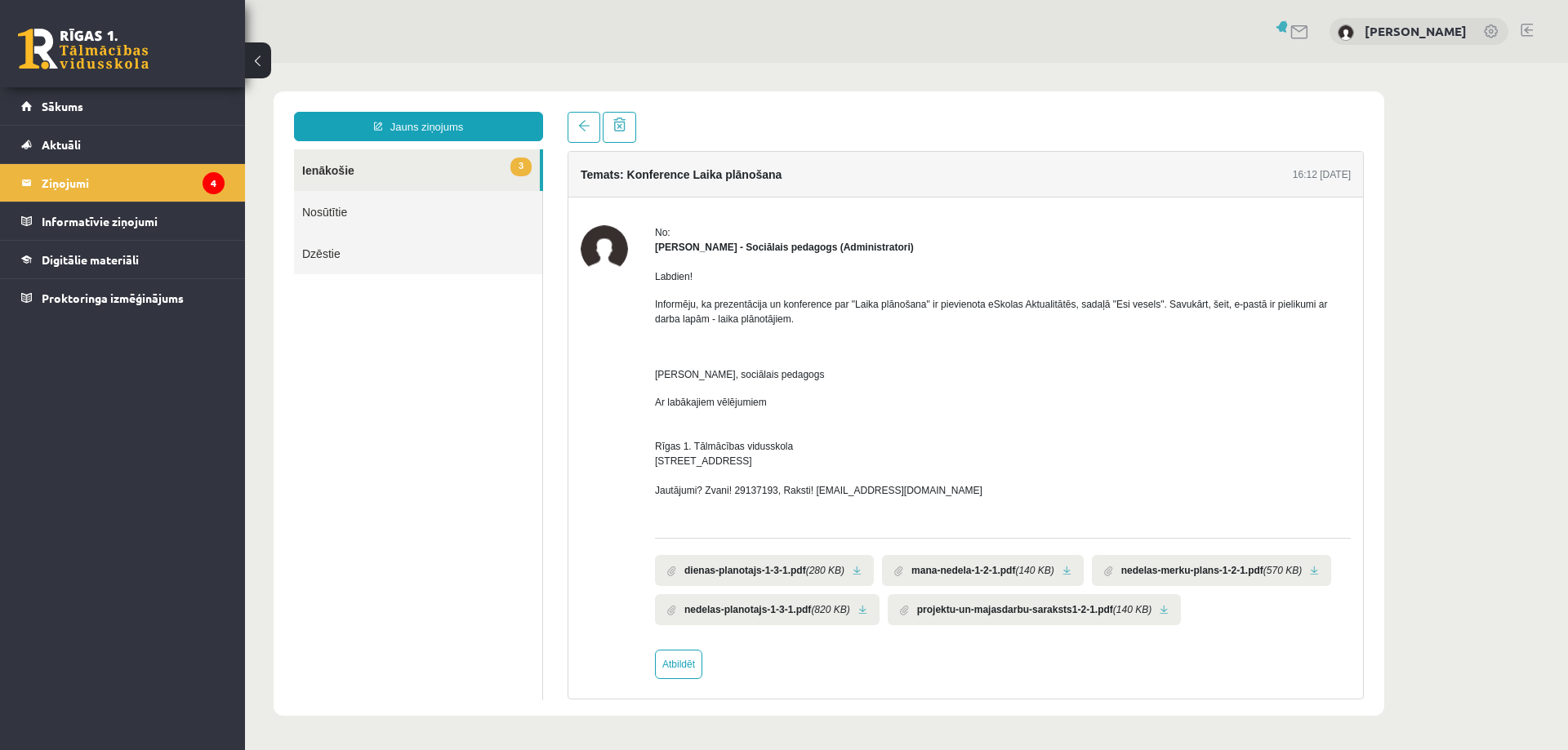
click at [856, 570] on link at bounding box center [857, 571] width 9 height 10
click at [1310, 576] on link at bounding box center [1315, 571] width 9 height 10
click at [1160, 615] on link at bounding box center [1165, 609] width 9 height 10
click at [1067, 569] on link at bounding box center [1068, 571] width 9 height 10
click at [868, 608] on link at bounding box center [863, 609] width 9 height 10
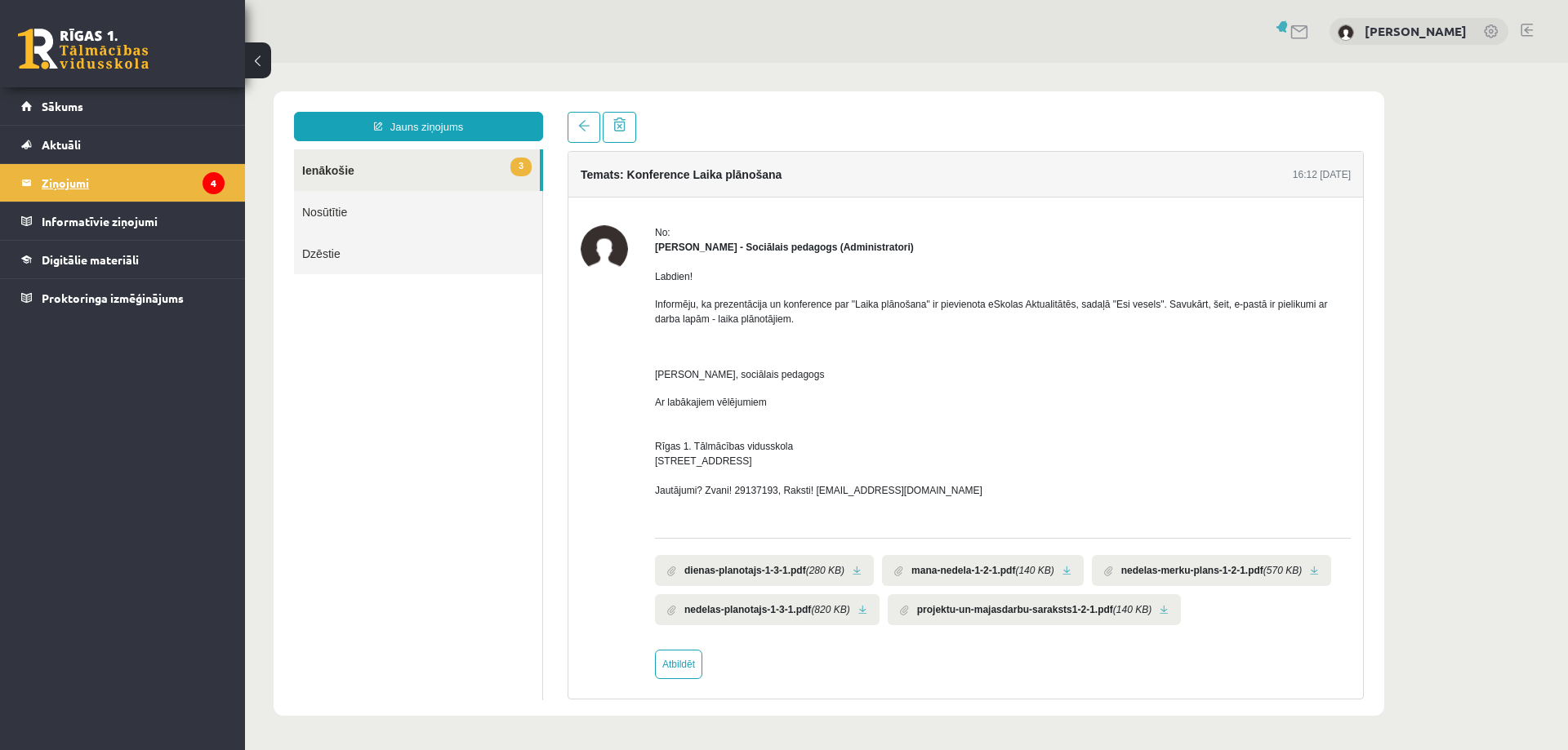
click at [72, 182] on legend "Ziņojumi 4" at bounding box center [133, 183] width 183 height 38
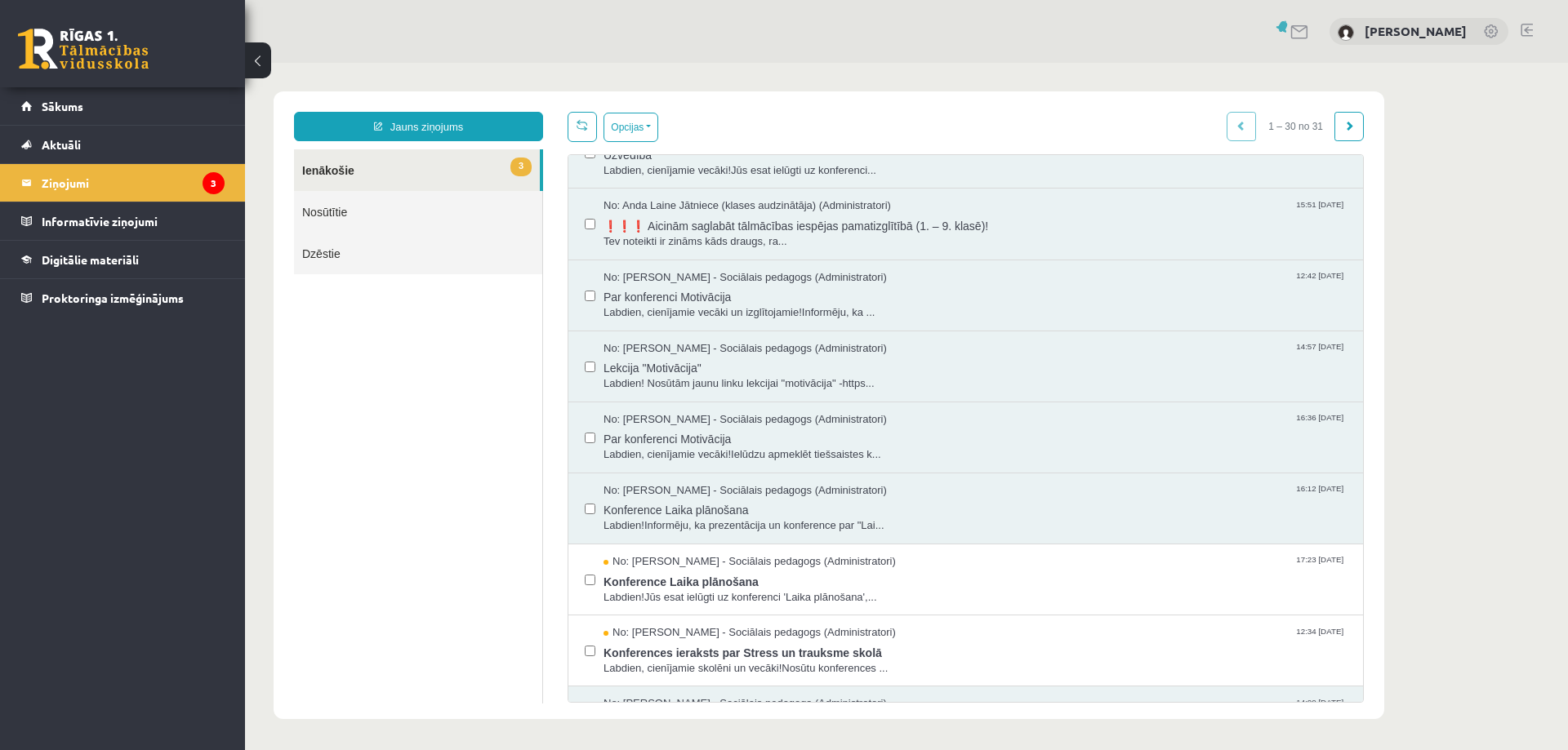
scroll to position [898, 0]
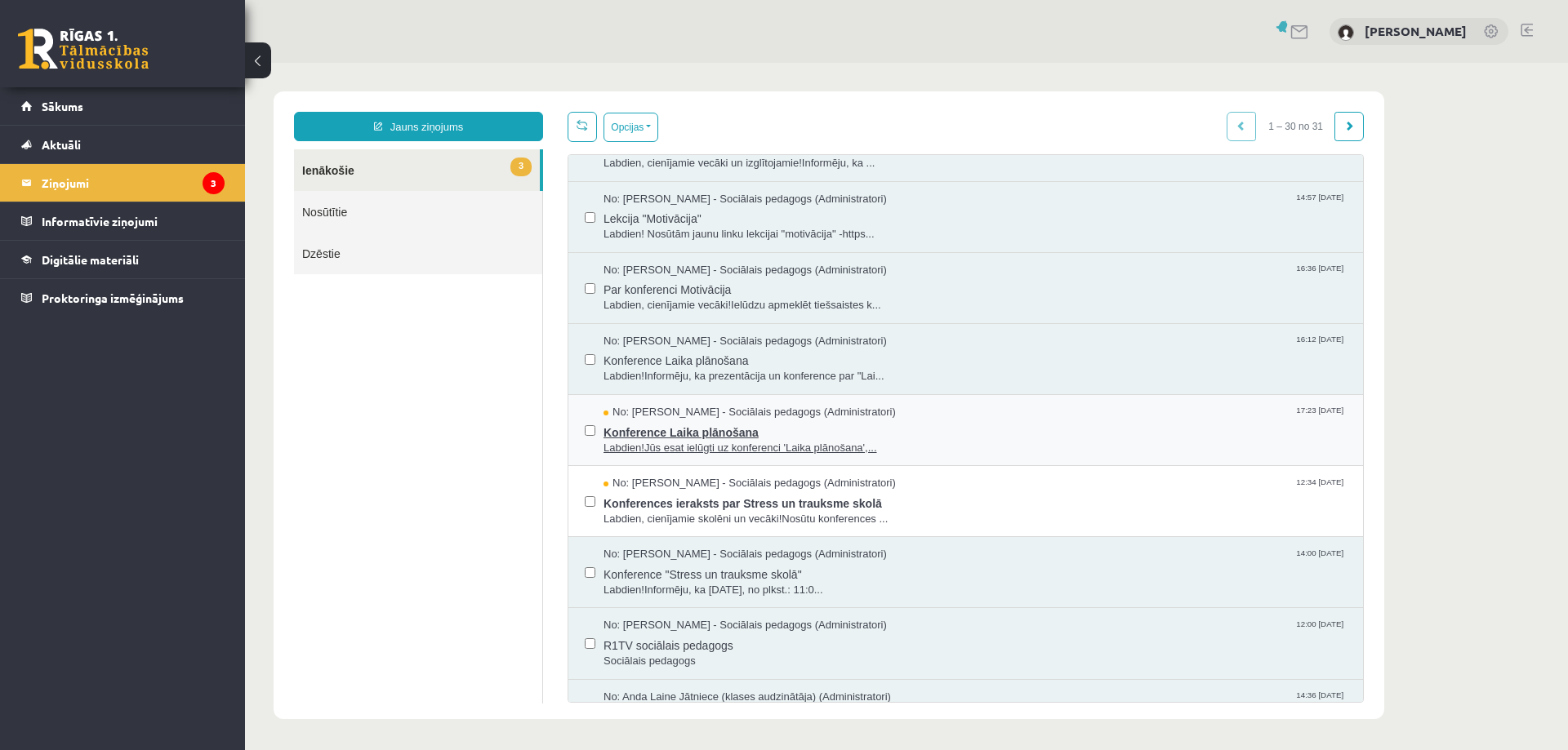
click at [687, 429] on span "Konference Laika plānošana" at bounding box center [974, 431] width 743 height 21
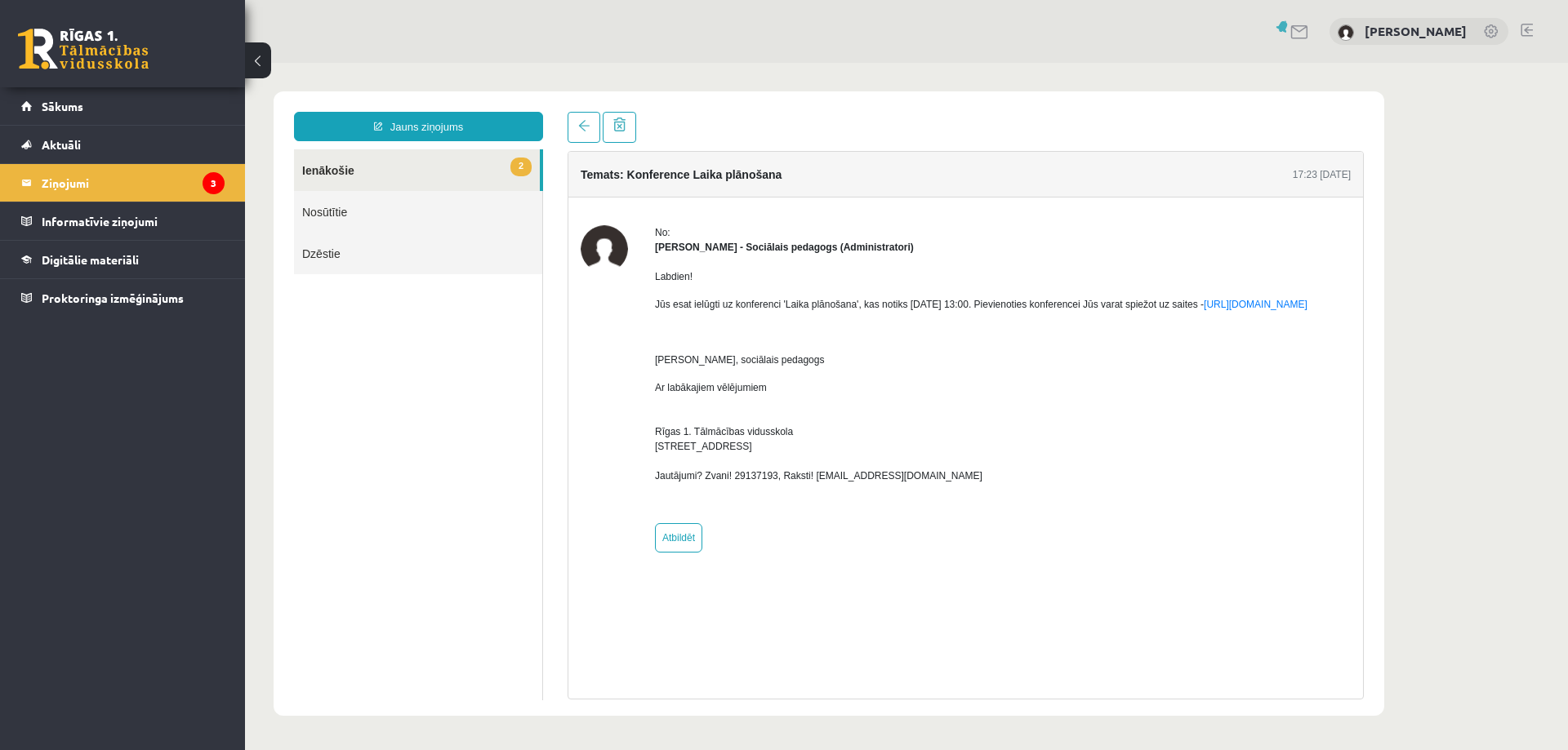
scroll to position [0, 0]
click at [54, 183] on legend "Ziņojumi 3" at bounding box center [133, 183] width 183 height 38
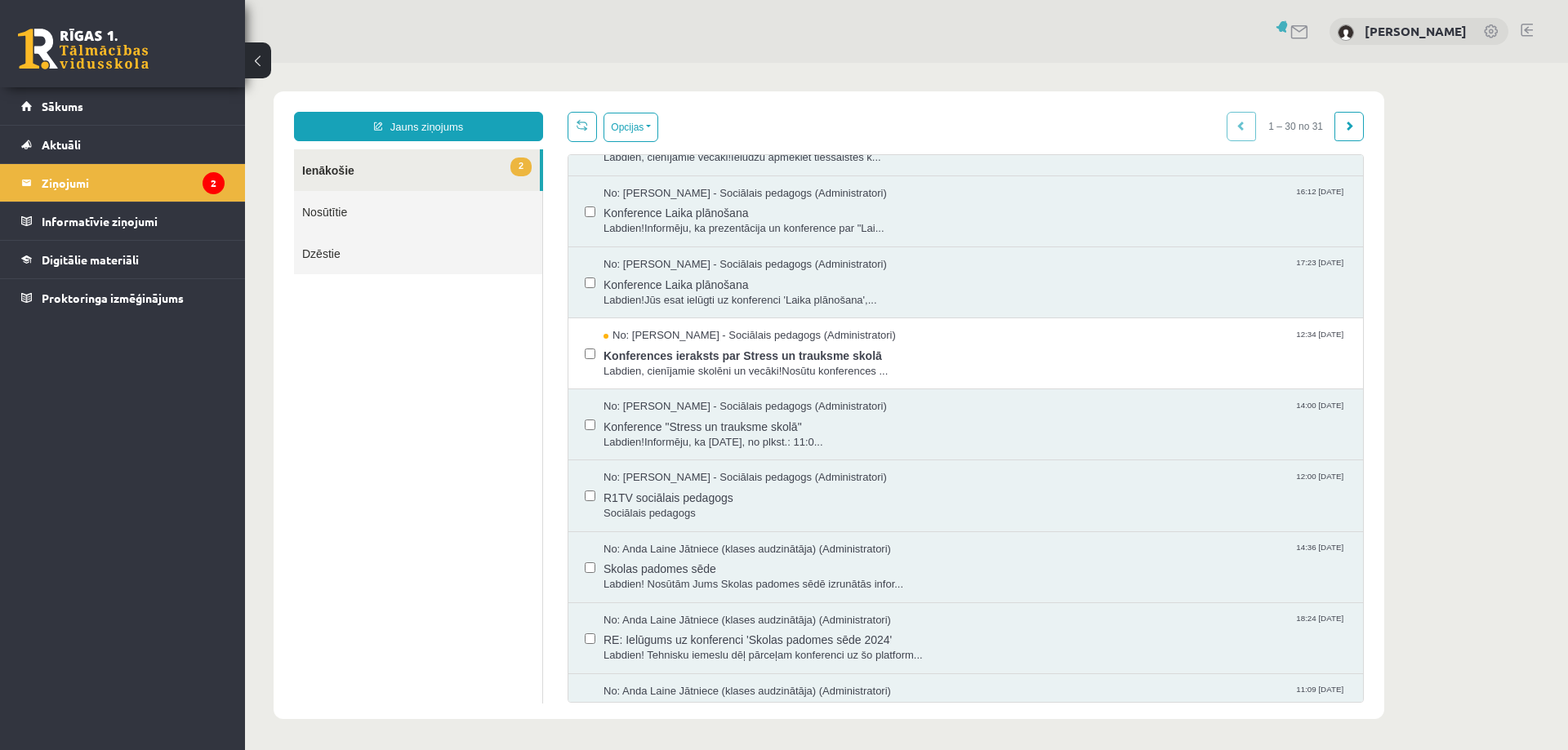
scroll to position [1061, 0]
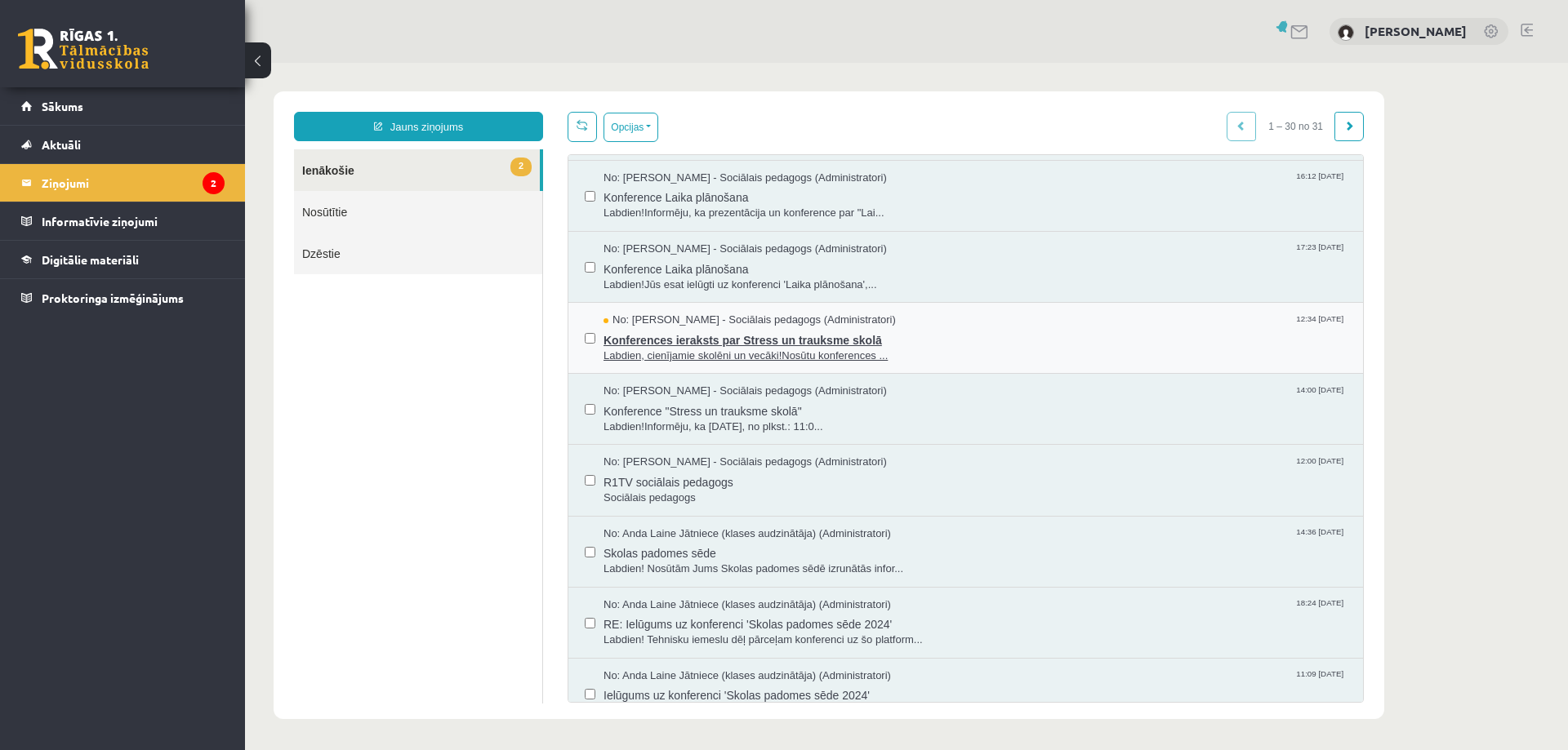
click at [785, 339] on span "Konferences ieraksts par Stress un trauksme skolā" at bounding box center [974, 339] width 743 height 21
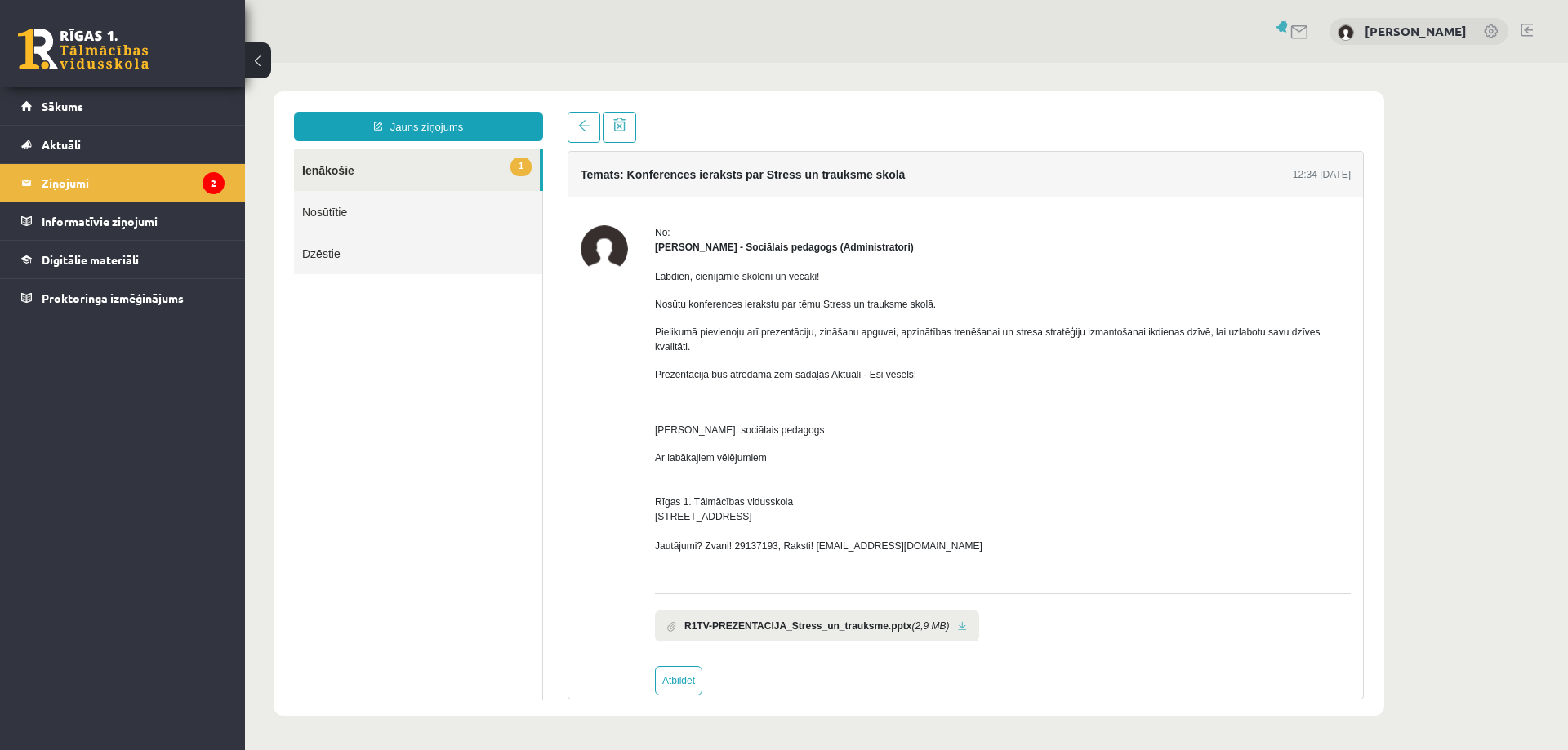
scroll to position [0, 0]
click at [958, 624] on link at bounding box center [963, 625] width 9 height 10
click at [76, 180] on legend "Ziņojumi 2" at bounding box center [133, 183] width 183 height 38
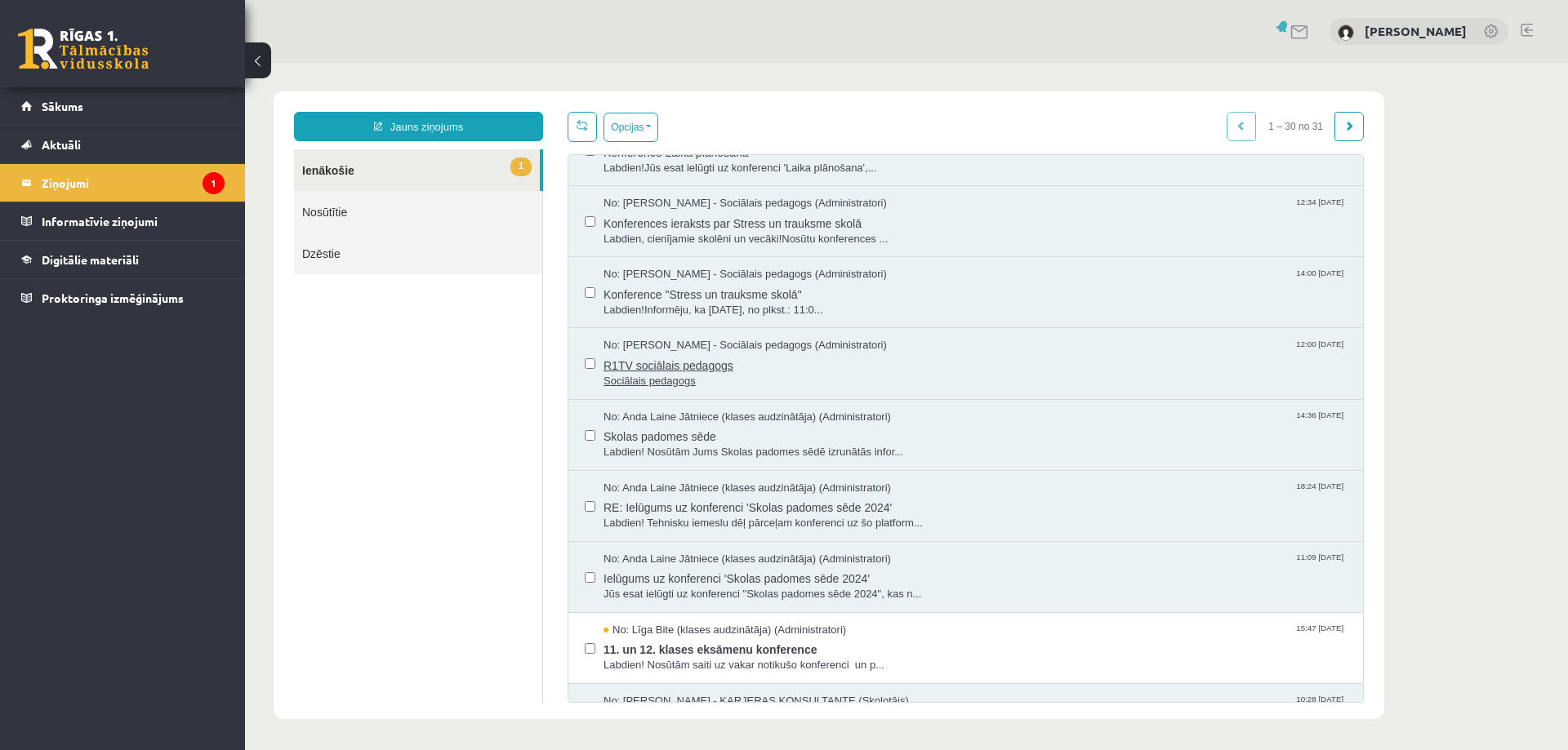
scroll to position [1342, 0]
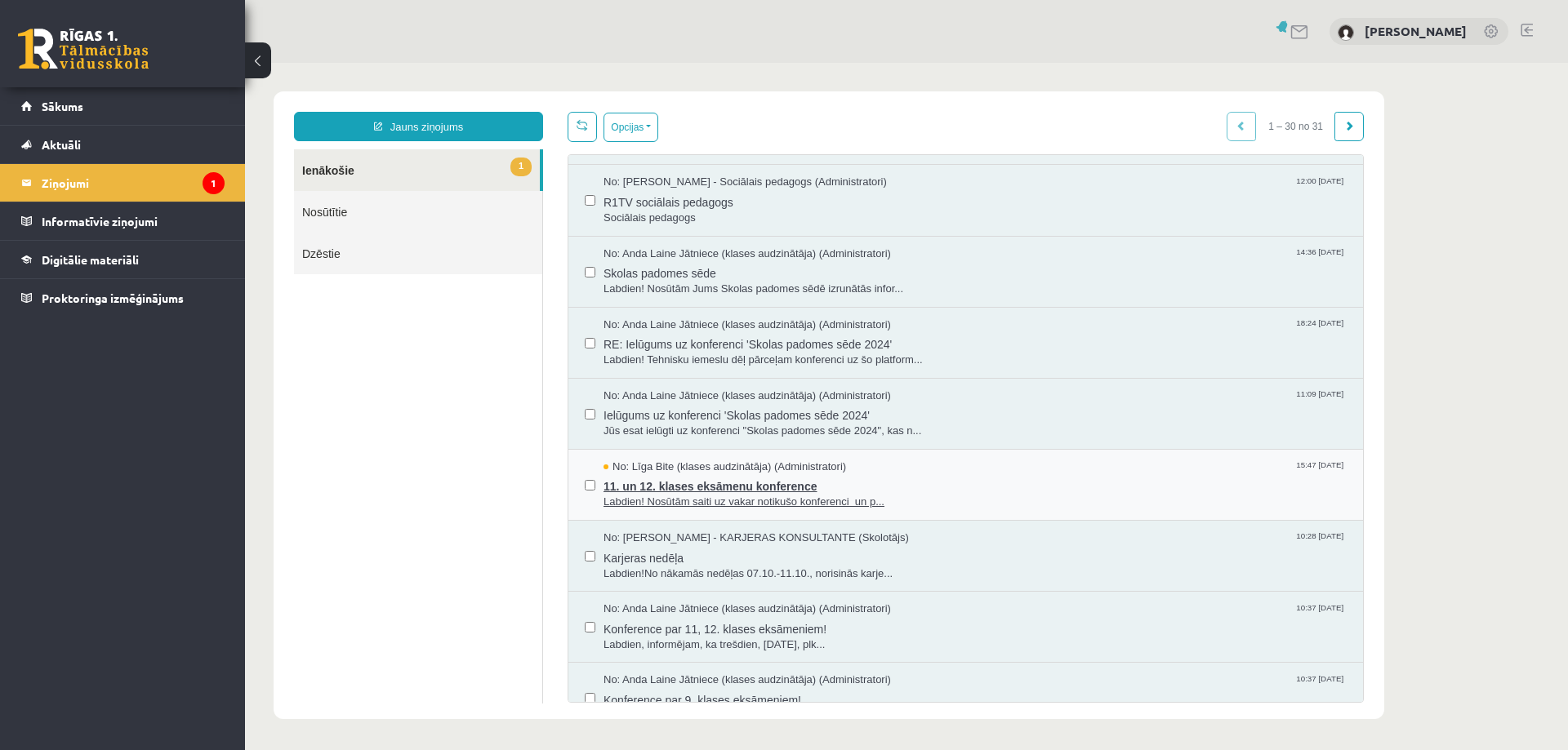
click at [739, 488] on span "11. un 12. klases eksāmenu konference" at bounding box center [974, 485] width 743 height 21
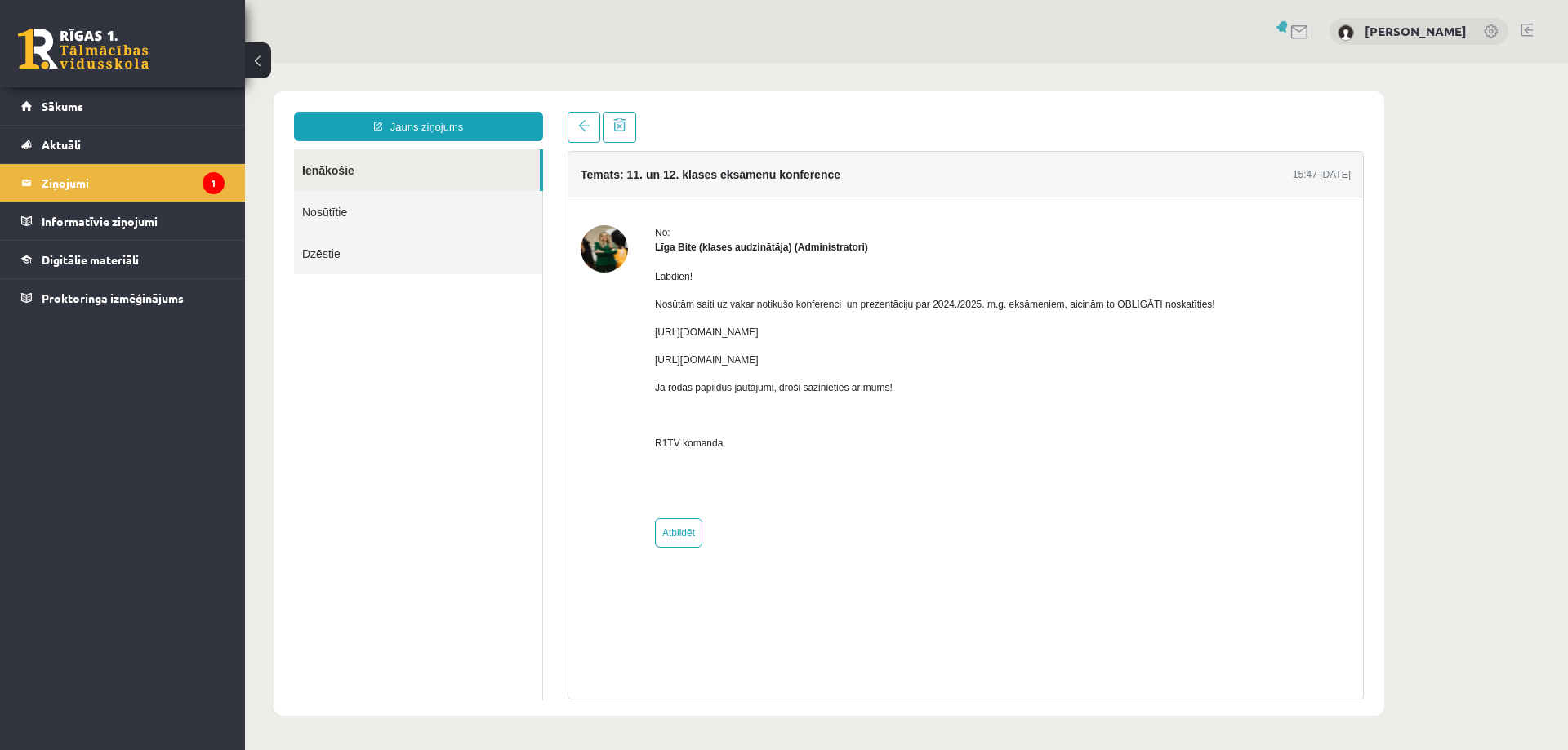
scroll to position [0, 0]
click at [50, 183] on legend "Ziņojumi 1" at bounding box center [133, 183] width 183 height 38
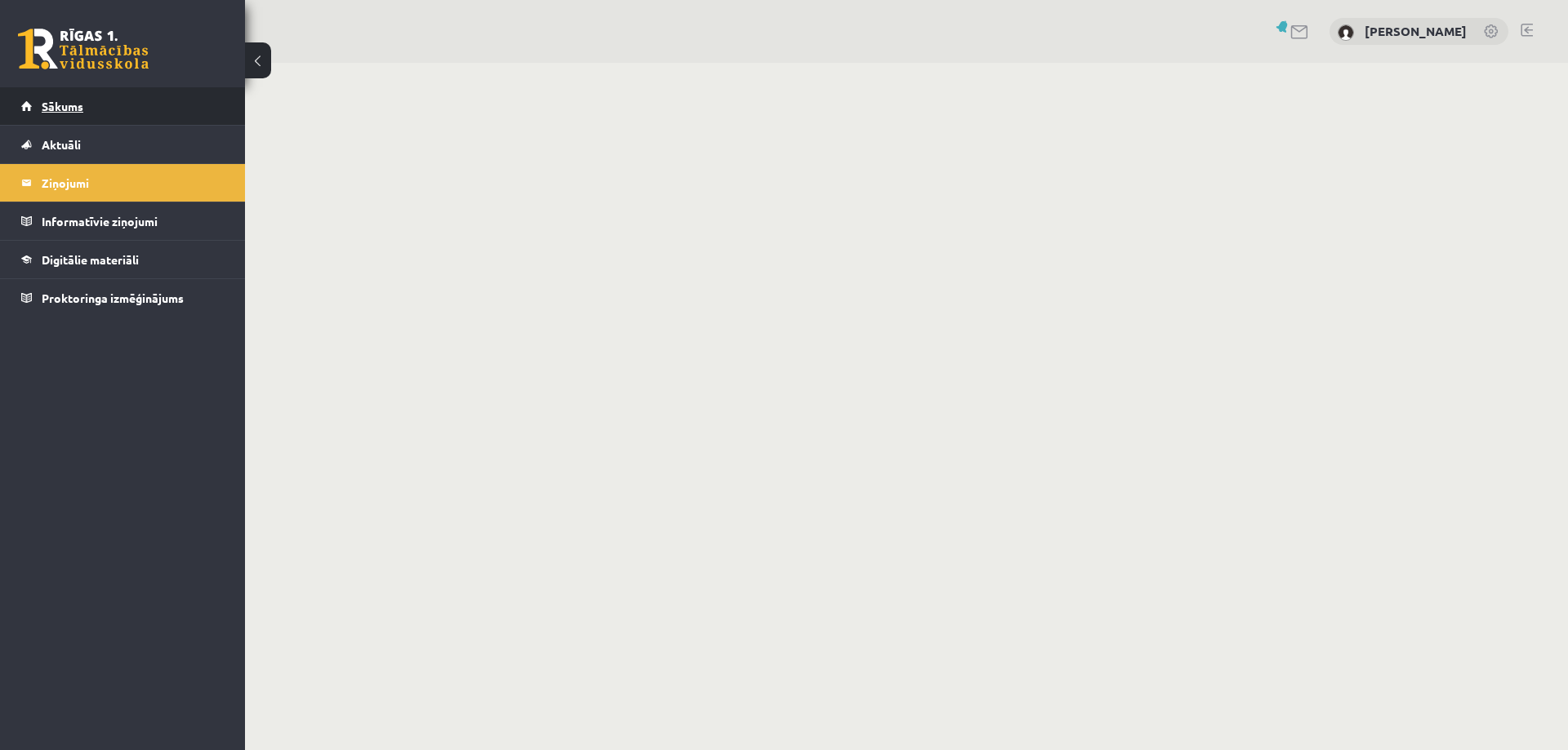
click at [69, 100] on span "Sākums" at bounding box center [62, 107] width 42 height 15
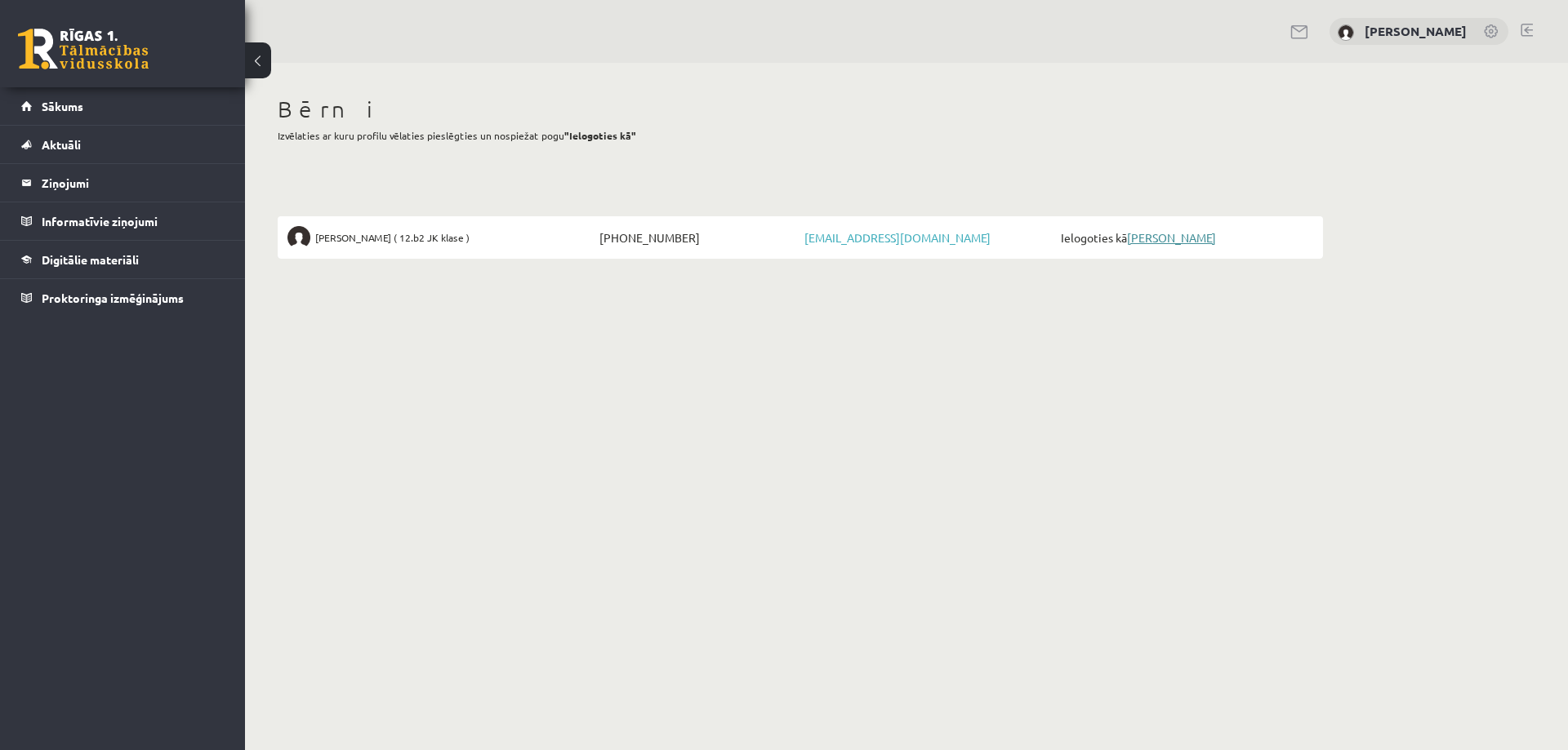
click at [1199, 239] on link "[PERSON_NAME]" at bounding box center [1172, 238] width 89 height 15
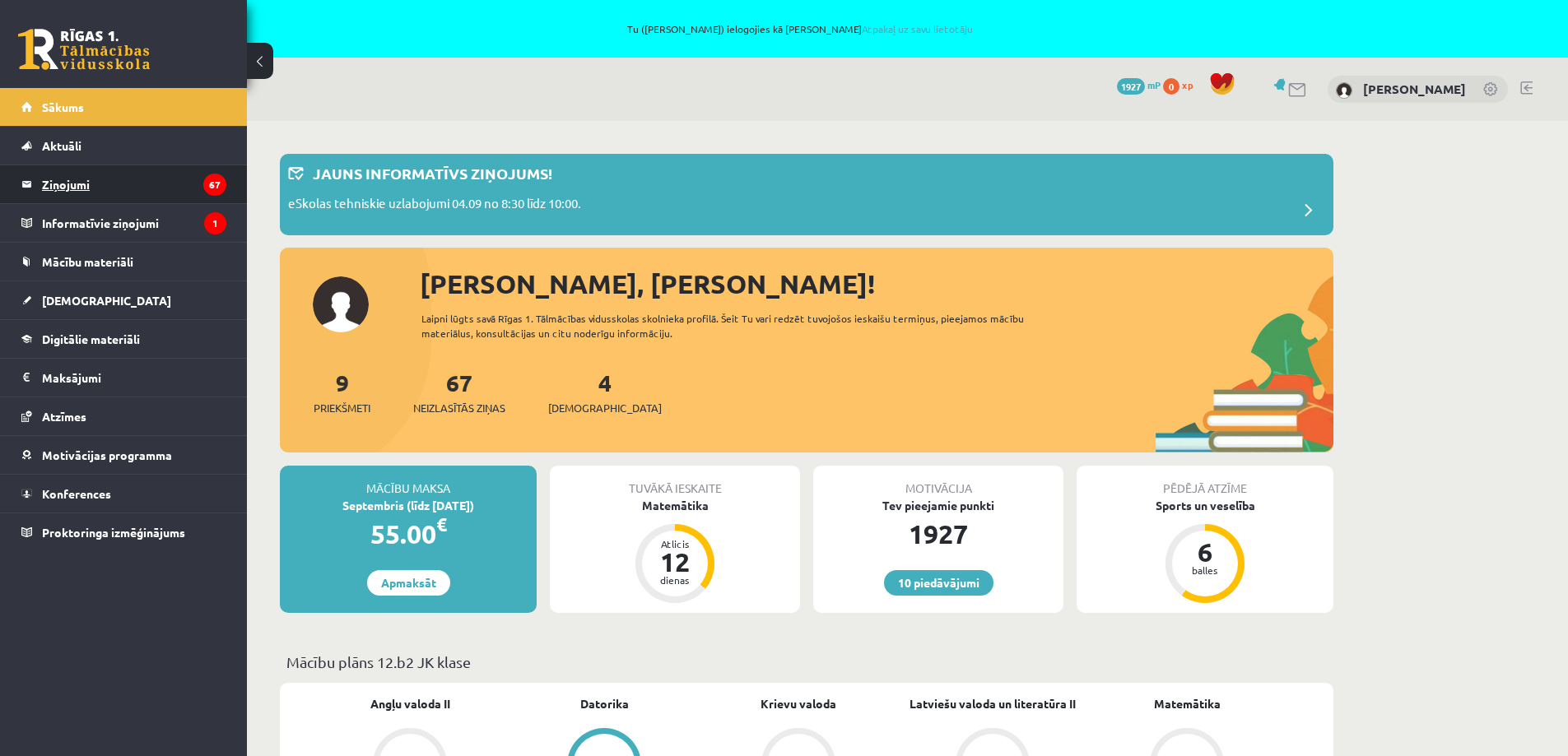
click at [65, 186] on legend "Ziņojumi 67" at bounding box center [134, 184] width 185 height 38
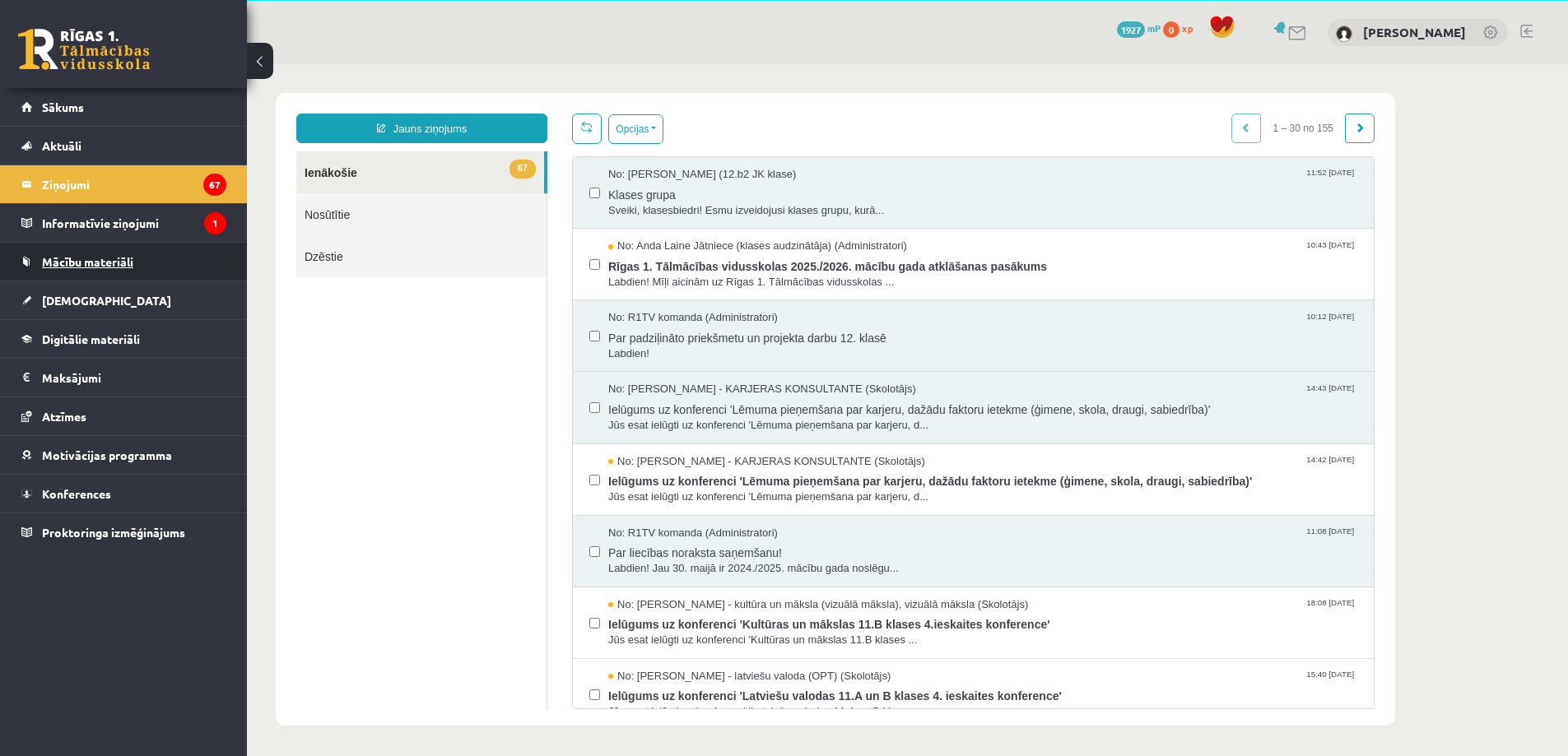
click at [106, 254] on link "Mācību materiāli" at bounding box center [123, 262] width 205 height 38
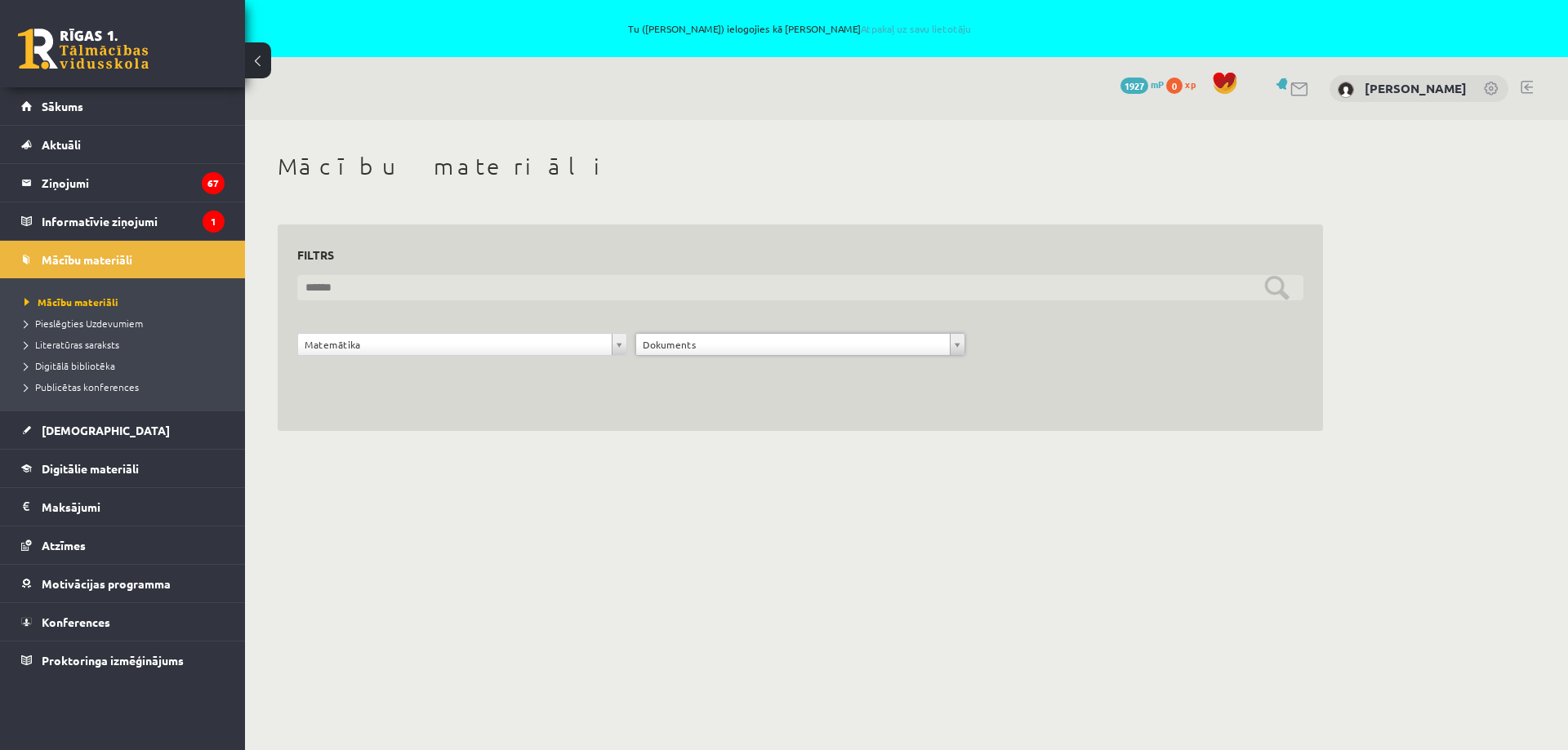
click at [1292, 294] on input "text" at bounding box center [801, 288] width 1006 height 25
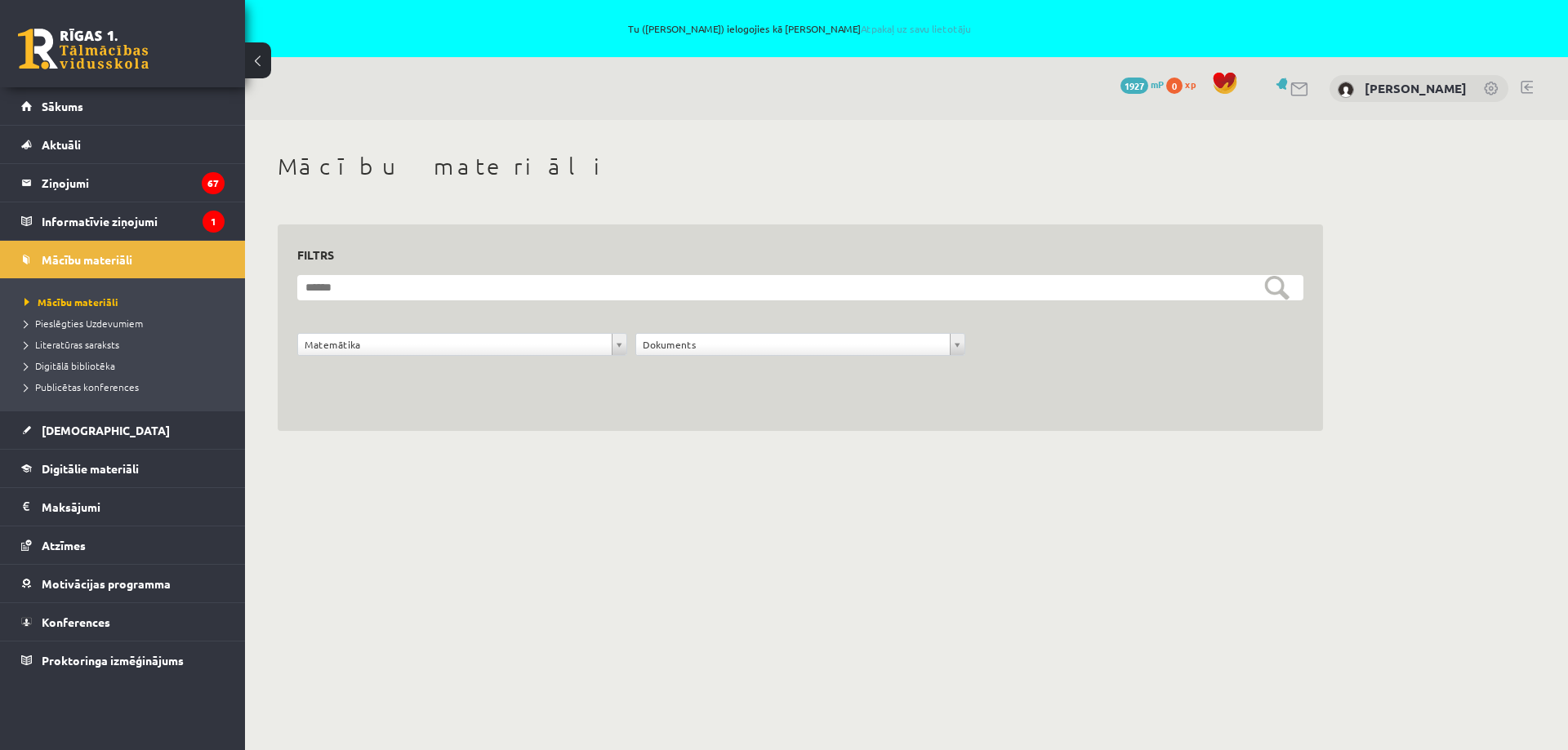
click at [576, 602] on body "Tu (Inga Klipa) ielogojies kā Tīna Elizabete Klipa Atpakaļ uz savu lietotāju 10…" at bounding box center [784, 375] width 1568 height 750
click at [63, 106] on span "Sākums" at bounding box center [62, 107] width 42 height 15
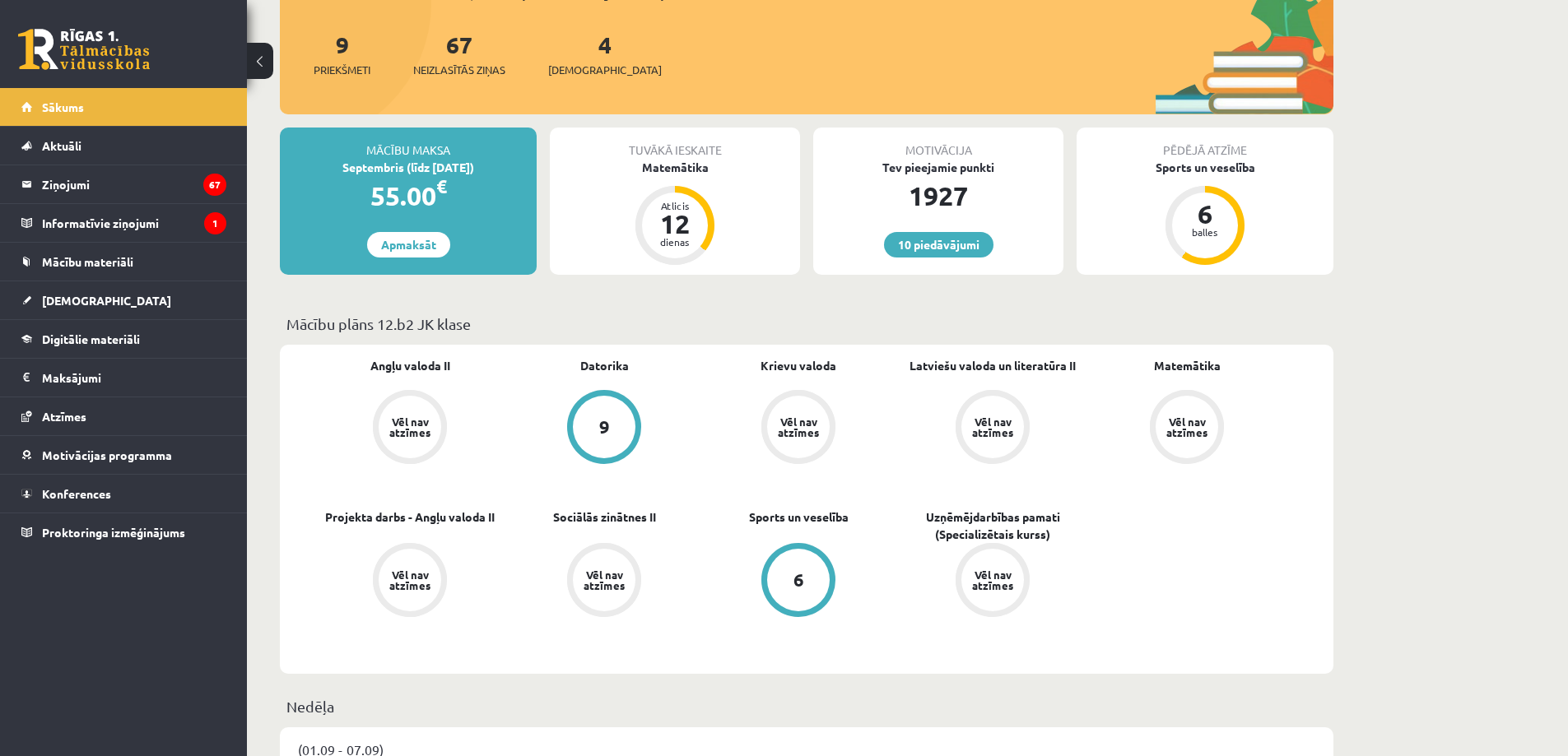
scroll to position [329, 0]
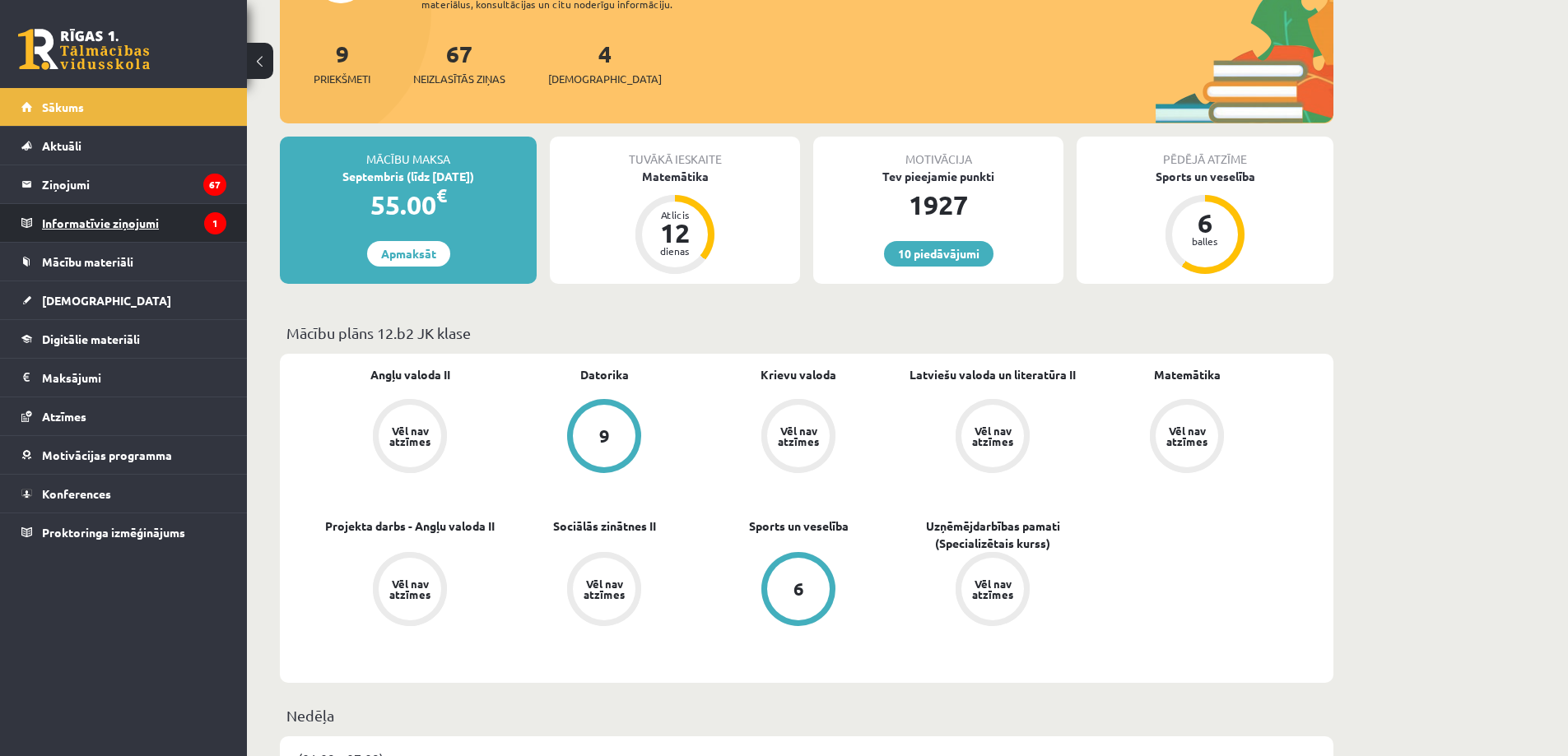
click at [136, 224] on legend "Informatīvie ziņojumi 1" at bounding box center [134, 223] width 185 height 38
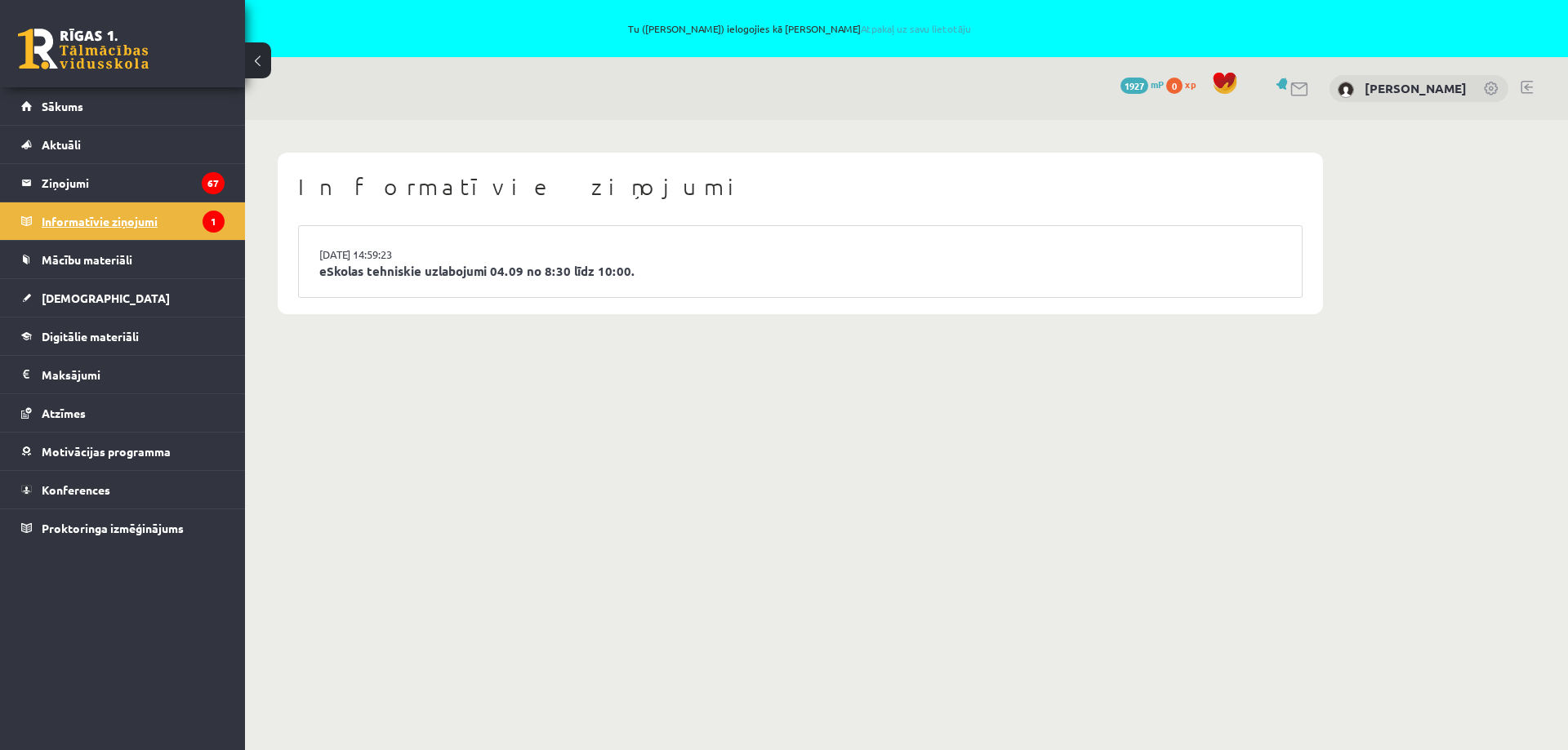
click at [135, 223] on legend "Informatīvie ziņojumi 1" at bounding box center [133, 222] width 183 height 38
click at [78, 298] on span "Ieskaites" at bounding box center [106, 298] width 128 height 15
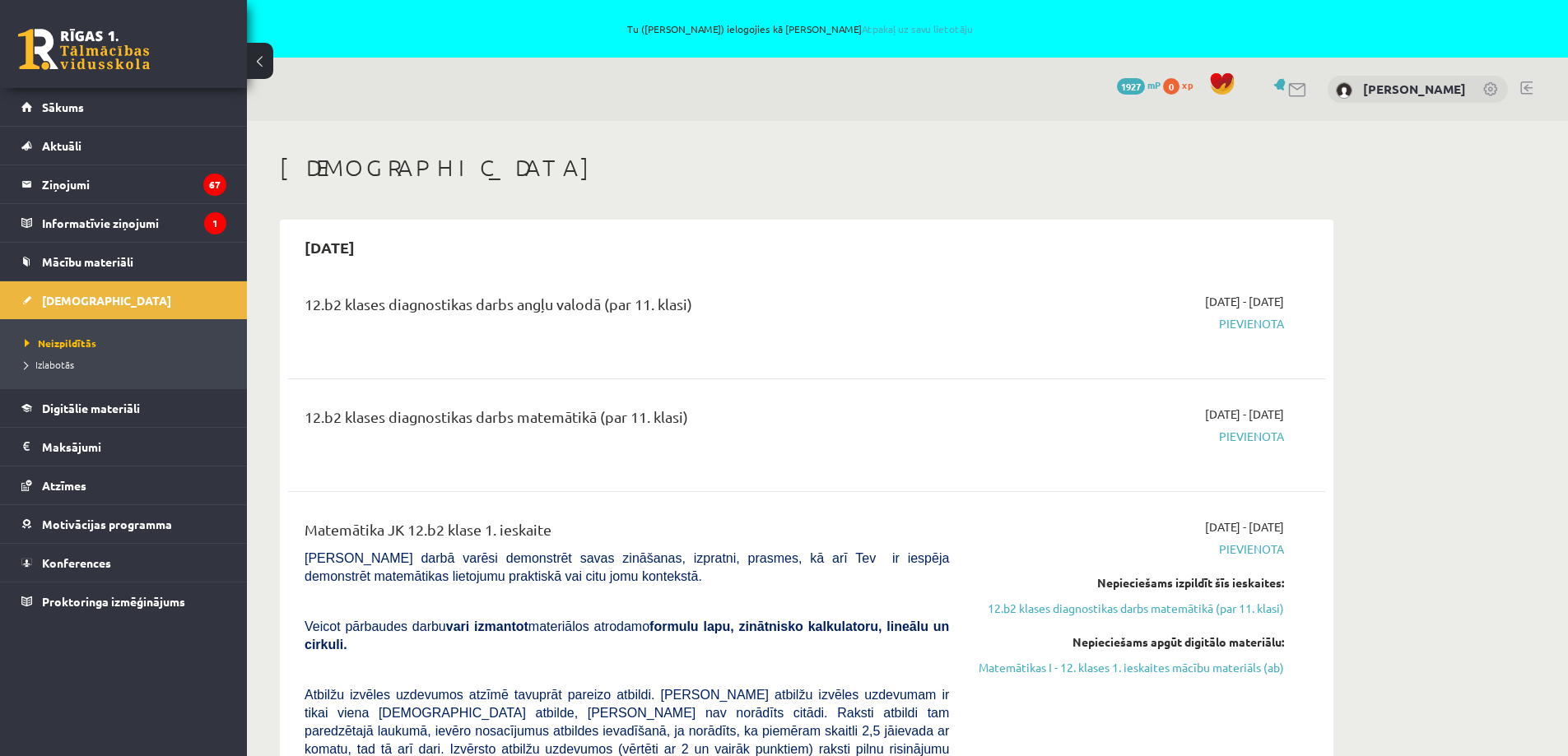
click at [419, 422] on div "12.b2 klases diagnostikas darbs matemātikā (par 11. klasi)" at bounding box center [627, 421] width 645 height 30
click at [493, 315] on div "12.b2 klases diagnostikas darbs angļu valodā (par 11. klasi)" at bounding box center [627, 308] width 645 height 30
click at [499, 427] on div "12.b2 klases diagnostikas darbs matemātikā (par 11. klasi)" at bounding box center [627, 421] width 645 height 30
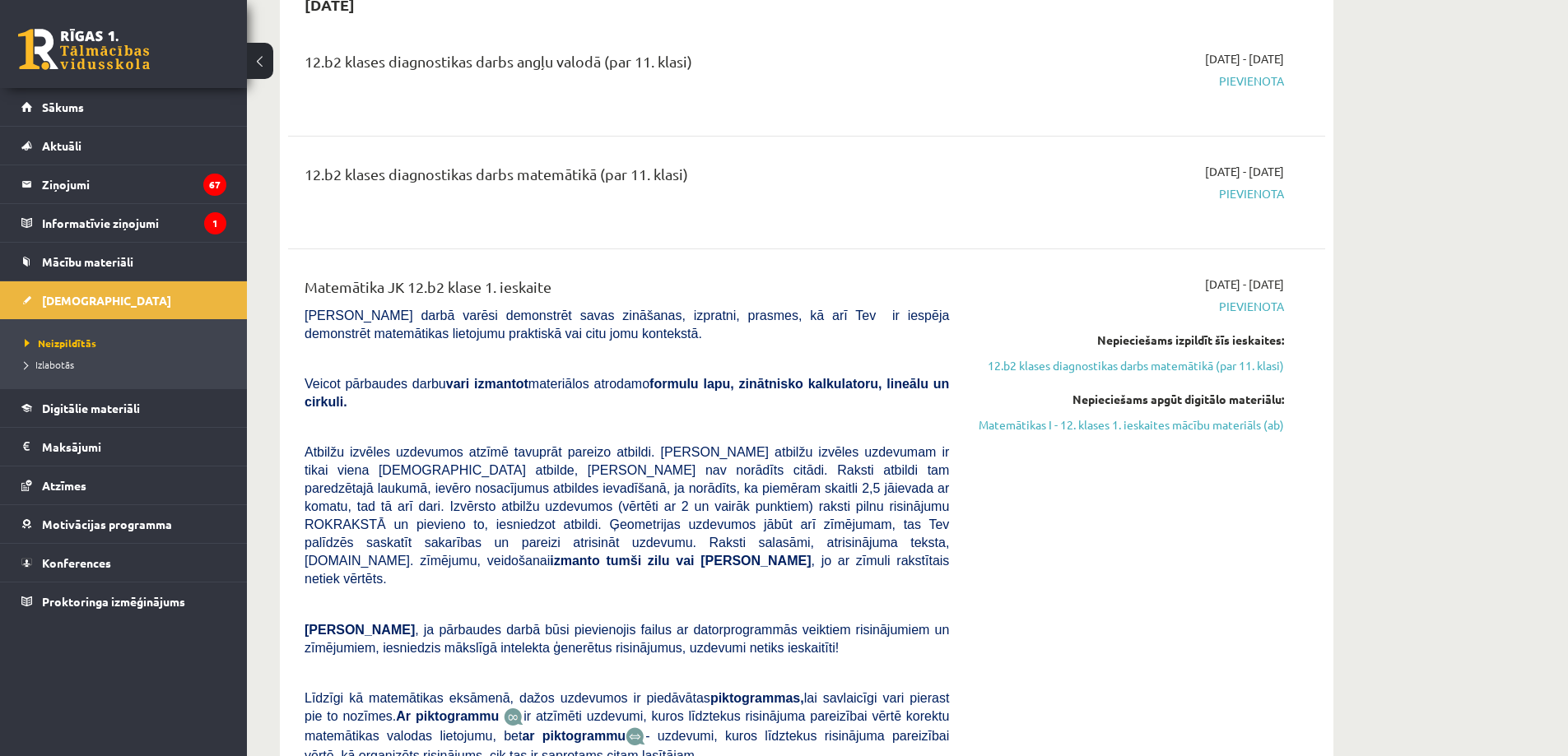
scroll to position [247, 0]
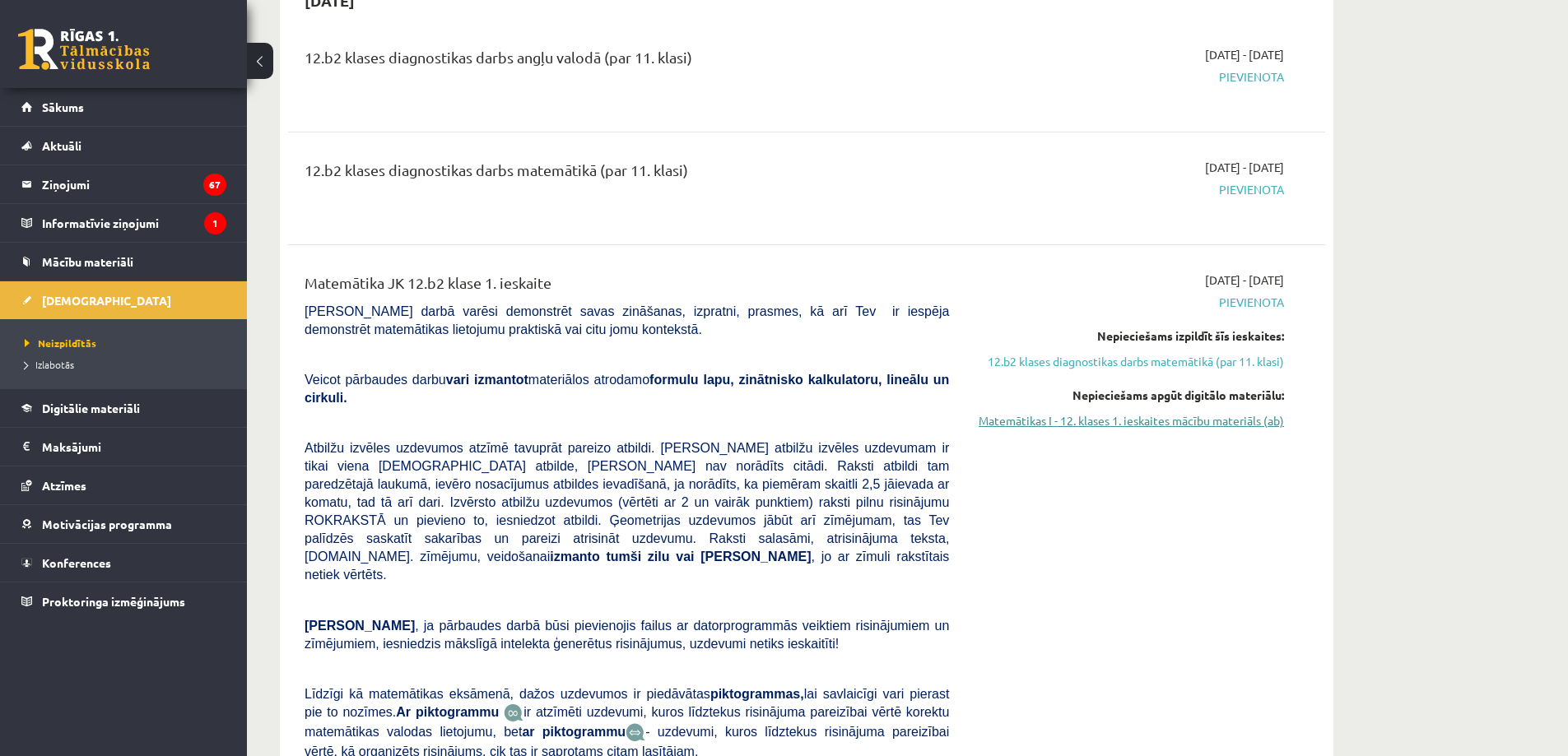
click at [1147, 423] on link "Matemātikas I - 12. klases 1. ieskaites mācību materiāls (ab)" at bounding box center [1129, 421] width 310 height 17
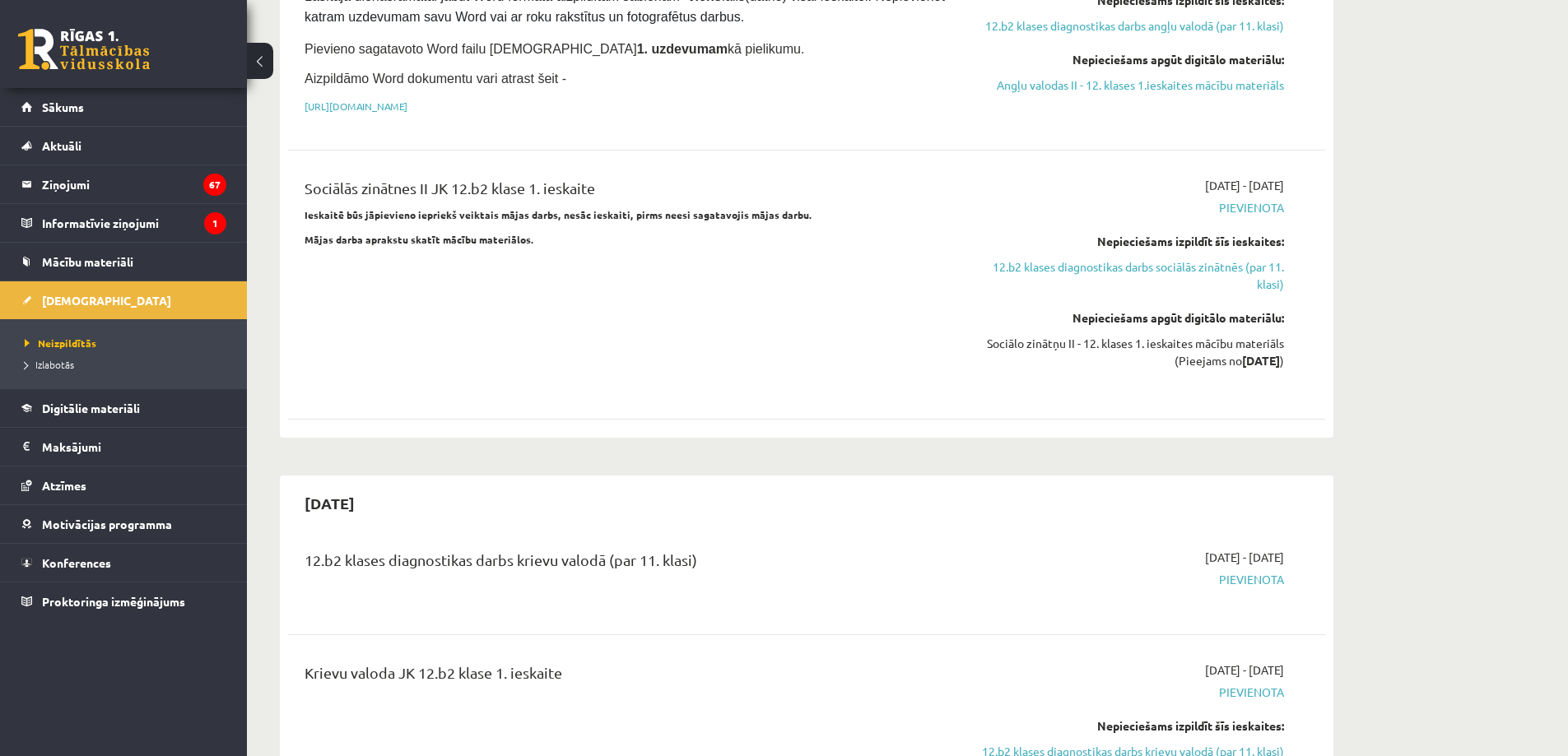
scroll to position [1646, 0]
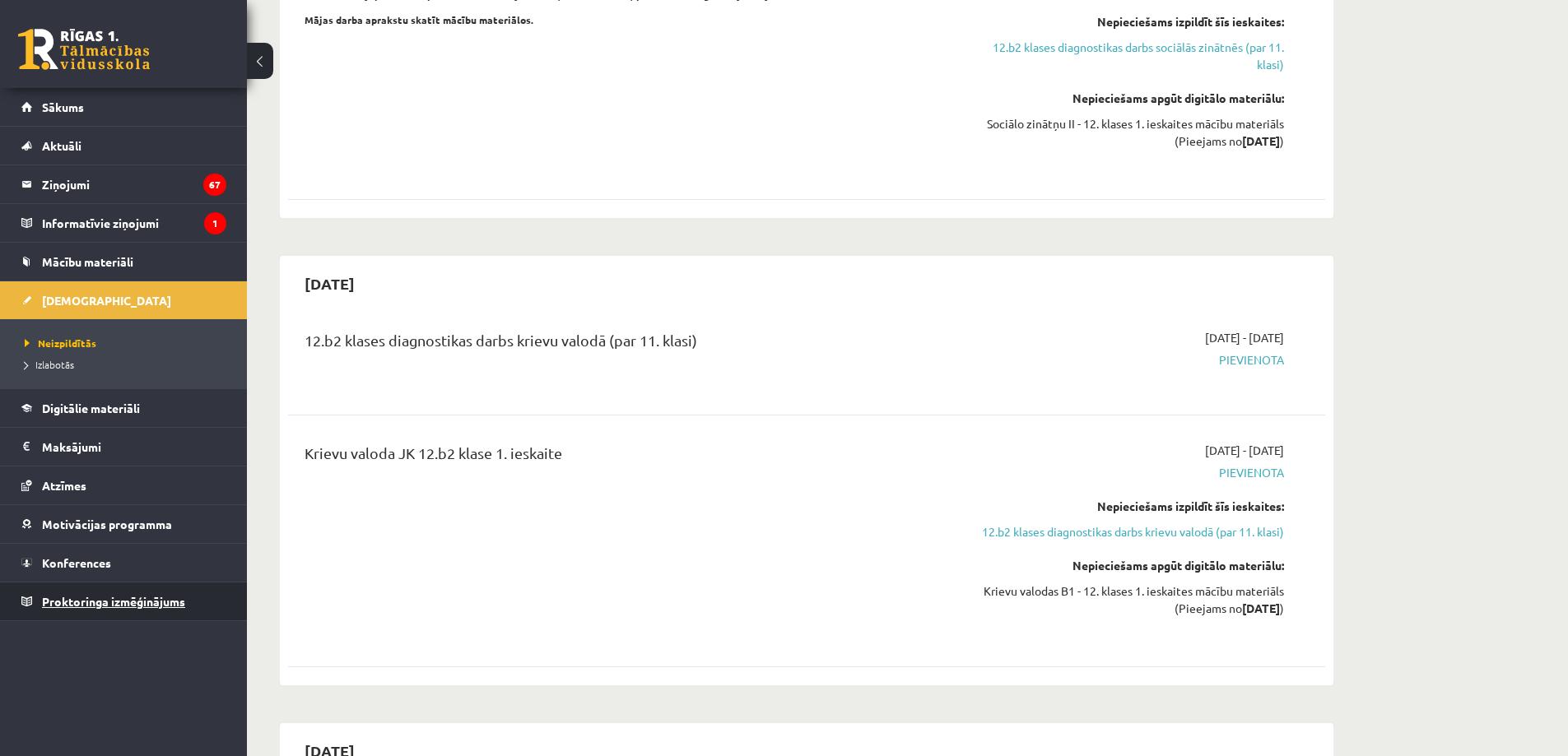
click at [98, 604] on span "Proktoringa izmēģinājums" at bounding box center [113, 602] width 144 height 15
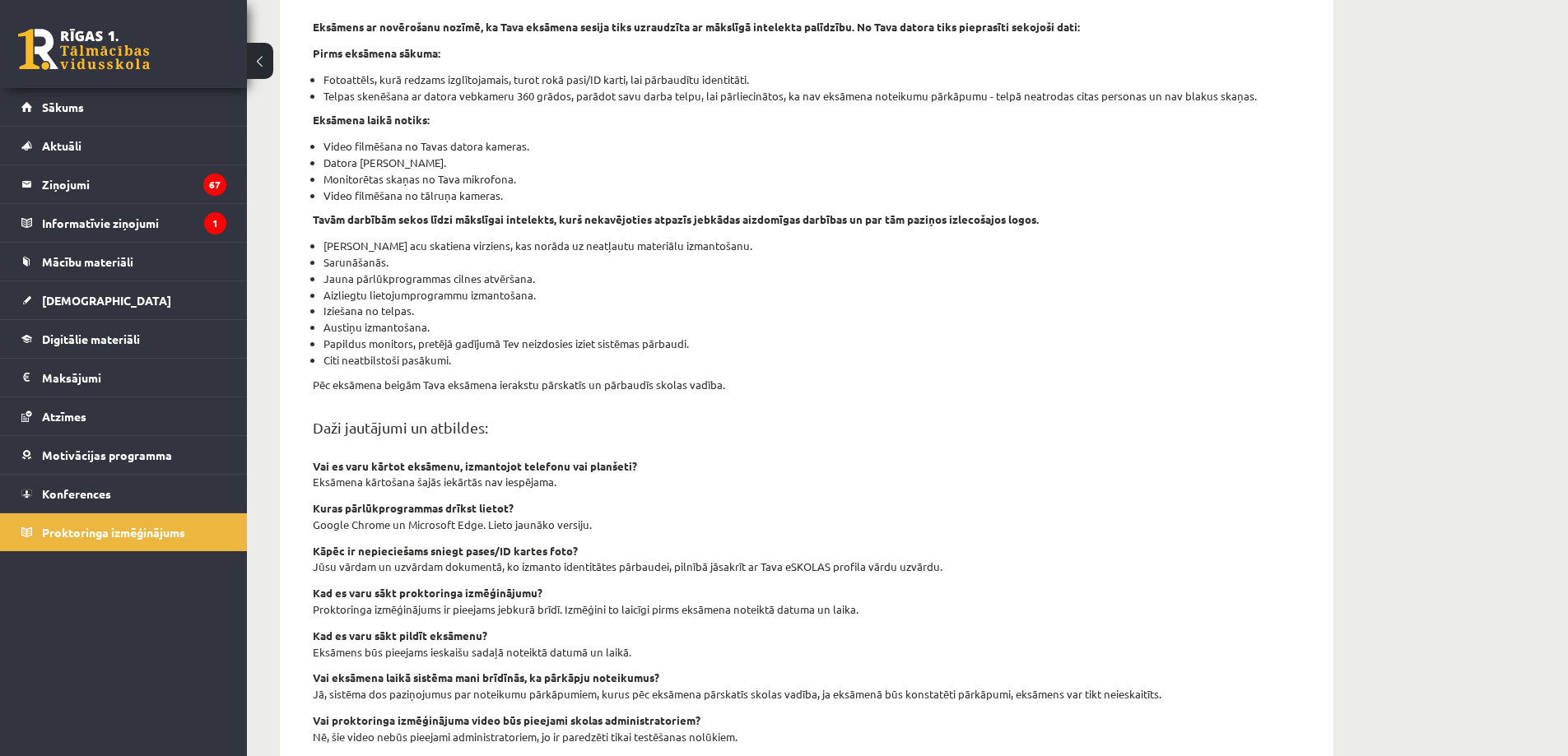
scroll to position [412, 0]
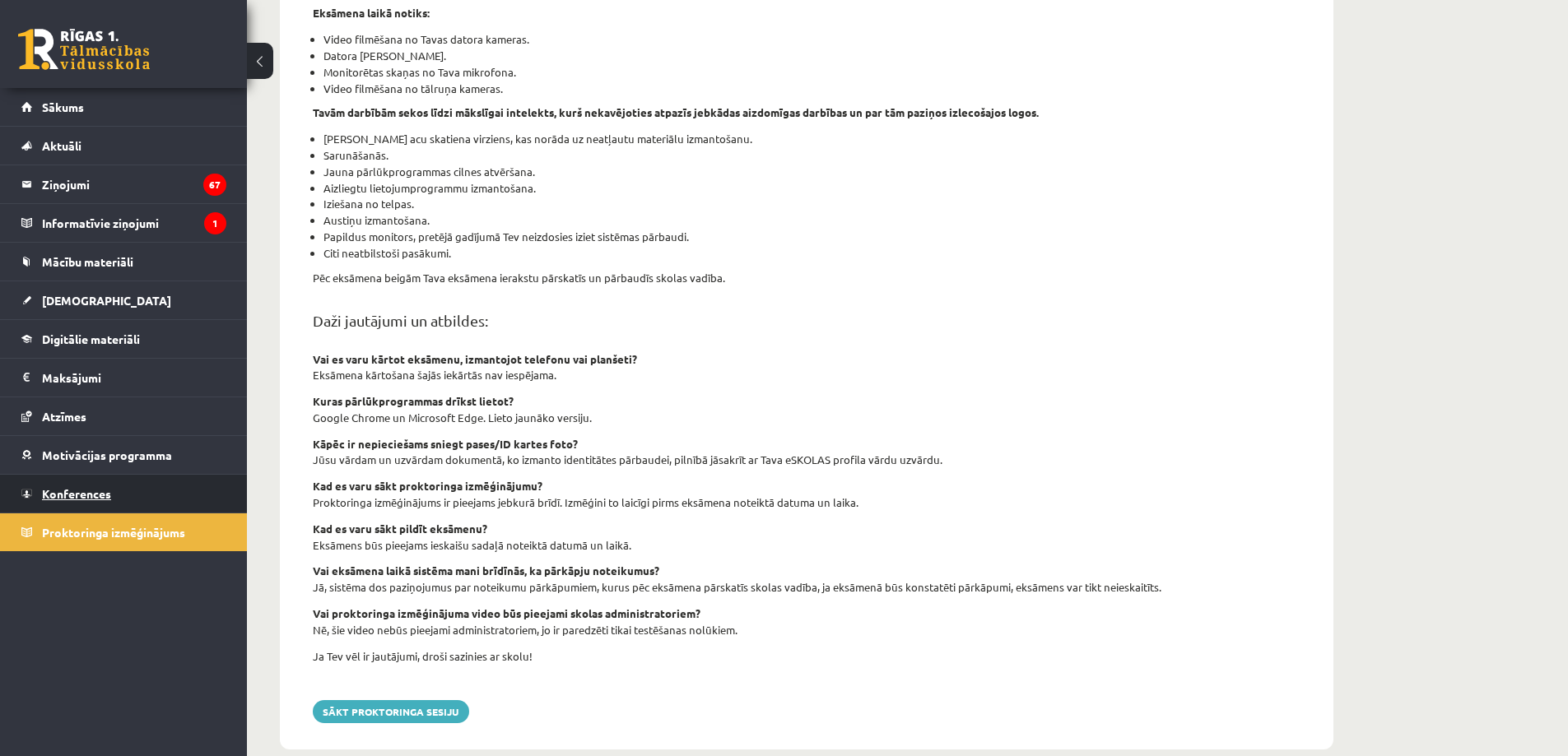
click at [93, 497] on span "Konferences" at bounding box center [76, 494] width 69 height 15
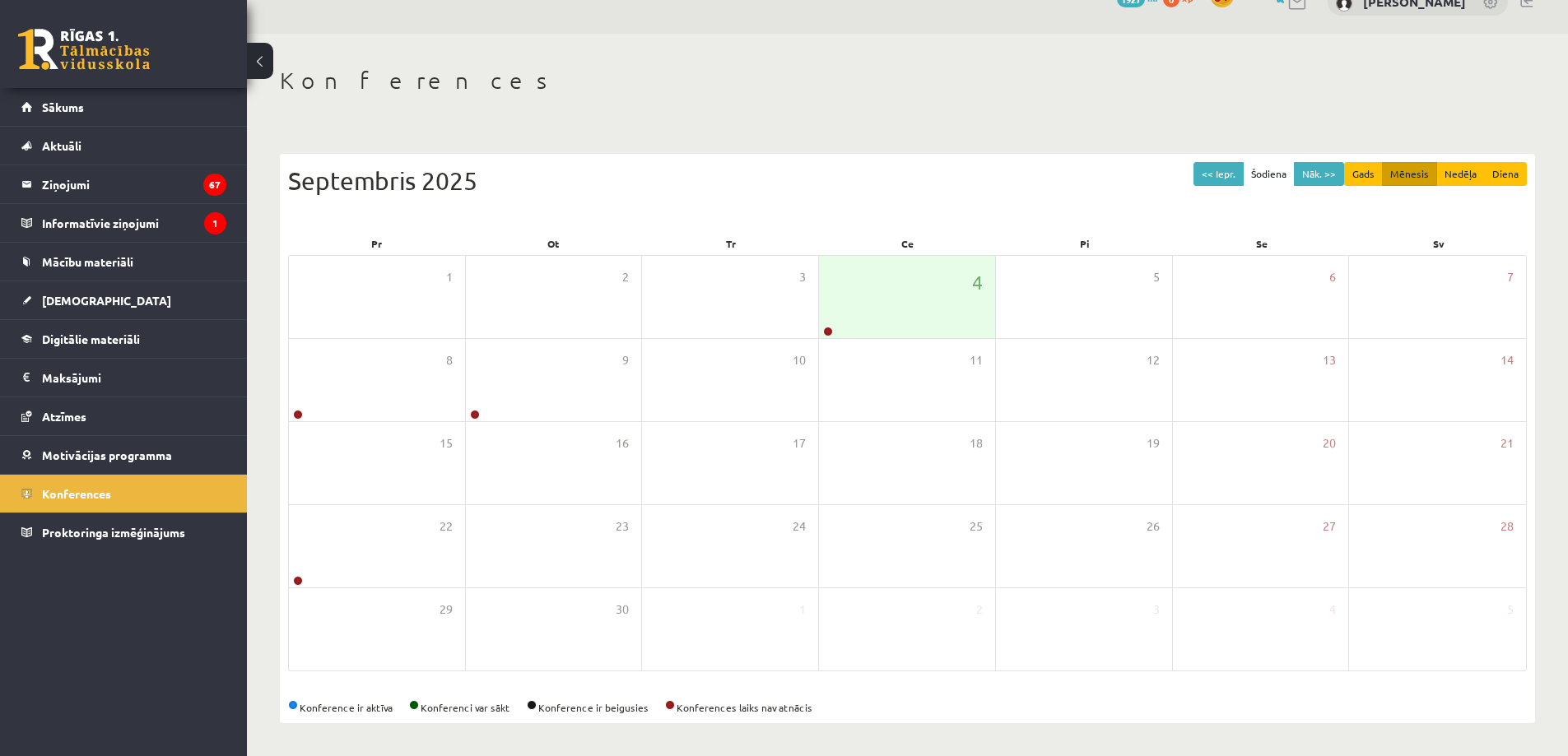
scroll to position [88, 0]
click at [87, 299] on span "Ieskaites" at bounding box center [107, 300] width 129 height 15
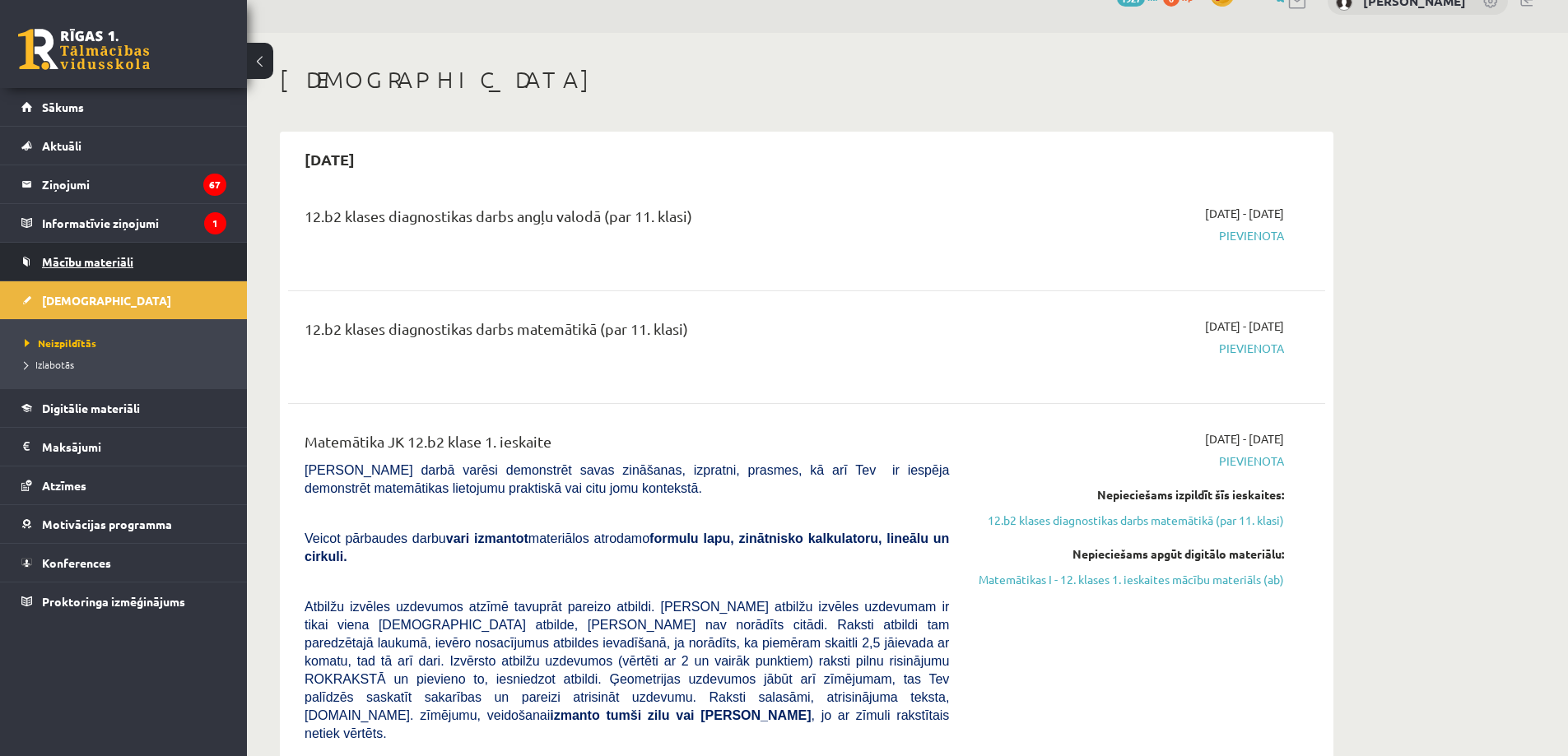
click at [88, 260] on span "Mācību materiāli" at bounding box center [88, 262] width 91 height 15
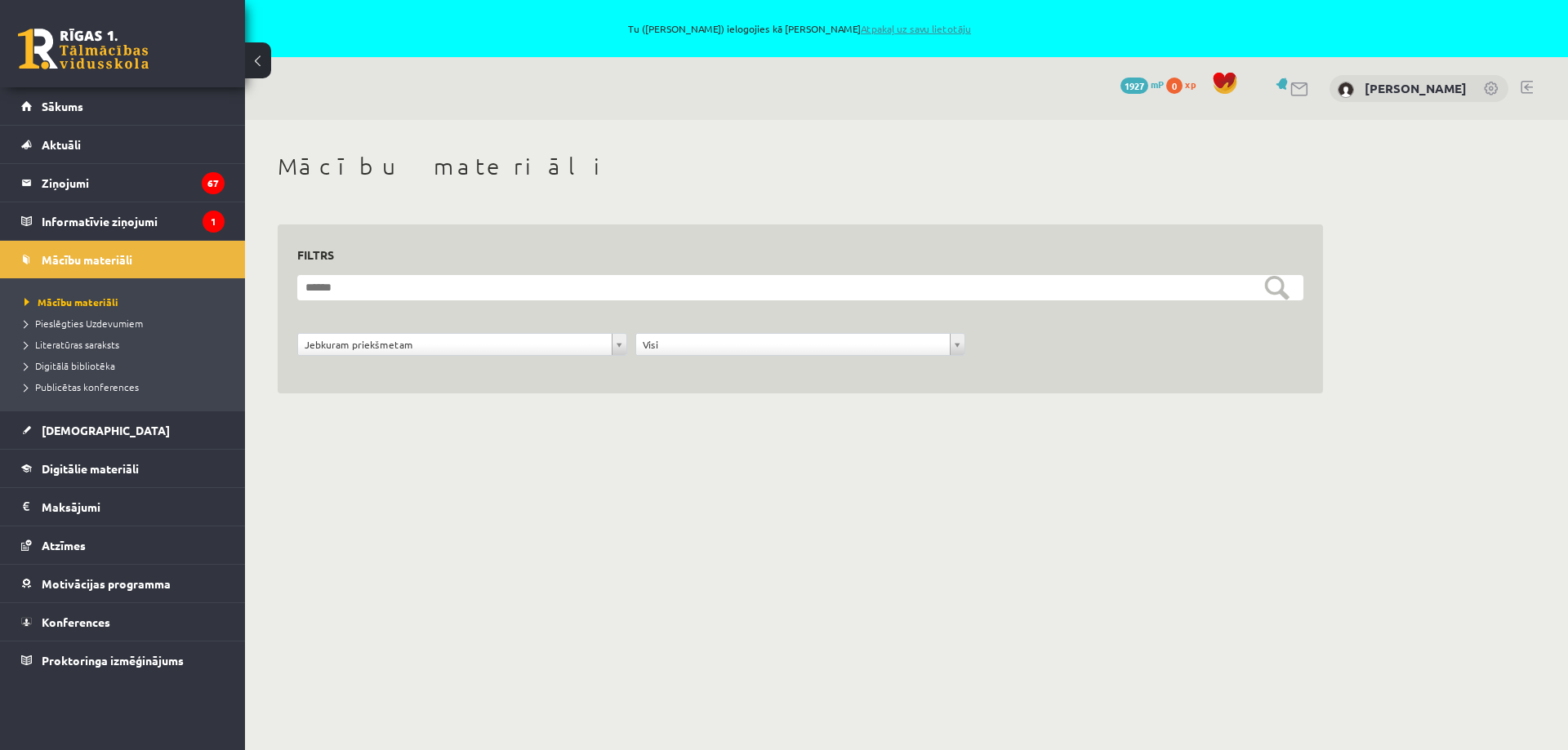
click at [910, 27] on link "Atpakaļ uz savu lietotāju" at bounding box center [916, 28] width 110 height 13
